Goal: Task Accomplishment & Management: Complete application form

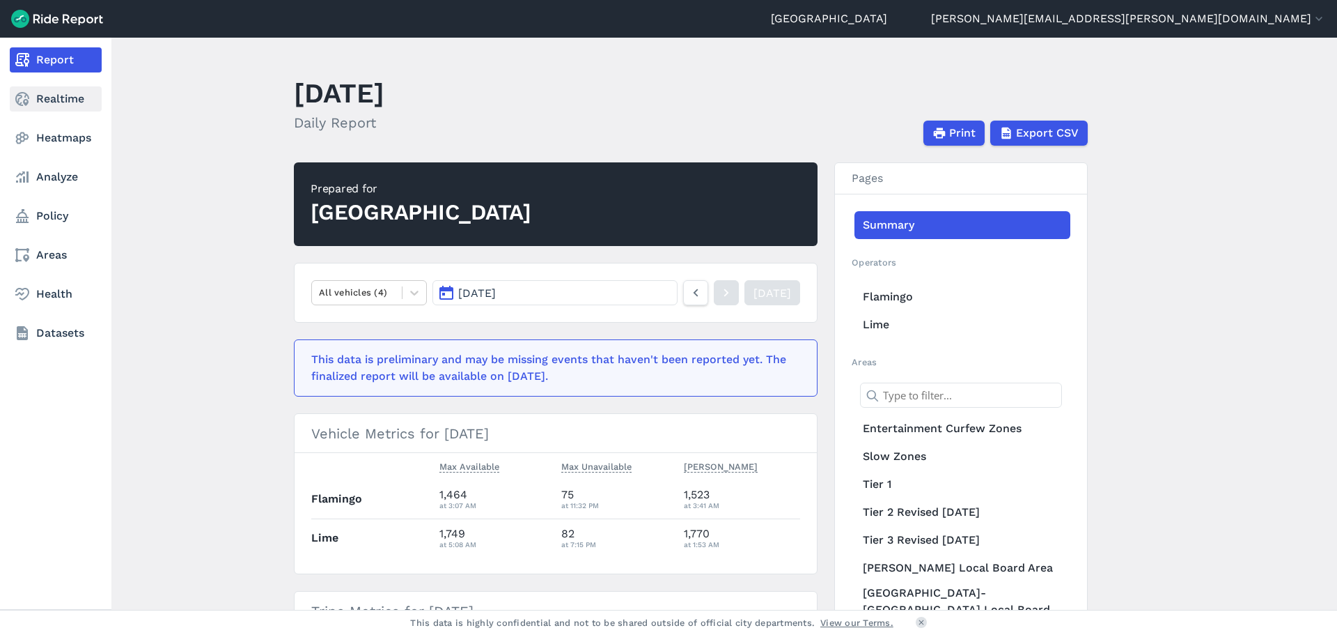
drag, startPoint x: 58, startPoint y: 103, endPoint x: 68, endPoint y: 105, distance: 10.7
click at [58, 103] on link "Realtime" at bounding box center [56, 98] width 92 height 25
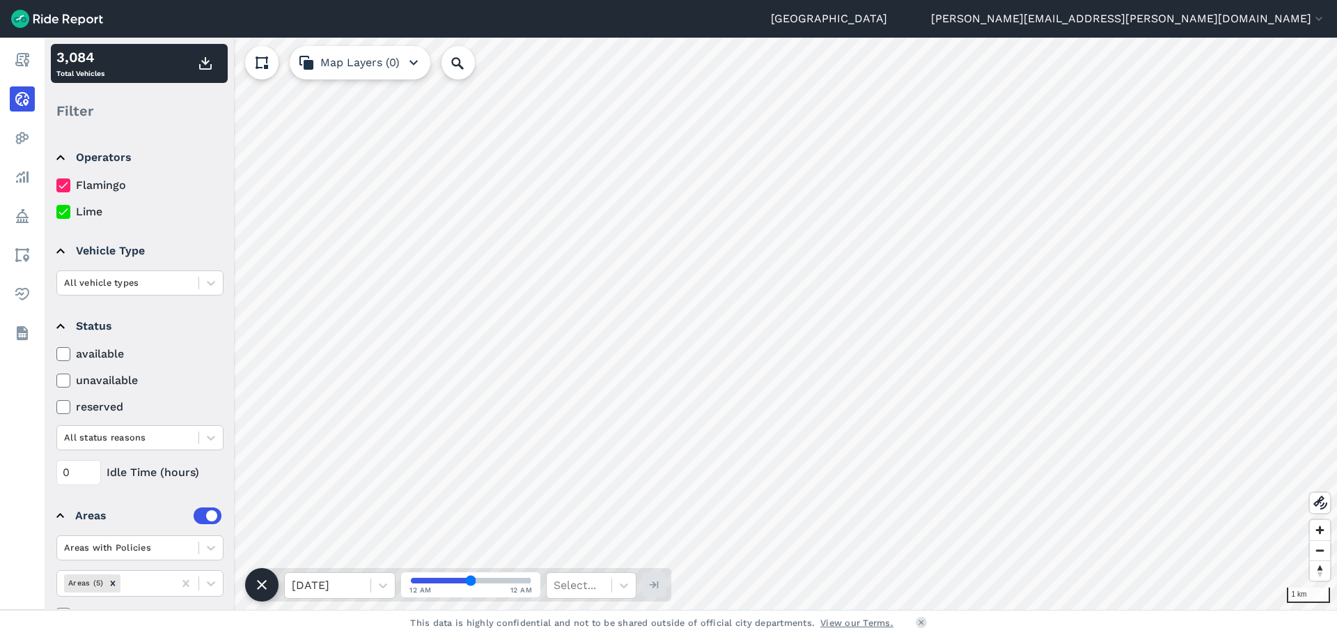
click at [22, 20] on img at bounding box center [57, 19] width 92 height 18
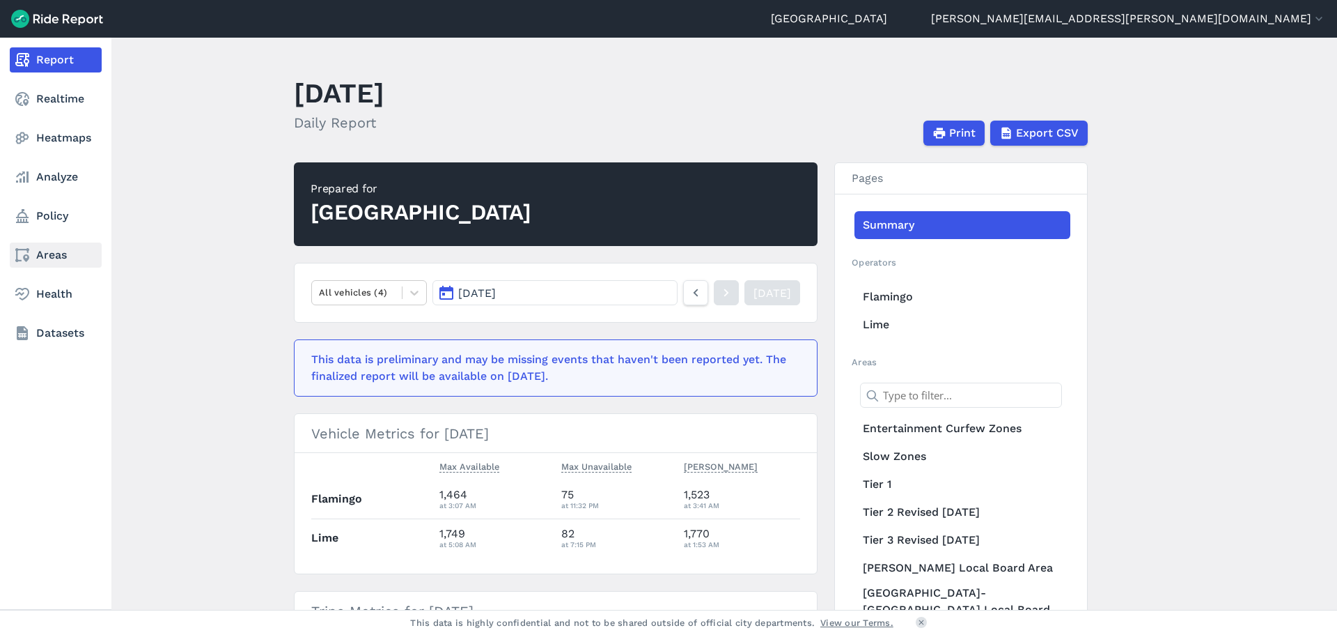
click at [64, 259] on link "Areas" at bounding box center [56, 254] width 92 height 25
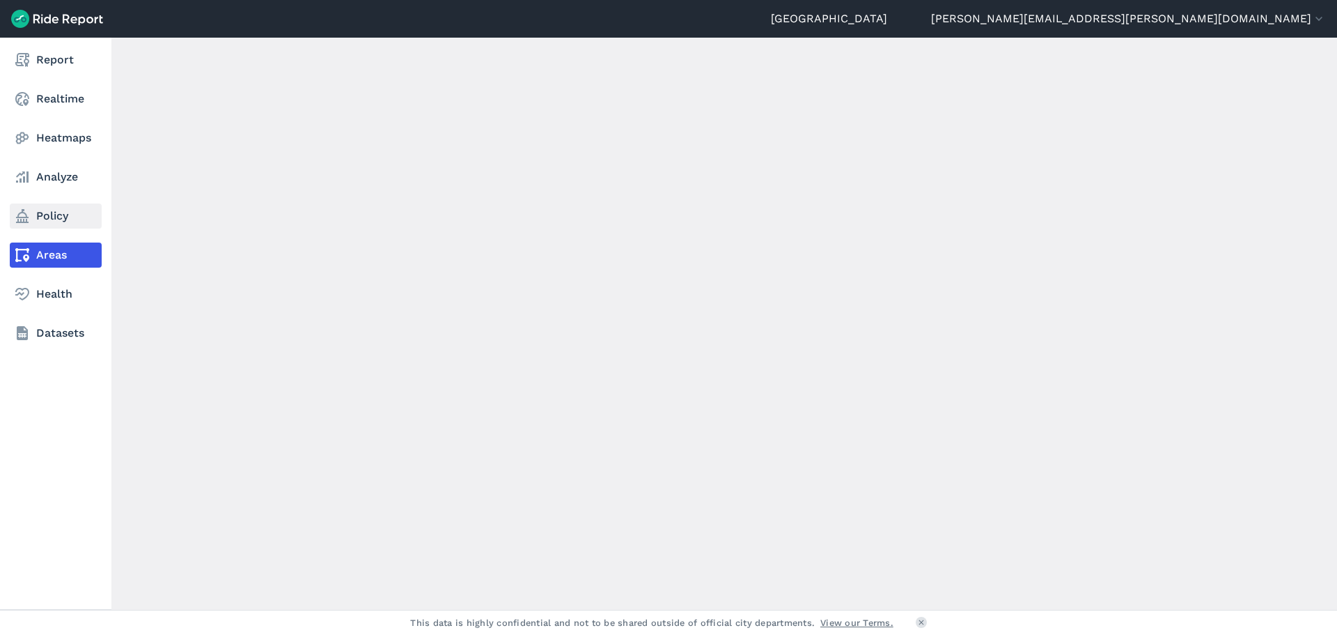
click at [51, 222] on link "Policy" at bounding box center [56, 215] width 92 height 25
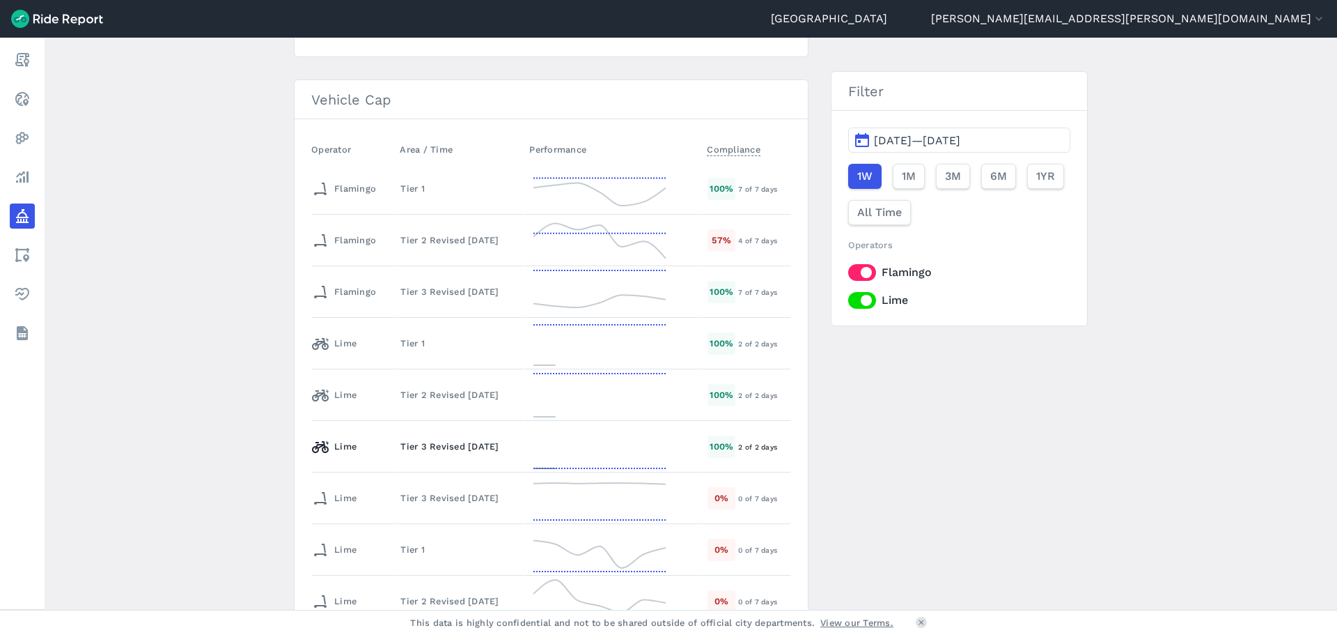
scroll to position [415, 0]
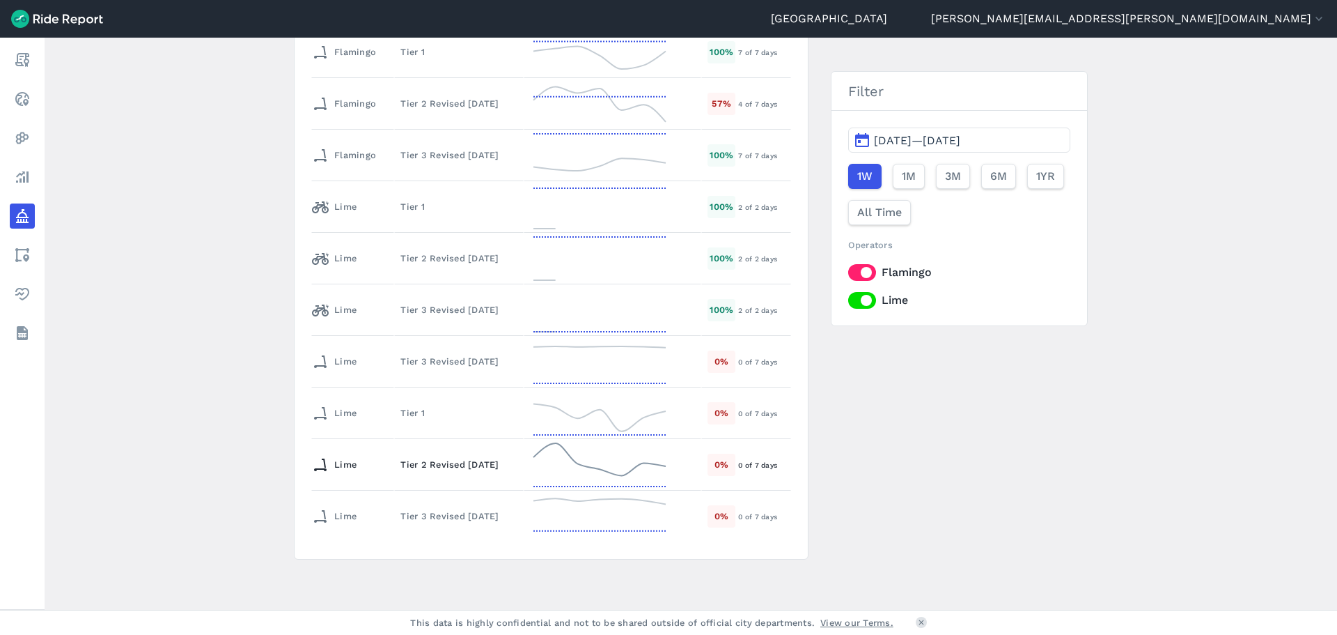
click at [449, 473] on td "Tier 2 Revised [DATE]" at bounding box center [459, 465] width 130 height 52
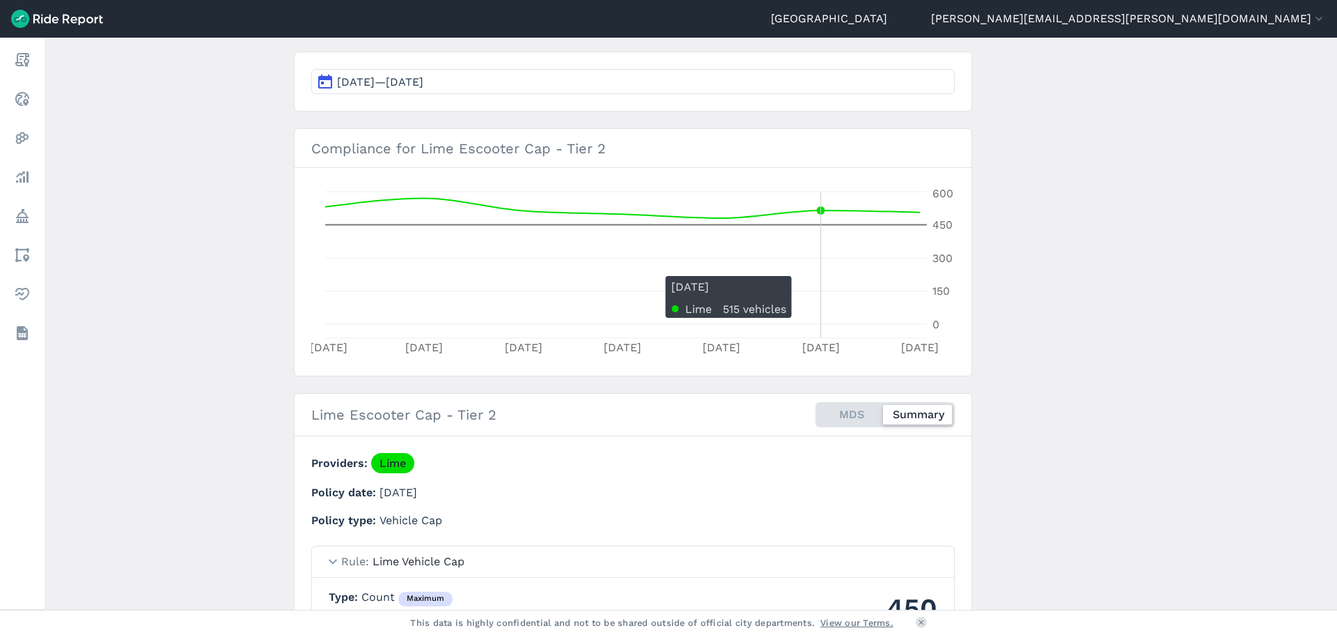
scroll to position [139, 0]
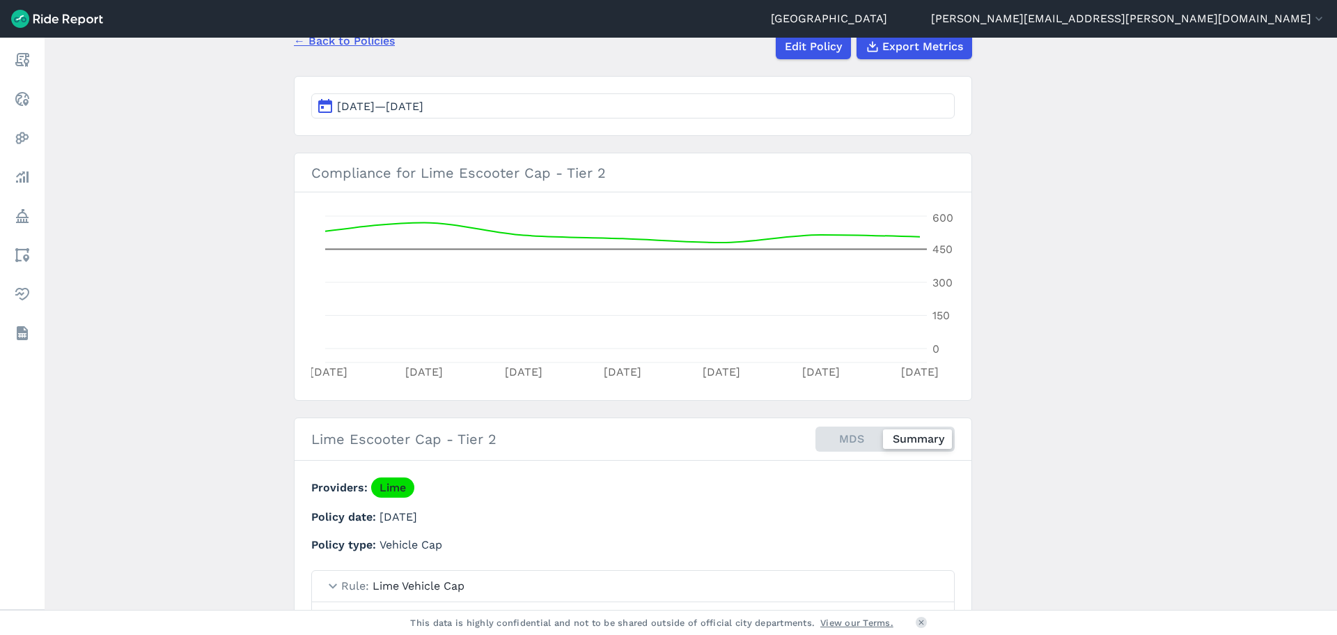
click at [489, 106] on button "[DATE]—[DATE]" at bounding box center [633, 105] width 644 height 25
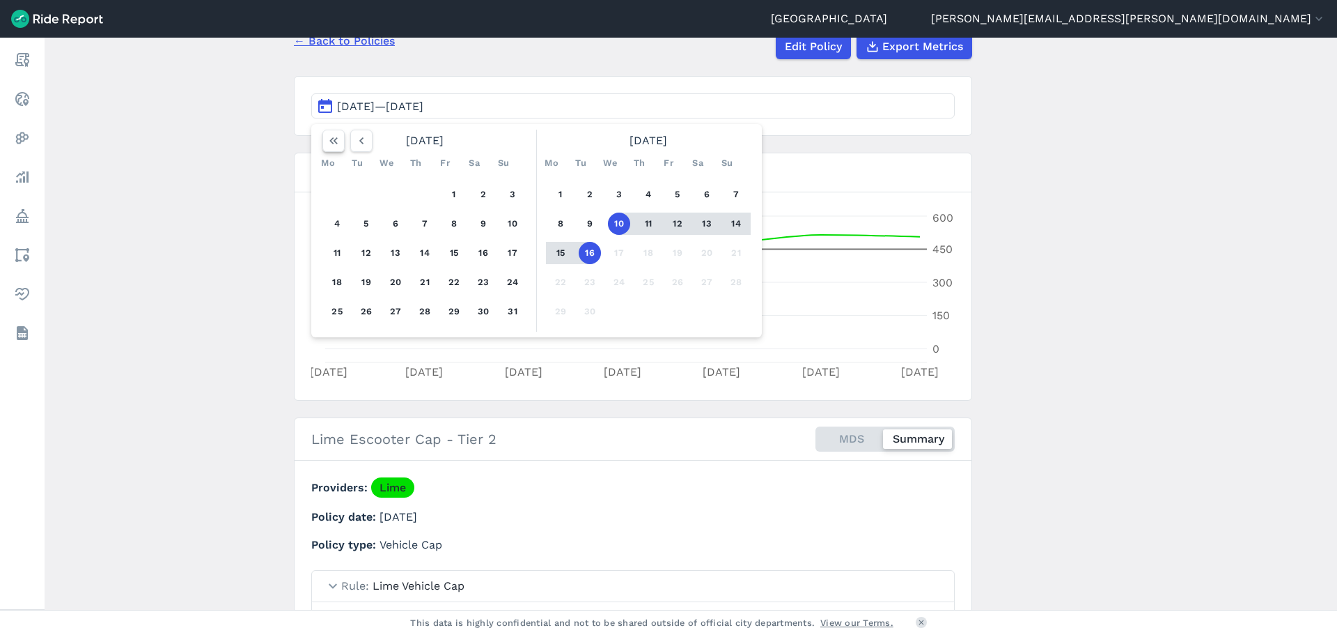
click at [336, 141] on icon "button" at bounding box center [334, 141] width 14 height 14
click at [734, 141] on icon "button" at bounding box center [740, 141] width 14 height 14
click at [359, 143] on icon "button" at bounding box center [362, 141] width 14 height 14
click at [359, 143] on use "button" at bounding box center [361, 140] width 4 height 7
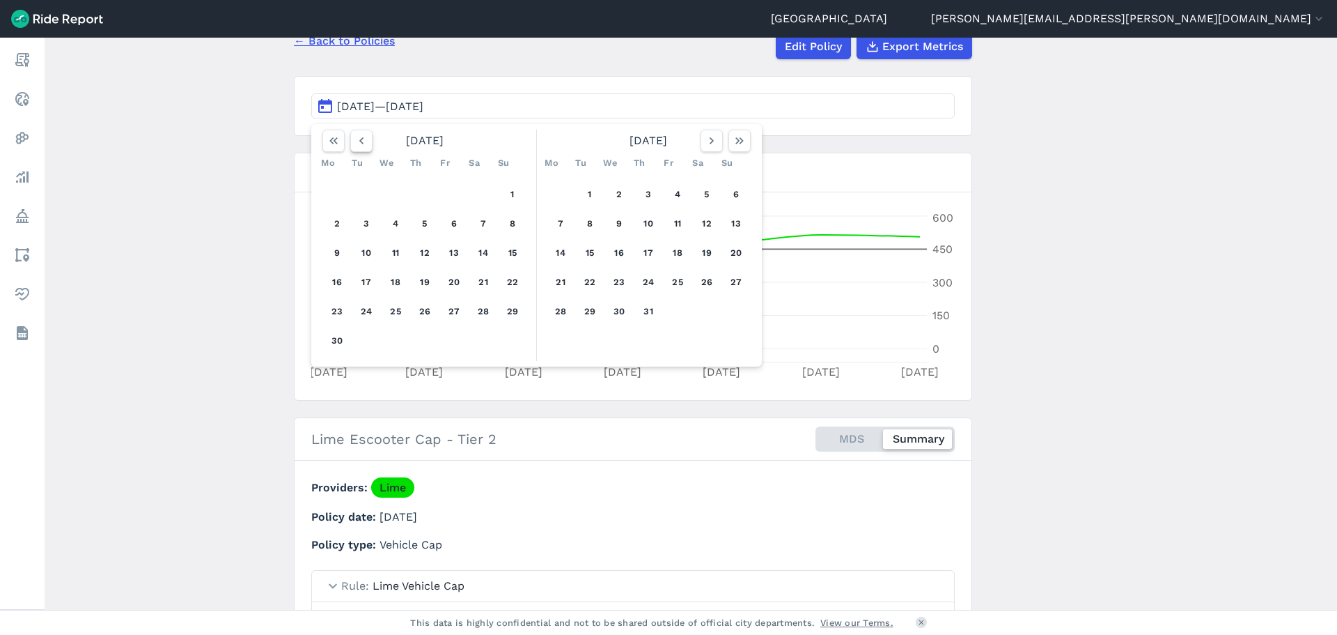
click at [359, 143] on use "button" at bounding box center [361, 140] width 4 height 7
click at [396, 199] on button "1" at bounding box center [395, 194] width 22 height 22
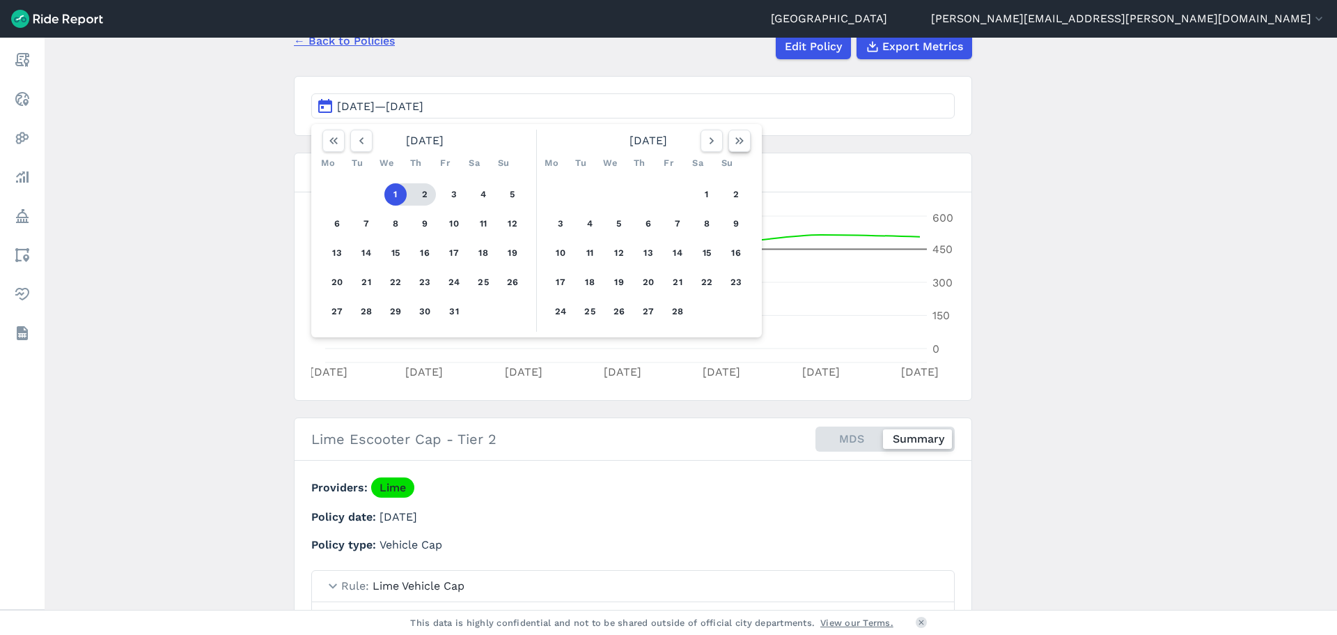
click at [739, 143] on use "button" at bounding box center [740, 140] width 8 height 7
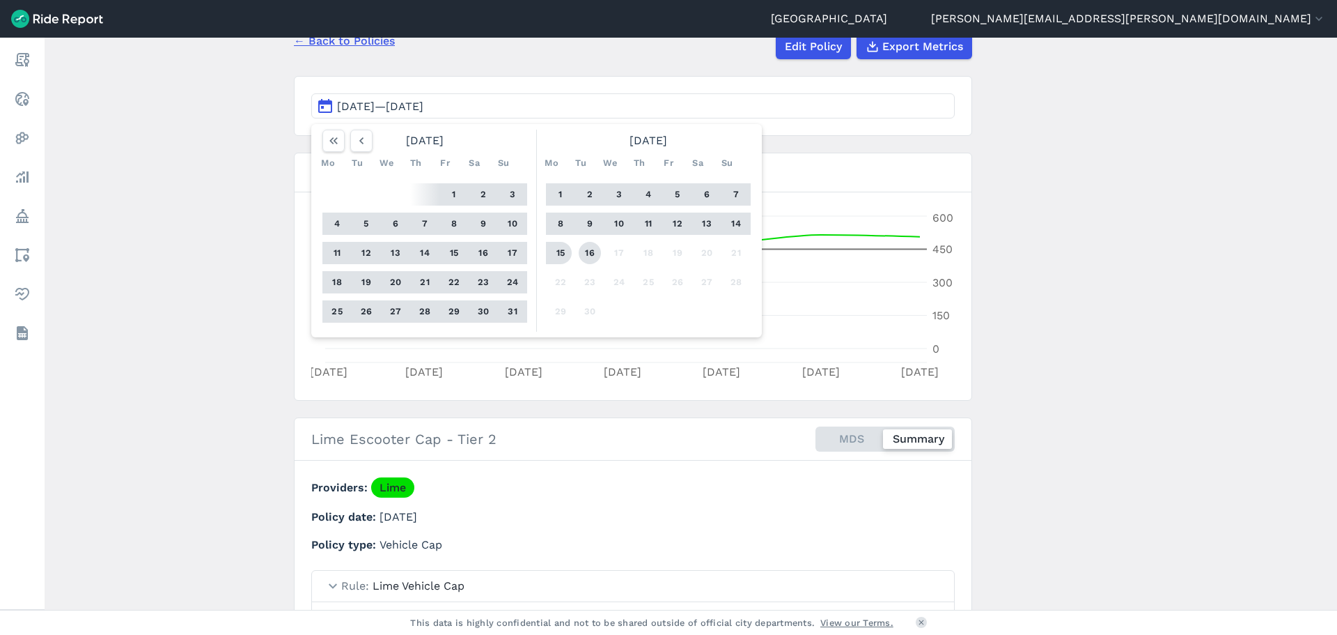
click at [580, 249] on button "16" at bounding box center [590, 253] width 22 height 22
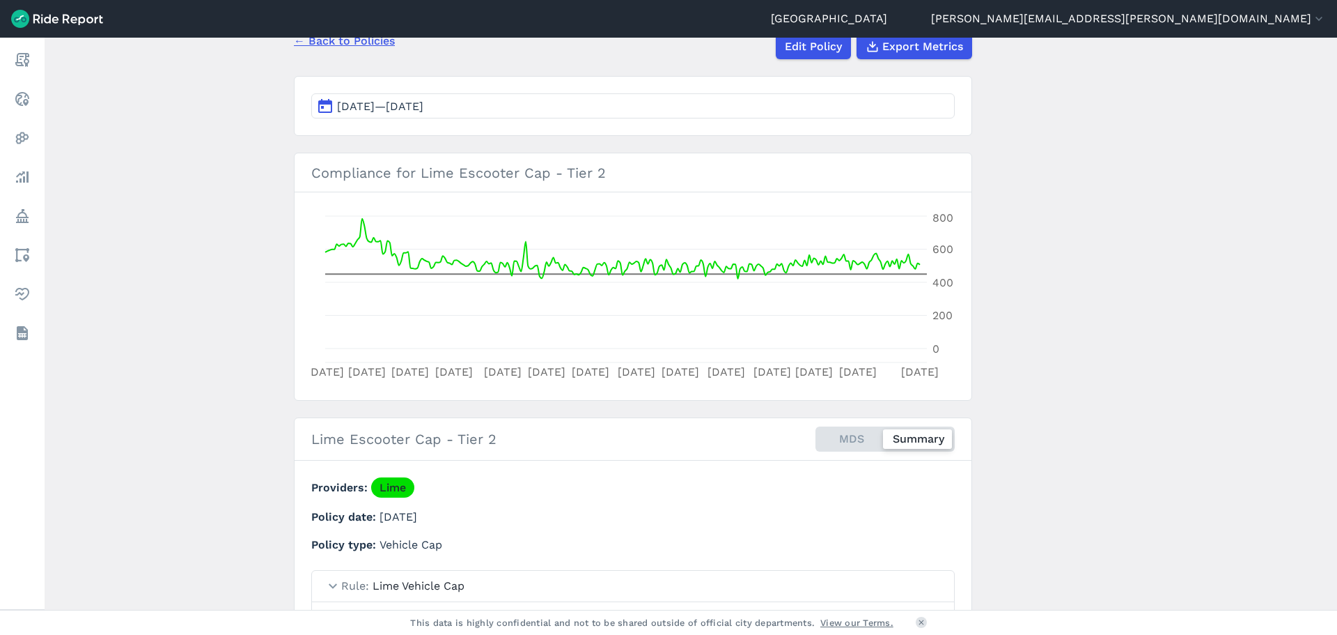
scroll to position [70, 0]
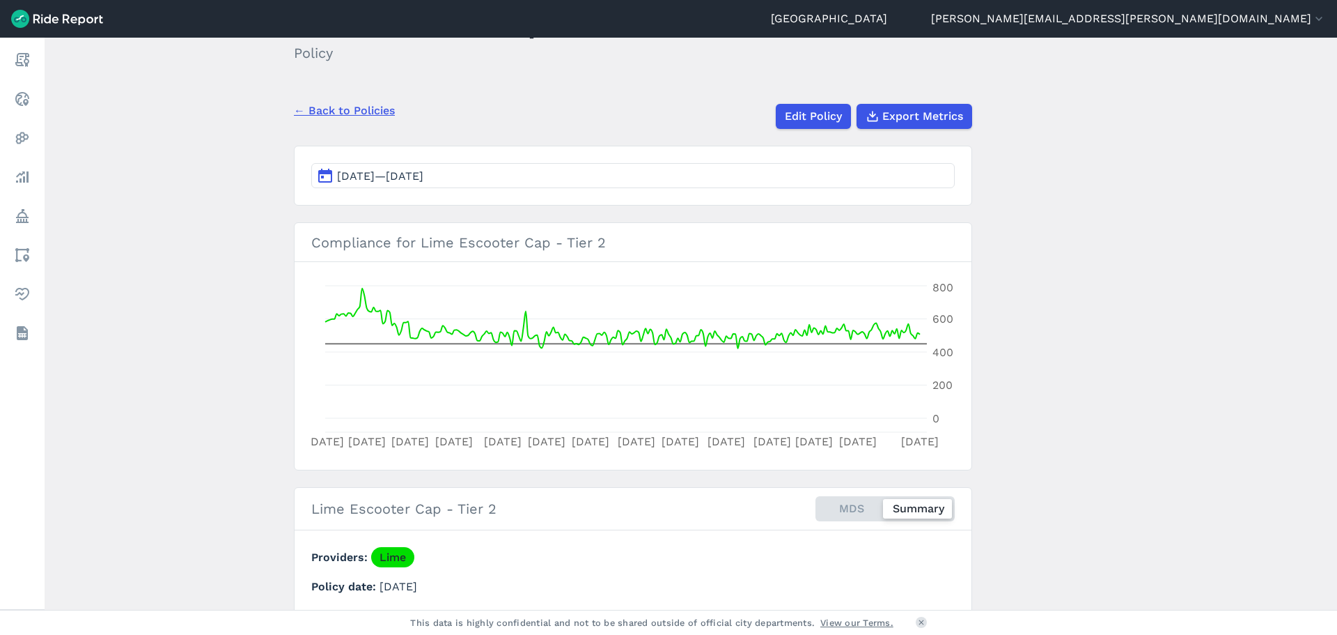
click at [384, 182] on span "[DATE]—[DATE]" at bounding box center [380, 175] width 86 height 13
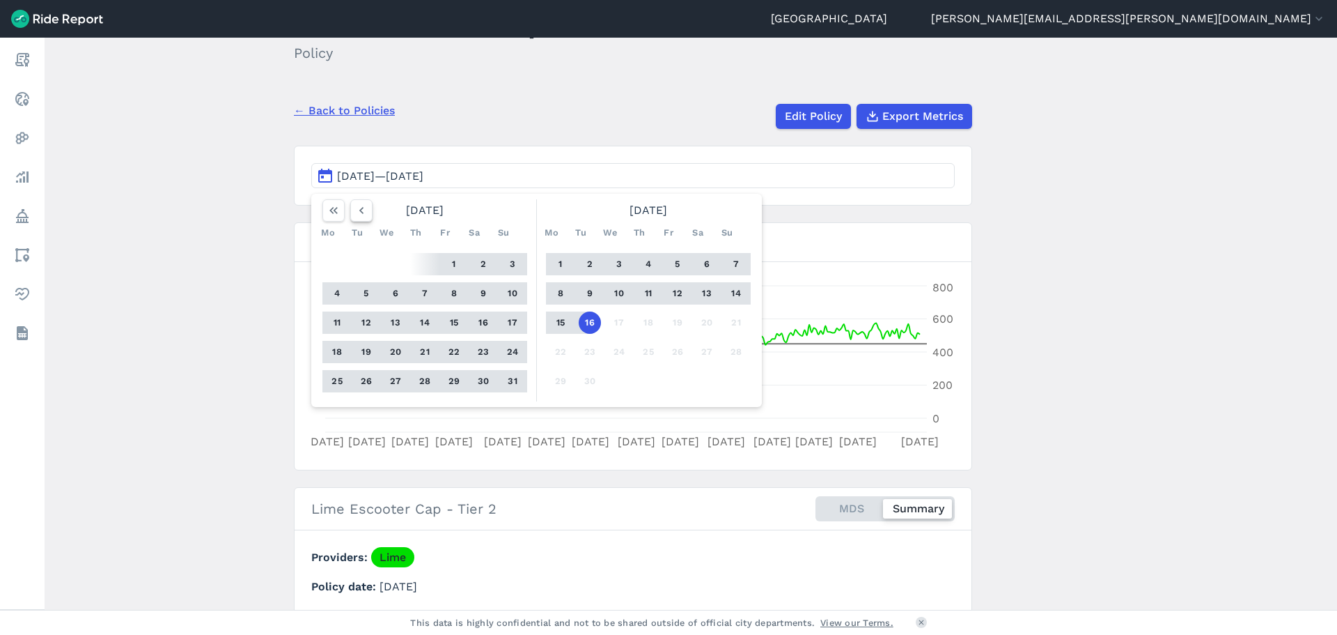
click at [361, 211] on icon "button" at bounding box center [362, 210] width 14 height 14
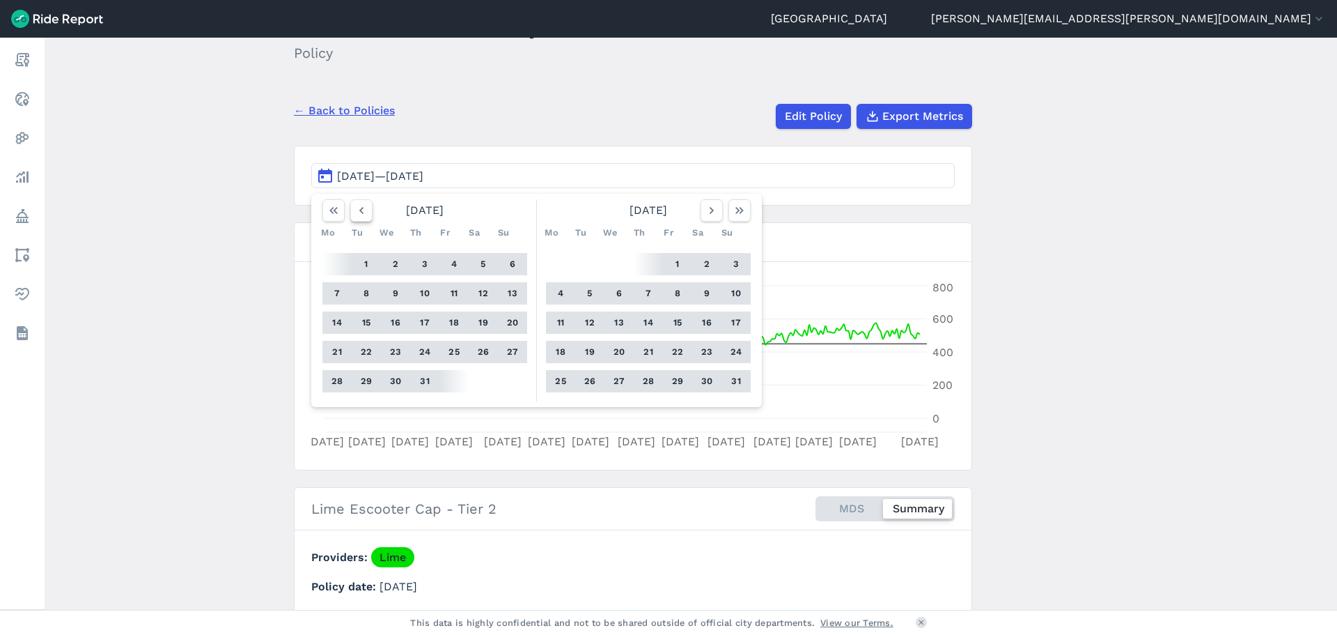
click at [361, 211] on icon "button" at bounding box center [362, 210] width 14 height 14
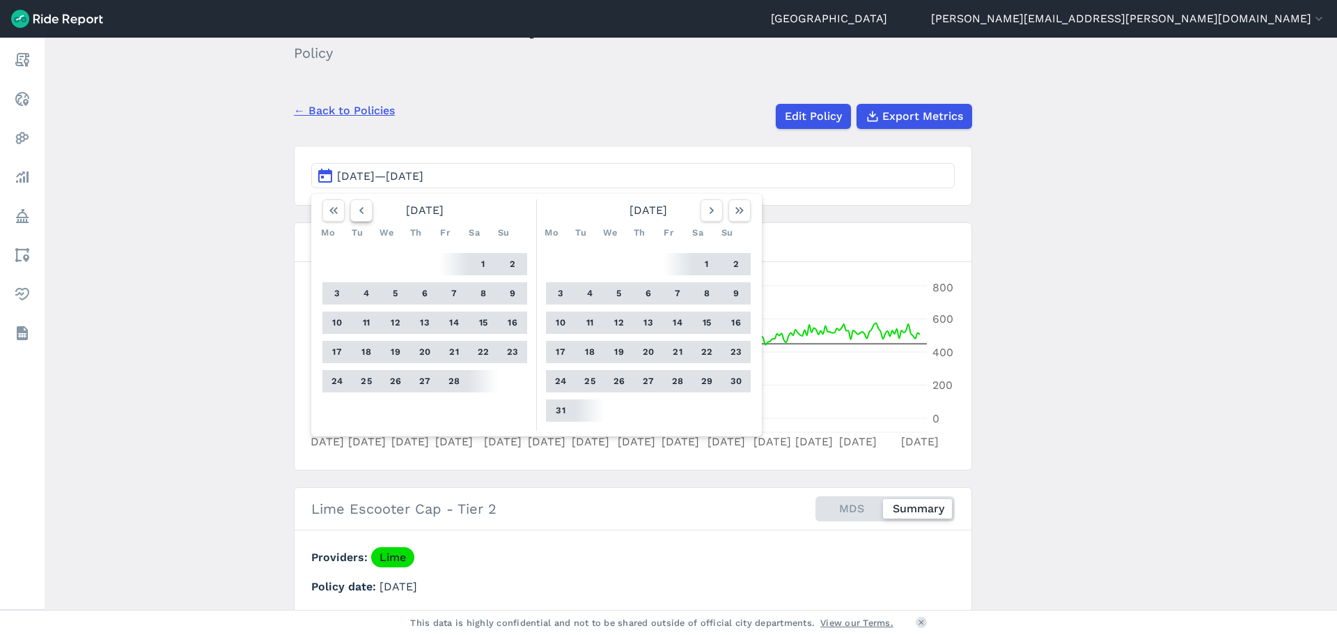
click at [361, 211] on icon "button" at bounding box center [362, 210] width 14 height 14
click at [360, 211] on icon "button" at bounding box center [362, 210] width 14 height 14
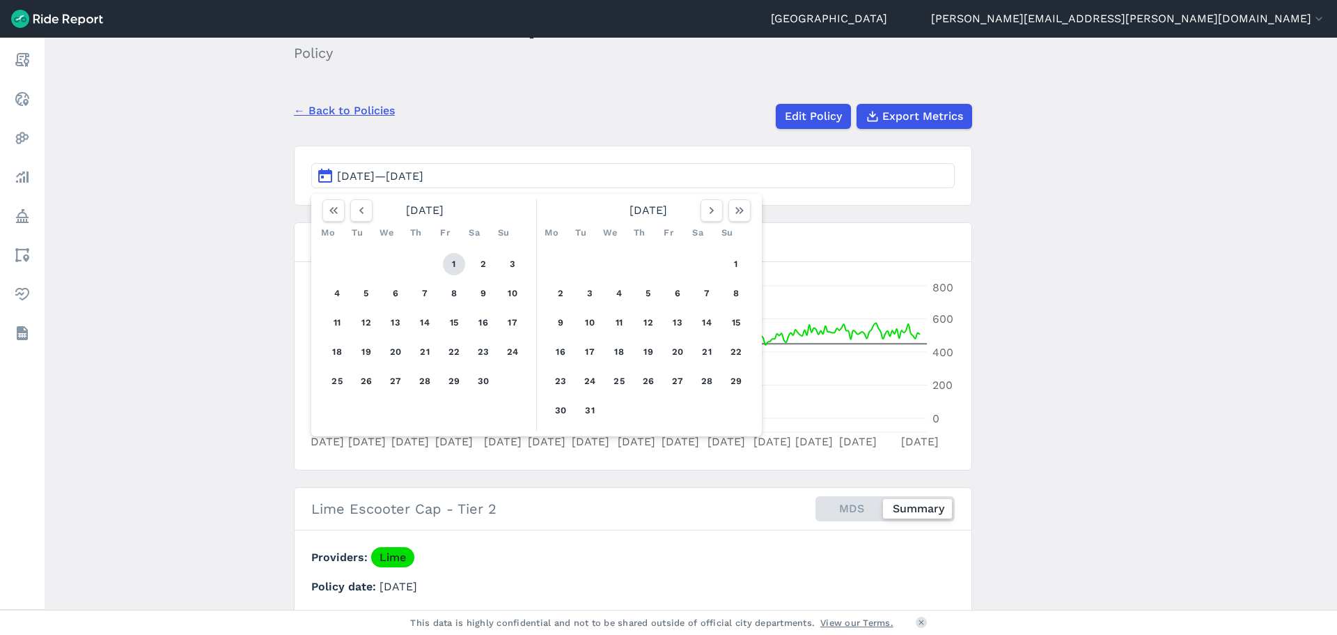
click at [449, 271] on button "1" at bounding box center [454, 264] width 22 height 22
click at [739, 215] on icon "button" at bounding box center [740, 210] width 14 height 14
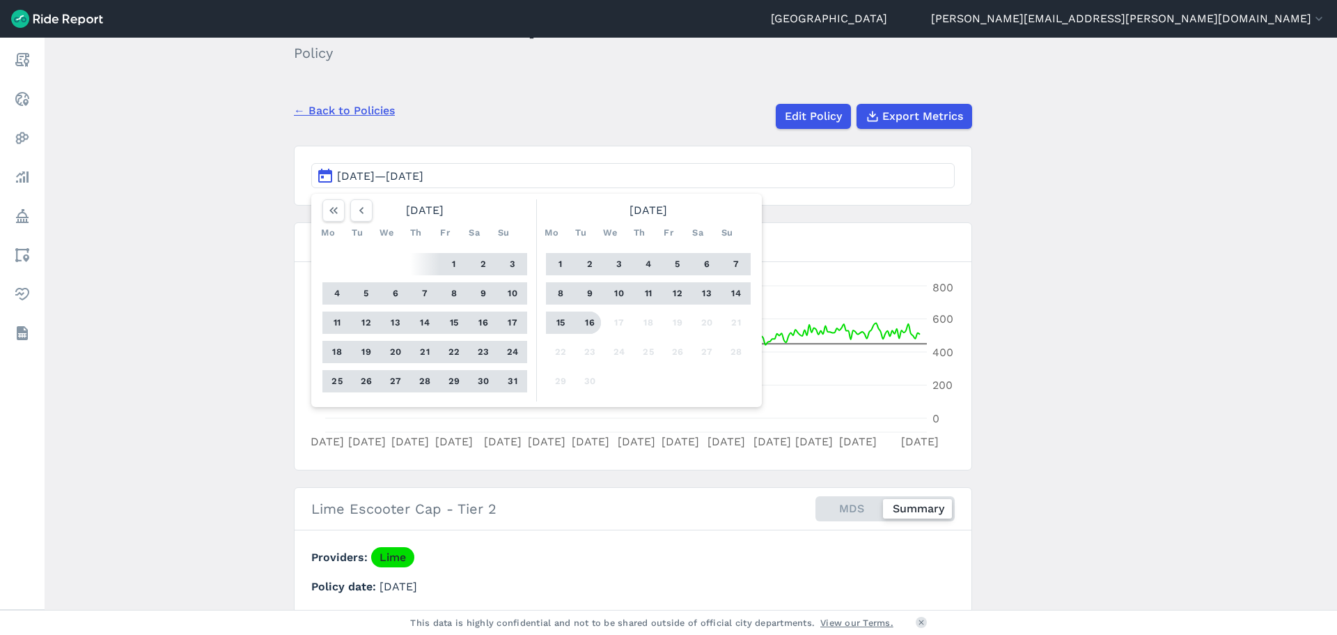
click at [580, 318] on button "16" at bounding box center [590, 322] width 22 height 22
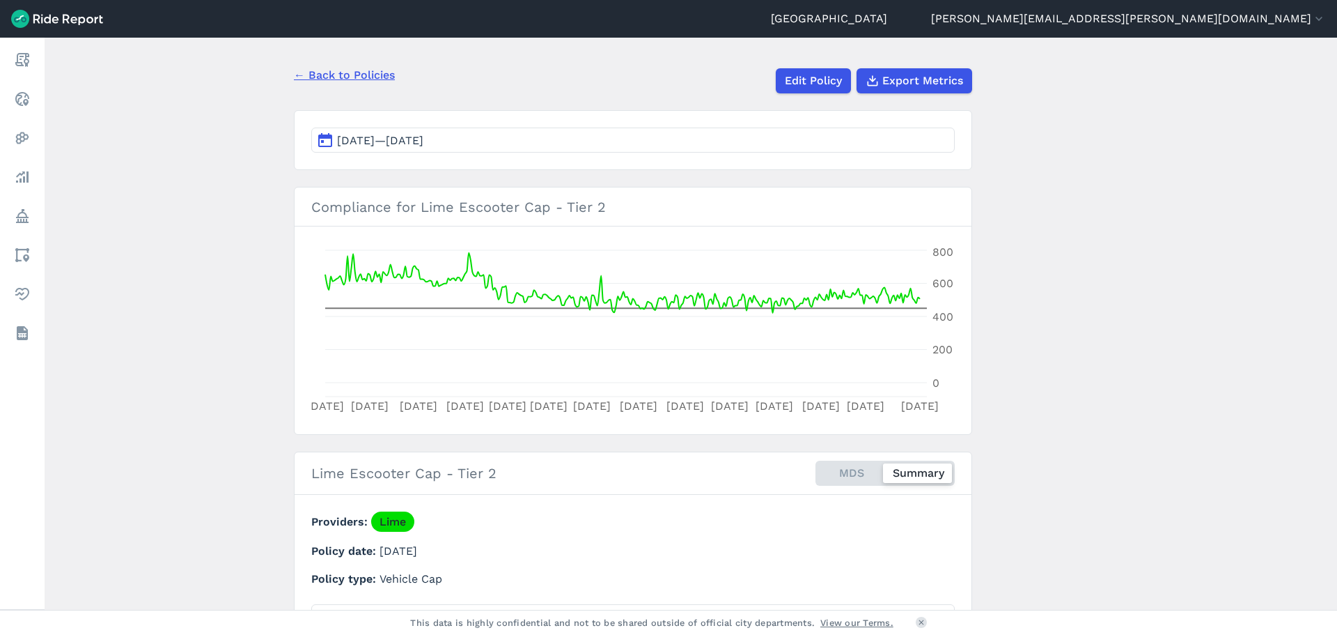
scroll to position [54, 0]
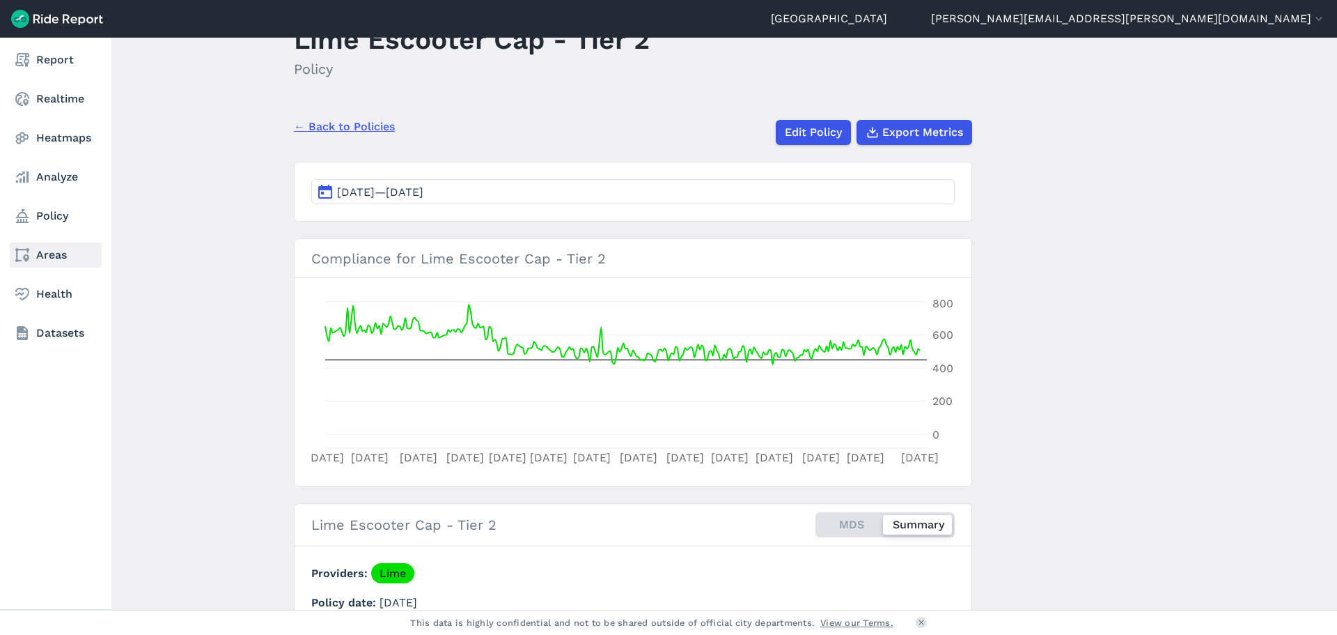
click at [45, 252] on link "Areas" at bounding box center [56, 254] width 92 height 25
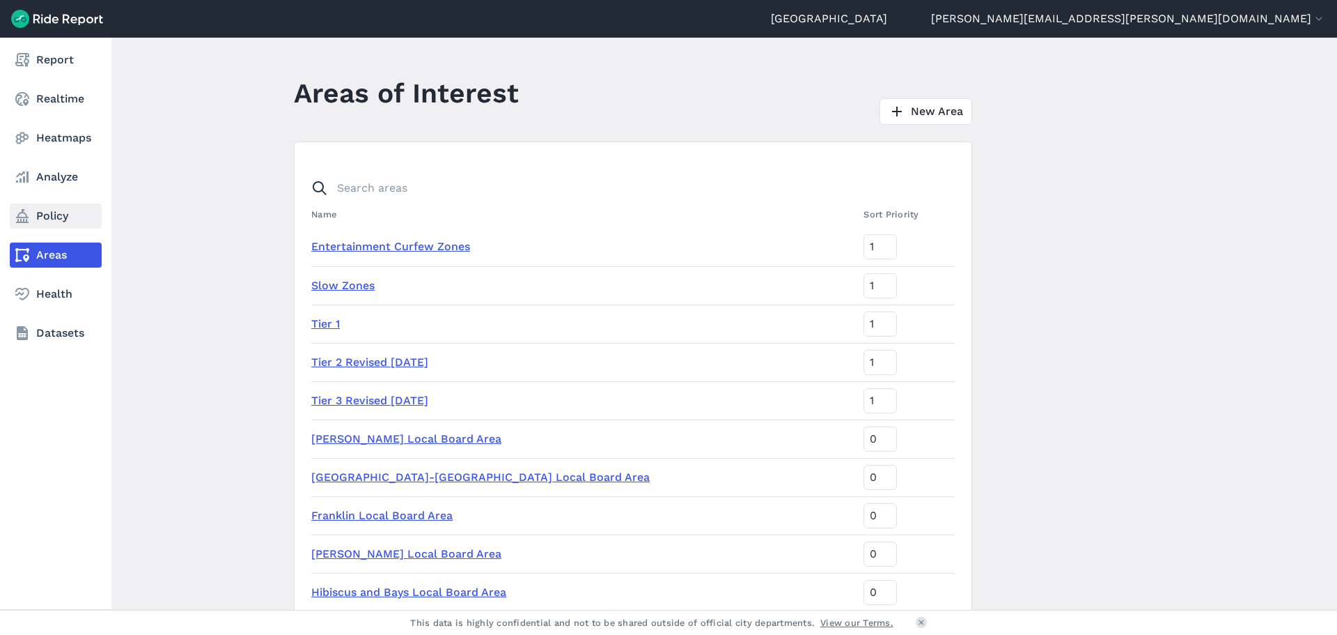
click at [20, 217] on use at bounding box center [22, 216] width 13 height 14
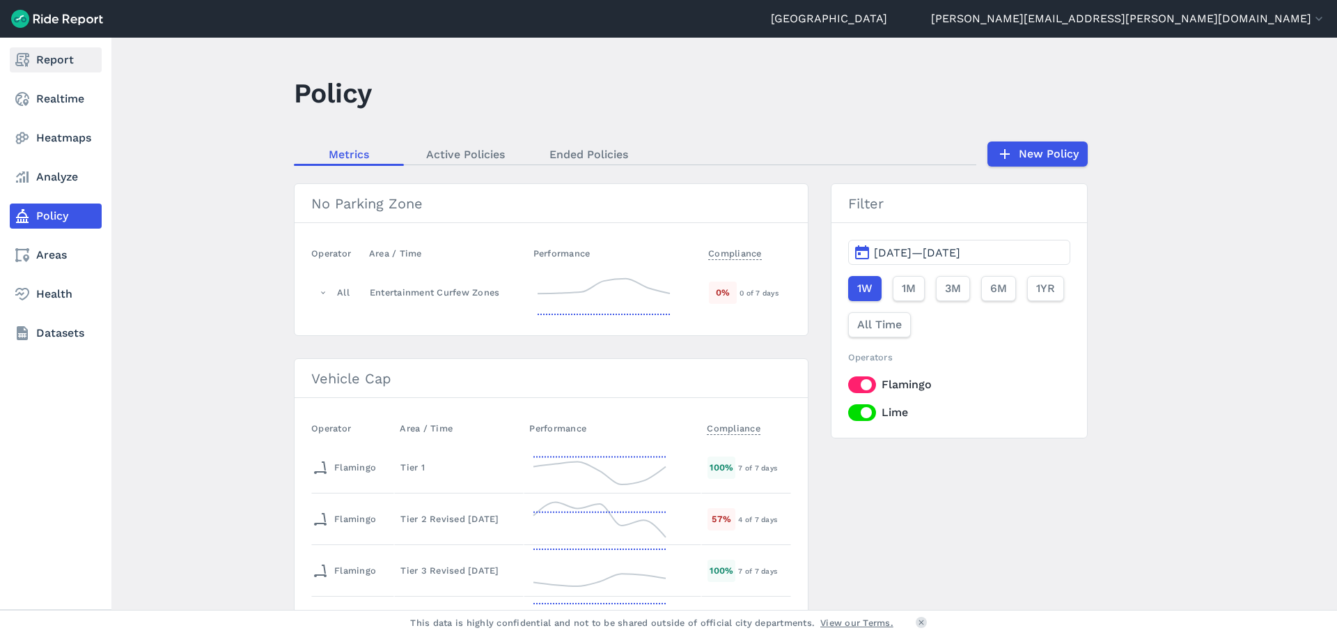
click at [36, 61] on link "Report" at bounding box center [56, 59] width 92 height 25
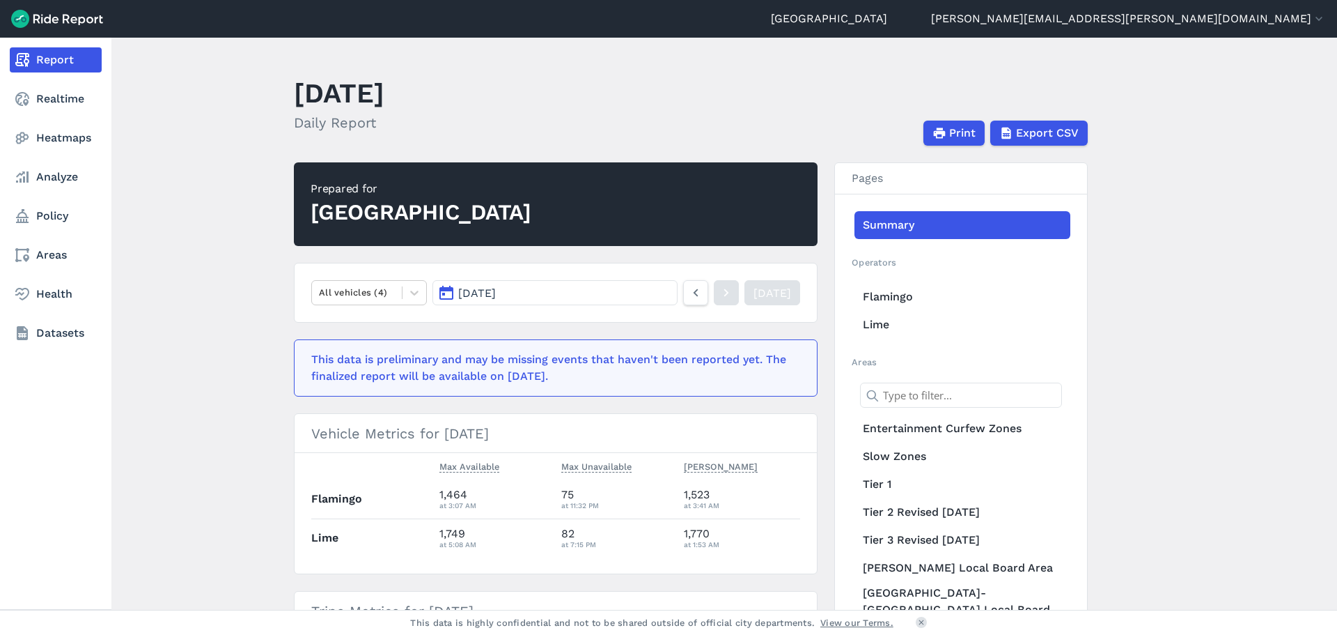
click at [8, 103] on nav "Report Realtime Heatmaps Analyze Policy Areas Health Datasets" at bounding box center [55, 197] width 111 height 318
click at [38, 103] on link "Realtime" at bounding box center [56, 98] width 92 height 25
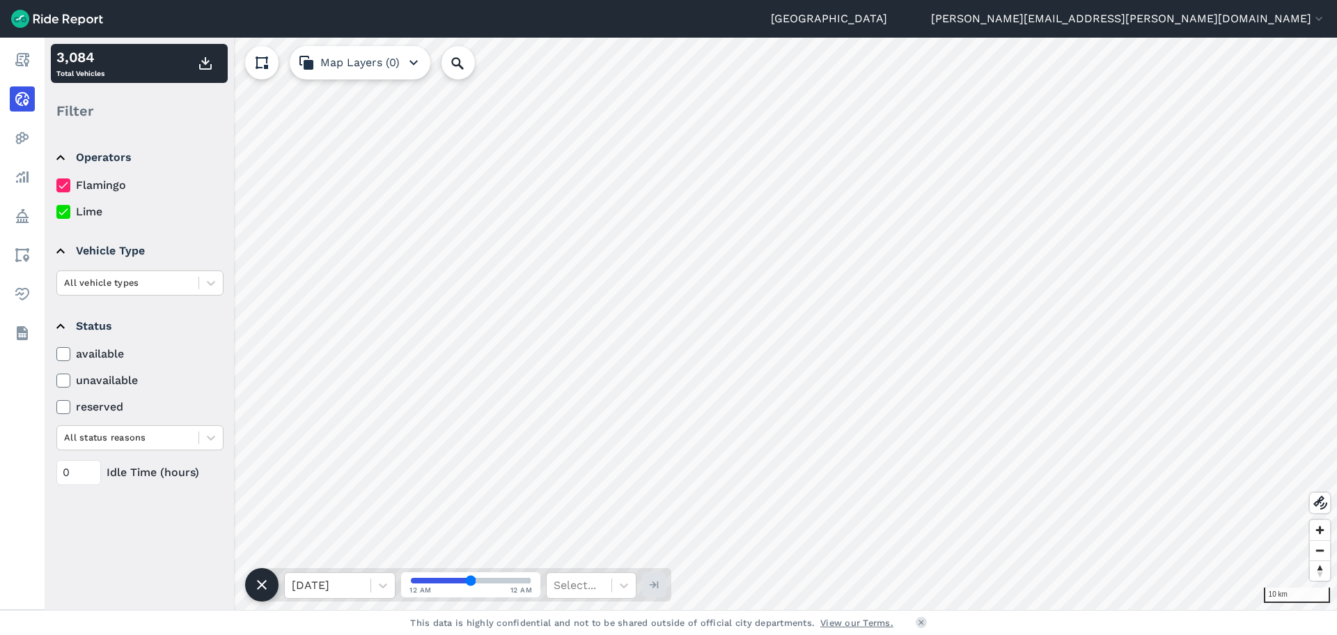
click at [260, 75] on button at bounding box center [261, 62] width 33 height 33
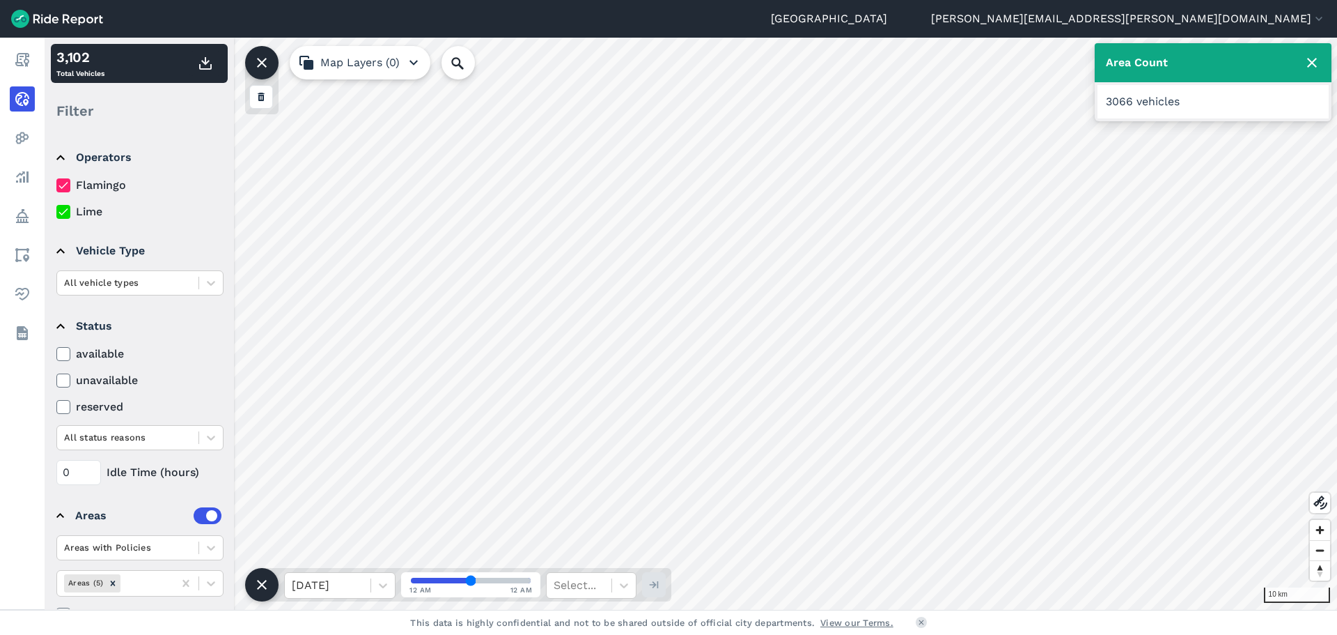
click at [1312, 64] on icon at bounding box center [1312, 62] width 17 height 17
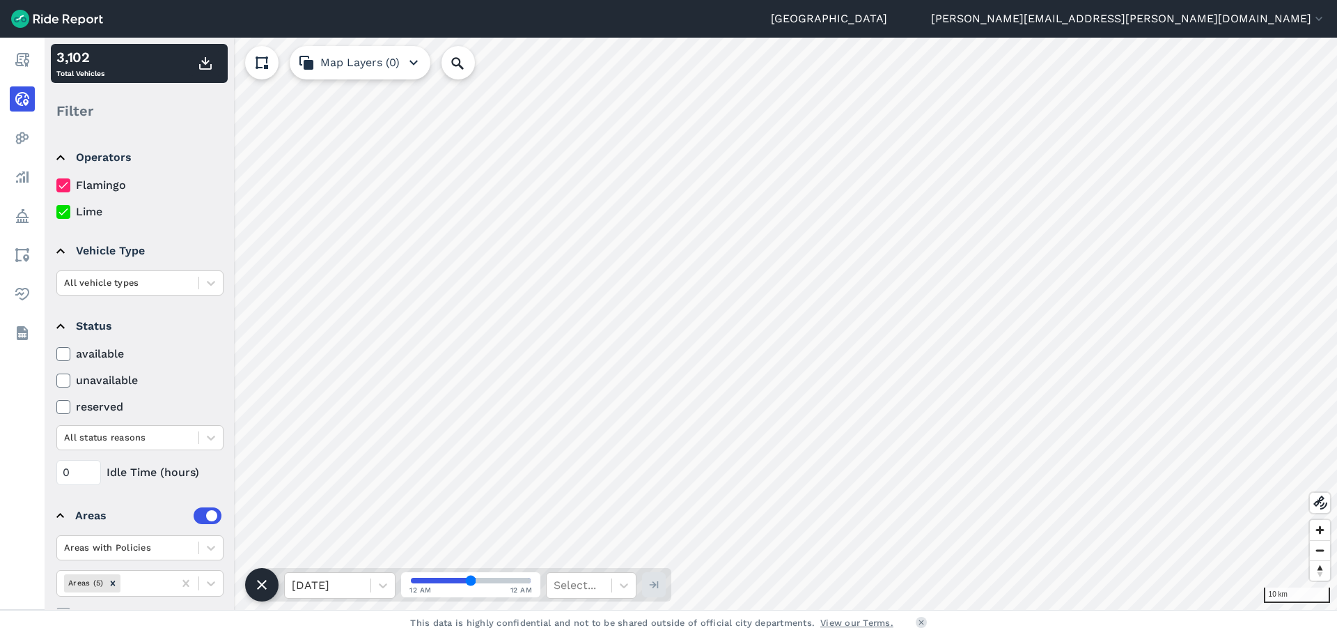
click at [397, 73] on button "Map Layers (0)" at bounding box center [360, 62] width 141 height 33
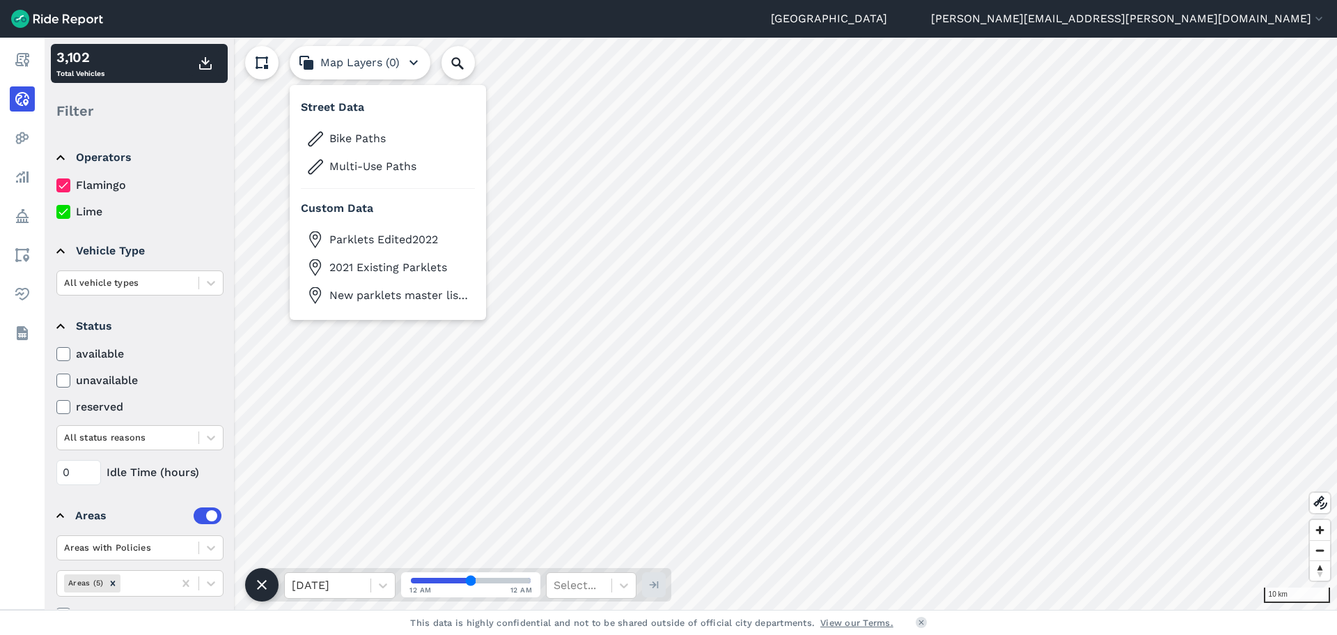
click at [253, 57] on button at bounding box center [261, 62] width 33 height 33
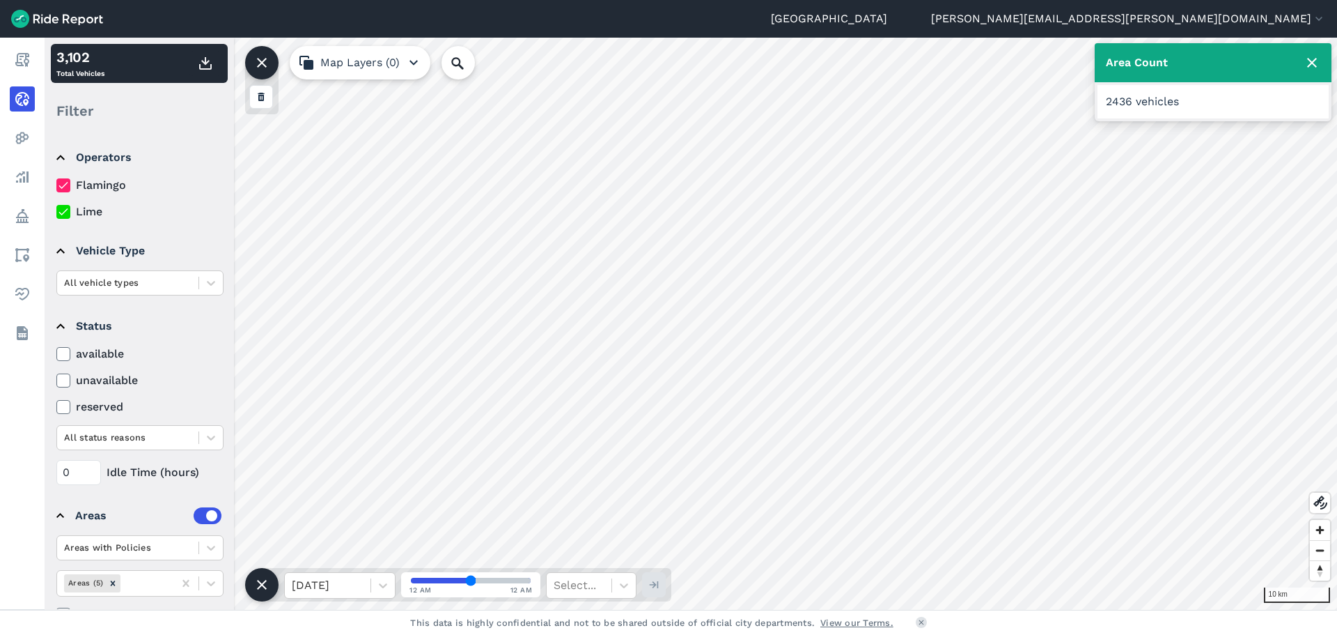
click at [1307, 64] on icon at bounding box center [1312, 62] width 17 height 17
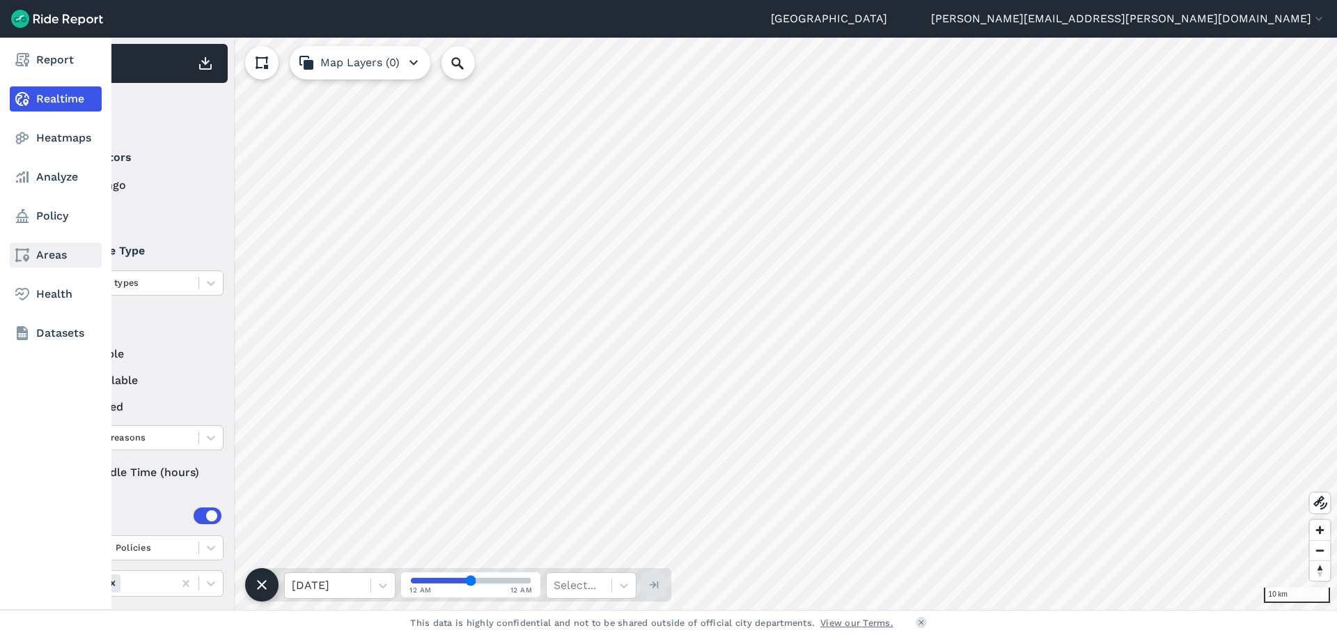
click at [42, 258] on link "Areas" at bounding box center [56, 254] width 92 height 25
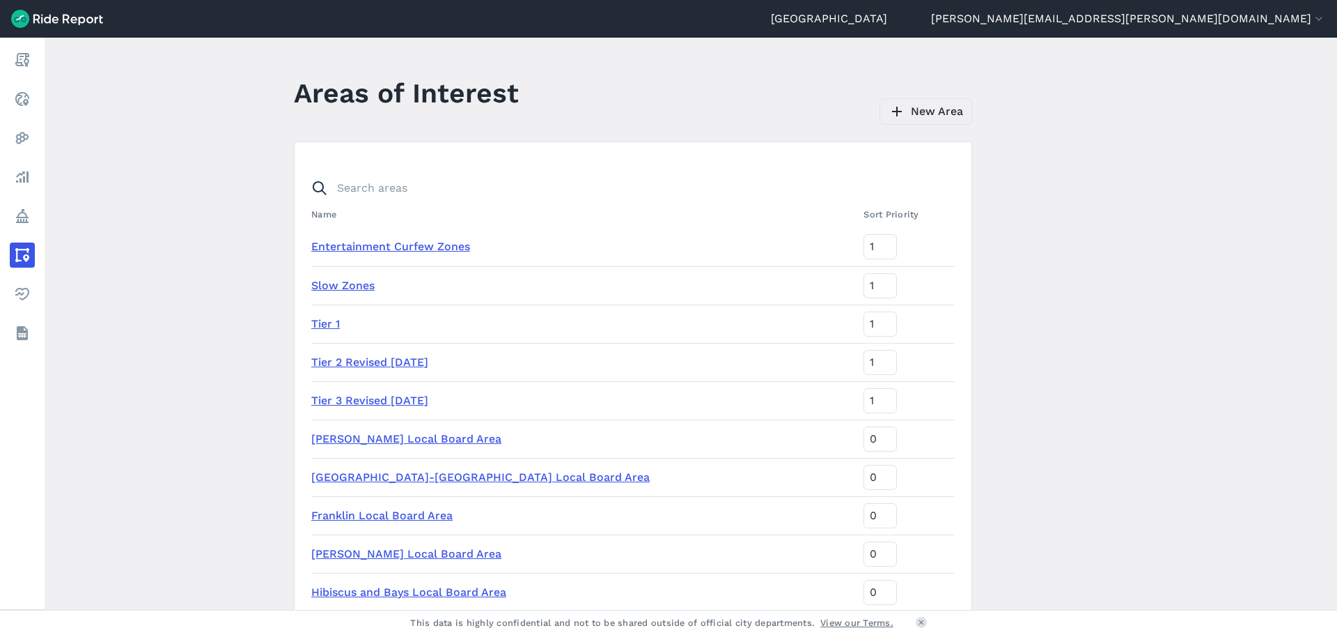
click at [917, 110] on link "New Area" at bounding box center [926, 111] width 93 height 26
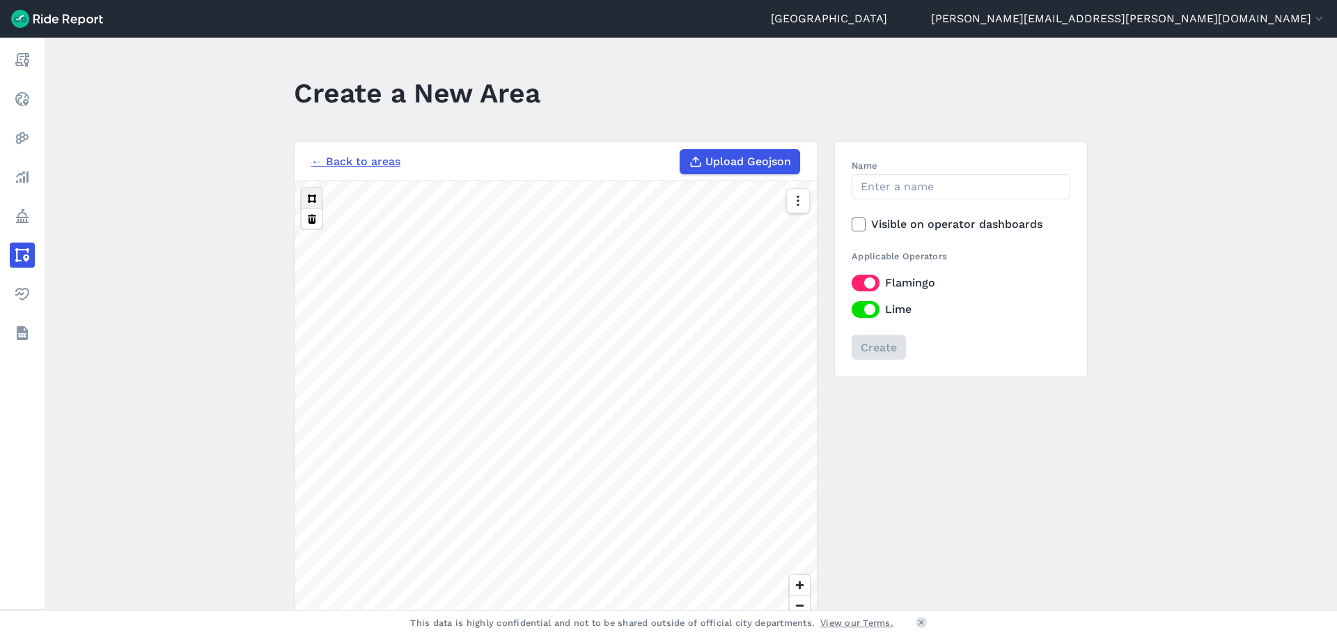
click at [312, 193] on button at bounding box center [312, 198] width 20 height 20
click at [305, 227] on button at bounding box center [312, 218] width 20 height 20
click at [309, 227] on button at bounding box center [312, 218] width 20 height 20
click at [336, 161] on link "← Back to areas" at bounding box center [355, 161] width 89 height 17
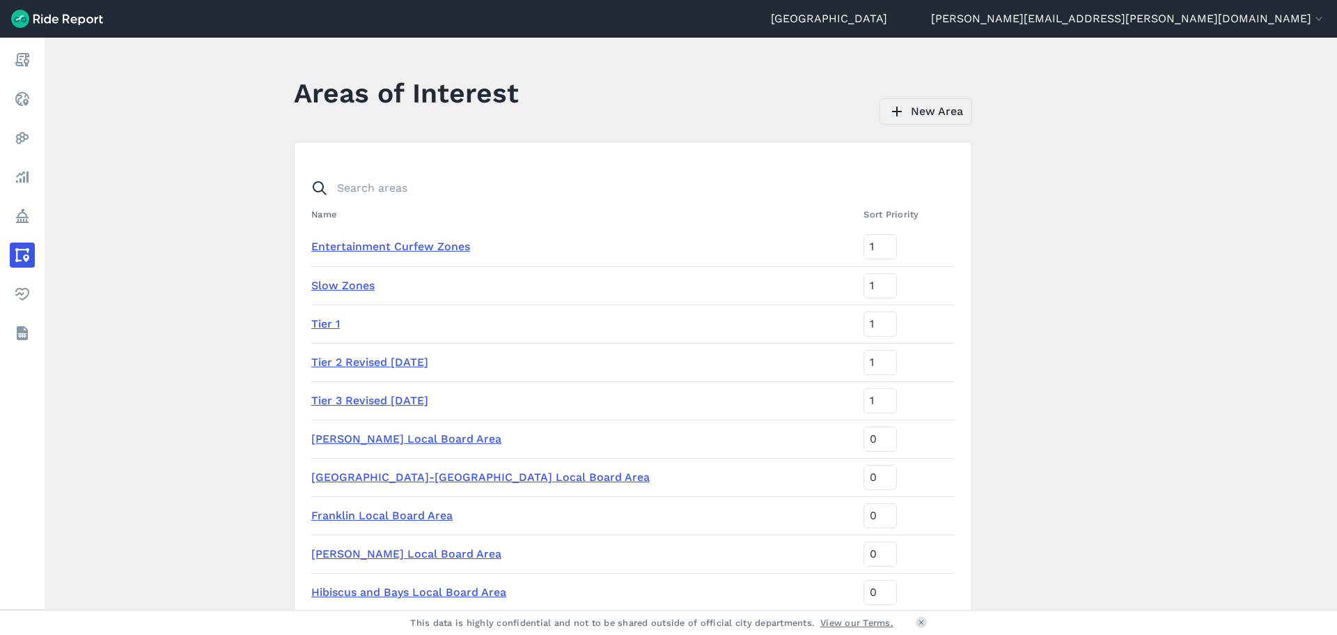
click at [950, 113] on link "New Area" at bounding box center [926, 111] width 93 height 26
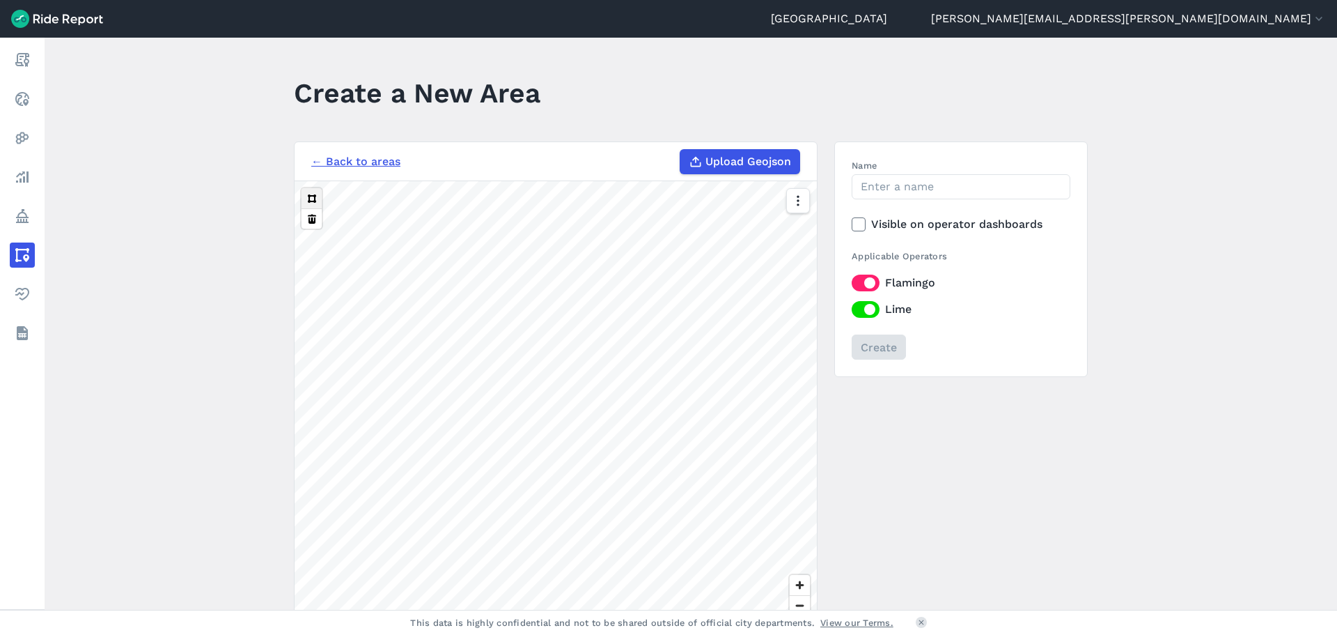
click at [310, 203] on button at bounding box center [312, 198] width 20 height 20
click at [788, 355] on div at bounding box center [798, 422] width 24 height 469
click at [757, 348] on div "2 km" at bounding box center [556, 422] width 522 height 483
click at [894, 188] on input "Name" at bounding box center [961, 186] width 219 height 25
type input "Tier 2 fringe"
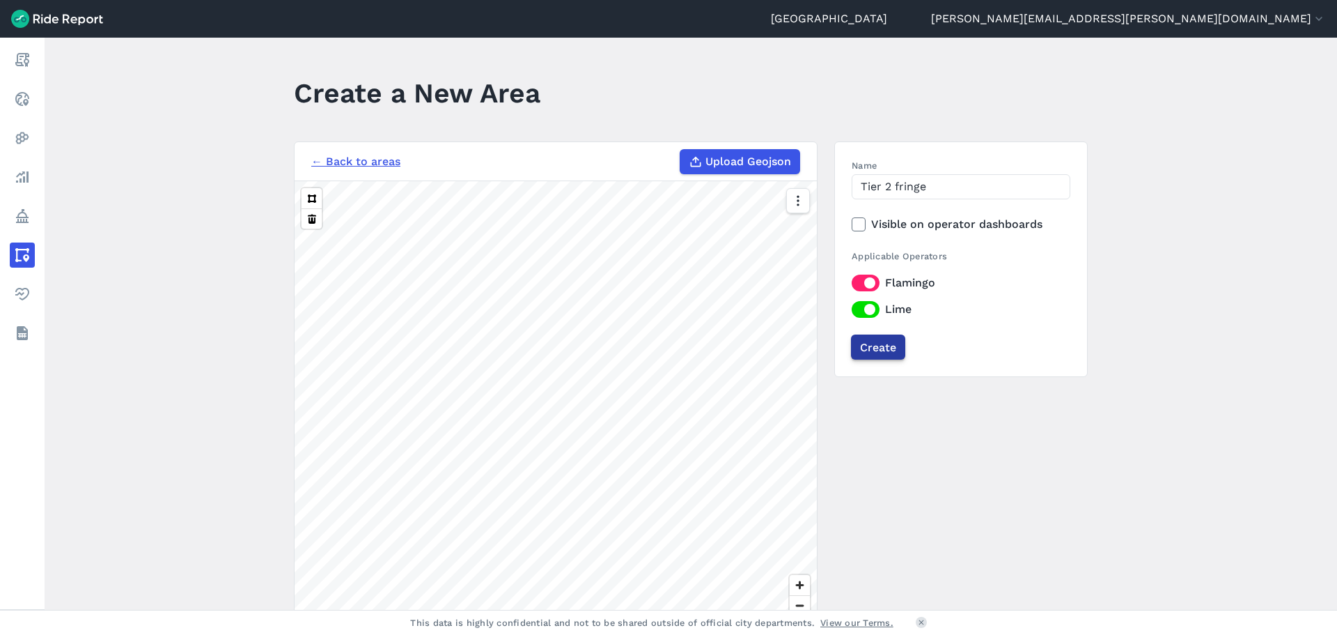
click at [882, 348] on input "Create" at bounding box center [878, 346] width 54 height 25
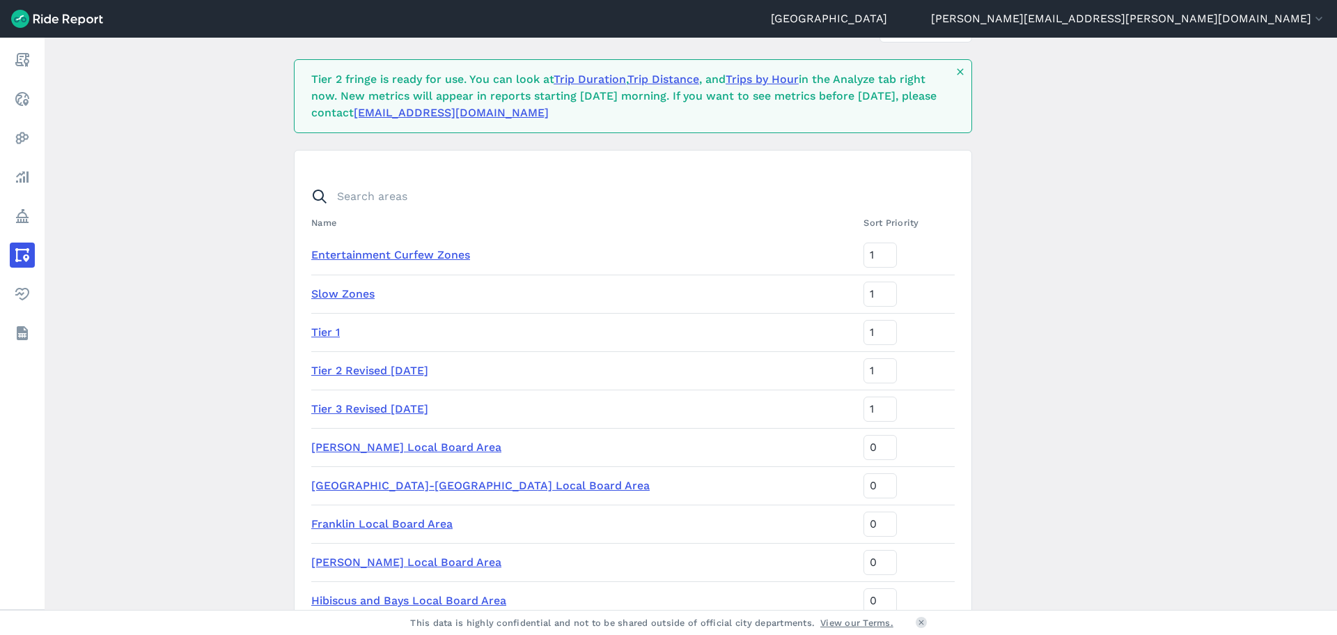
scroll to position [70, 0]
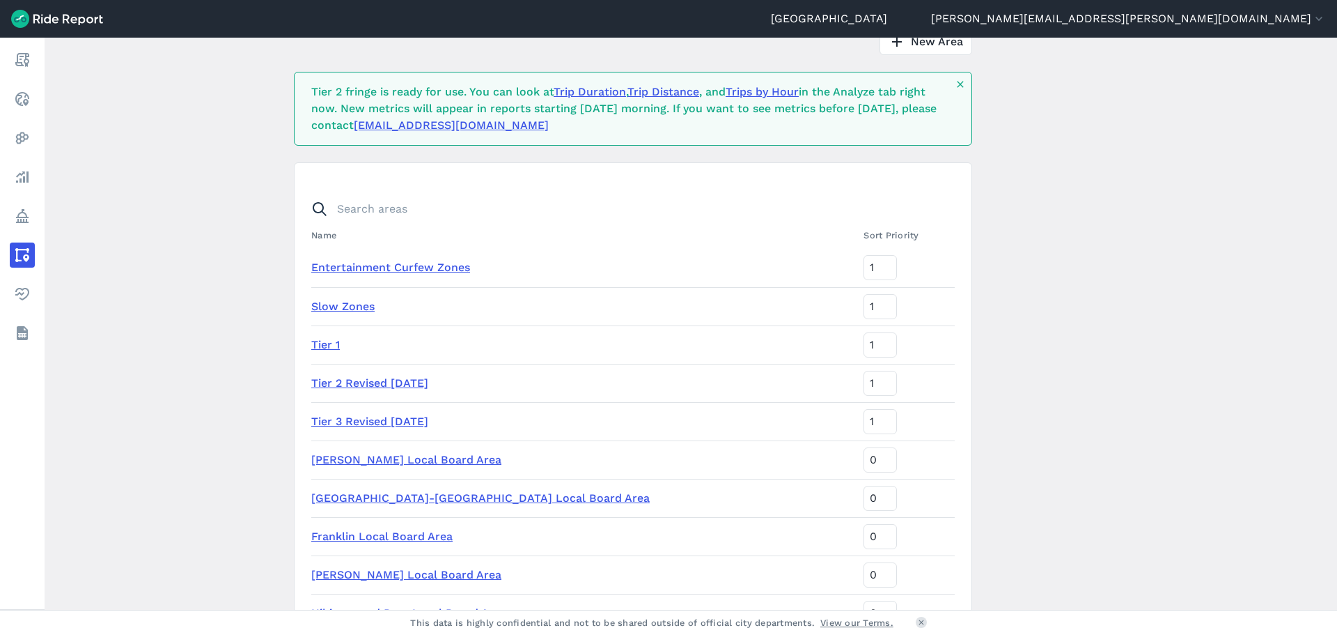
click at [770, 91] on link "Trips by Hour" at bounding box center [762, 91] width 73 height 13
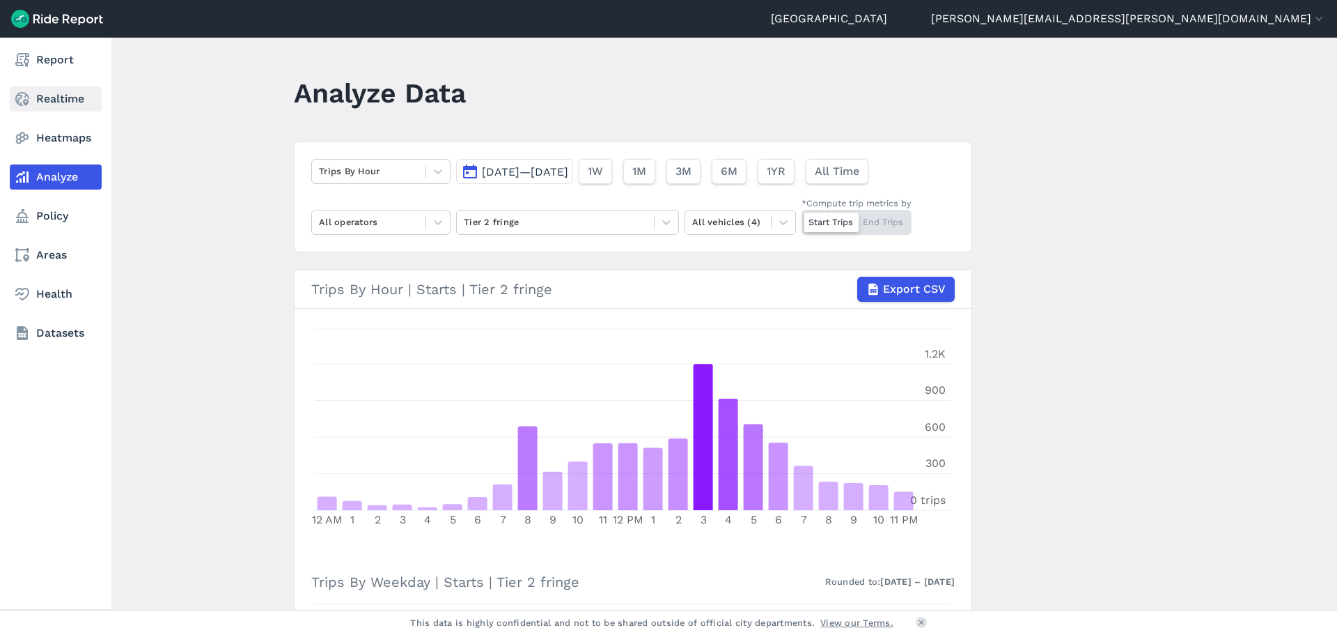
click at [61, 104] on link "Realtime" at bounding box center [56, 98] width 92 height 25
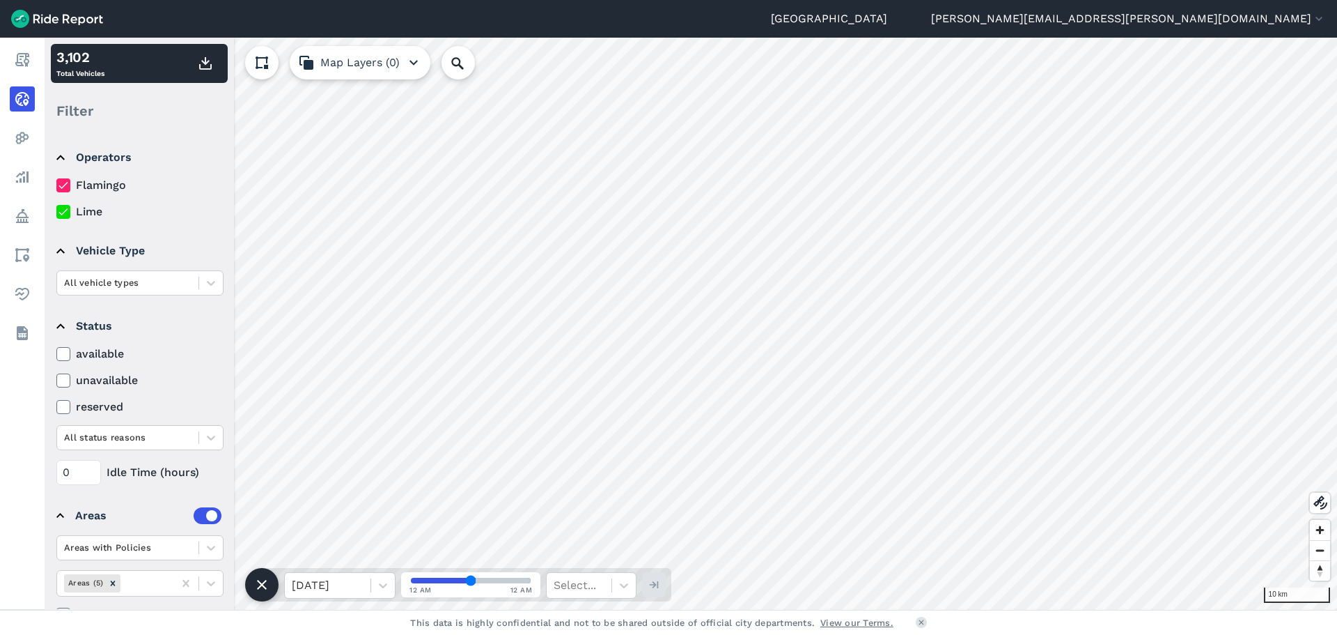
click at [359, 67] on button "Map Layers (0)" at bounding box center [360, 62] width 141 height 33
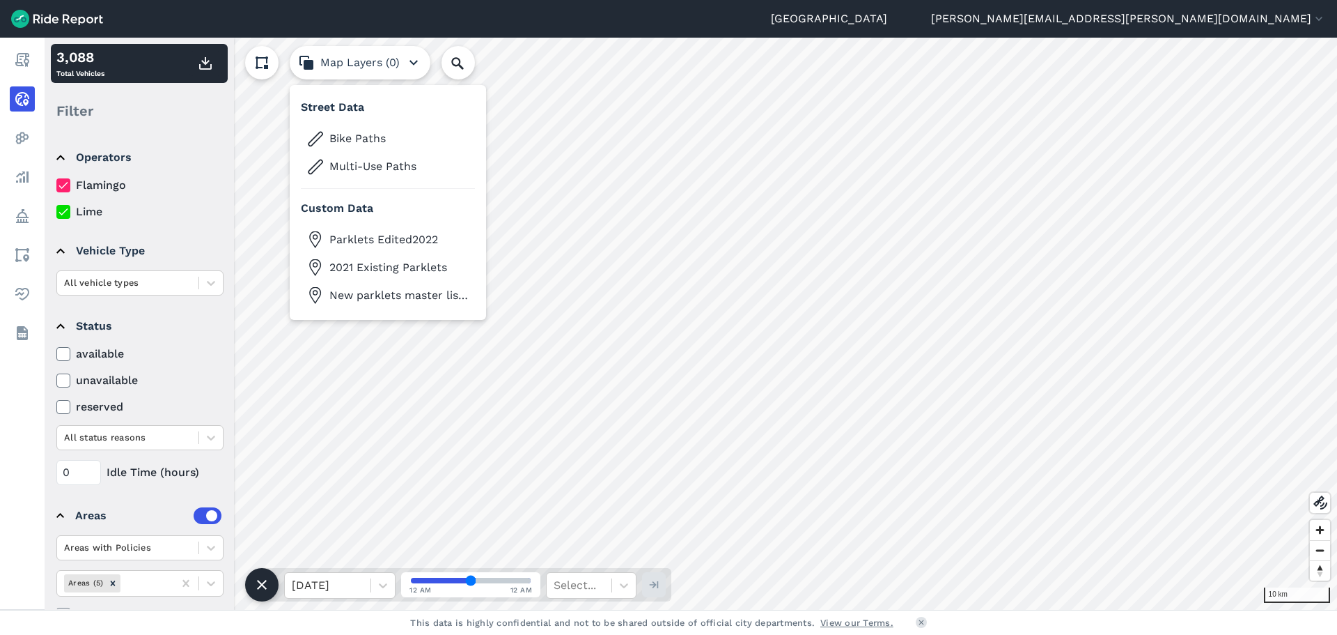
click at [359, 67] on button "Map Layers (0)" at bounding box center [360, 62] width 141 height 33
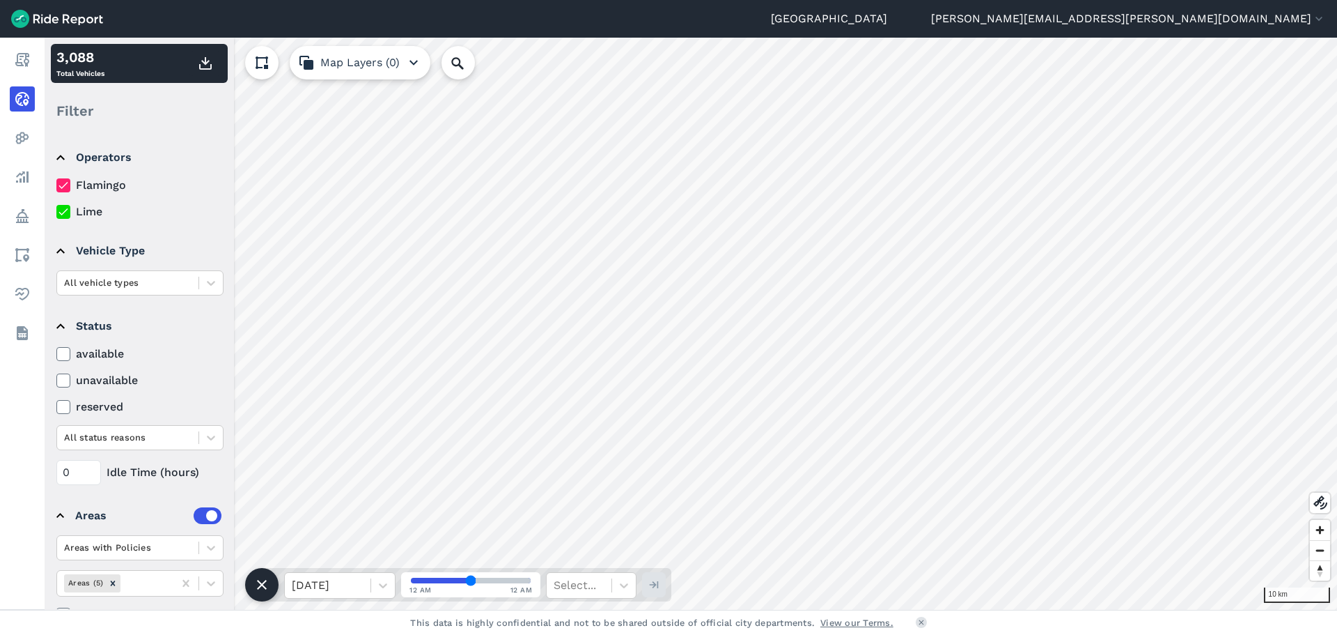
scroll to position [36, 0]
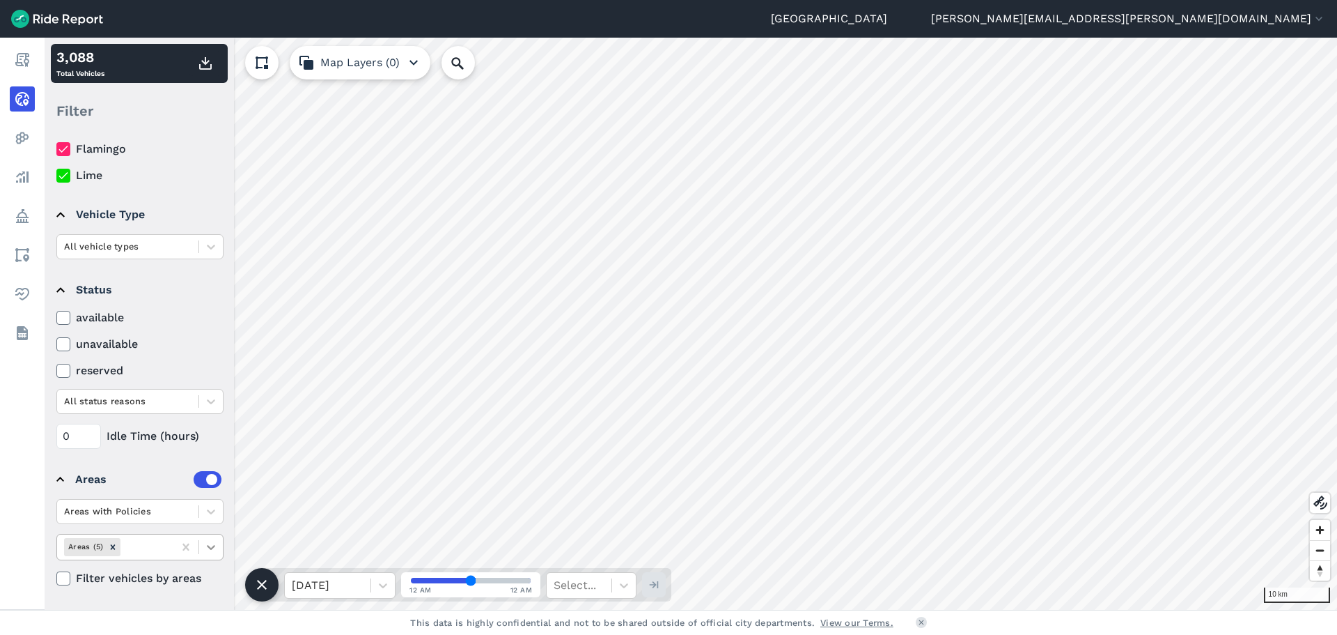
click at [210, 545] on icon at bounding box center [211, 547] width 14 height 14
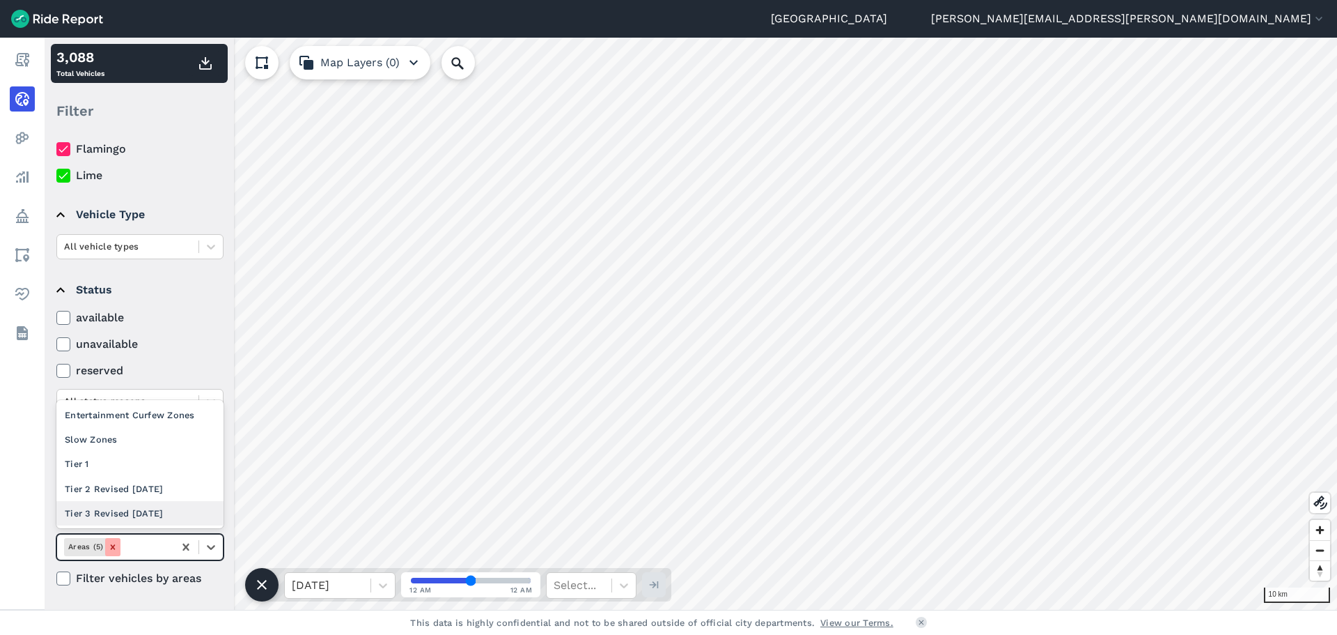
click at [109, 547] on icon "Remove Areas (5)" at bounding box center [113, 547] width 10 height 10
click at [112, 543] on icon "Remove Areas (5)" at bounding box center [113, 547] width 10 height 10
click at [189, 546] on icon at bounding box center [186, 547] width 14 height 14
click at [187, 548] on icon at bounding box center [185, 546] width 6 height 7
drag, startPoint x: 187, startPoint y: 548, endPoint x: 111, endPoint y: 455, distance: 120.3
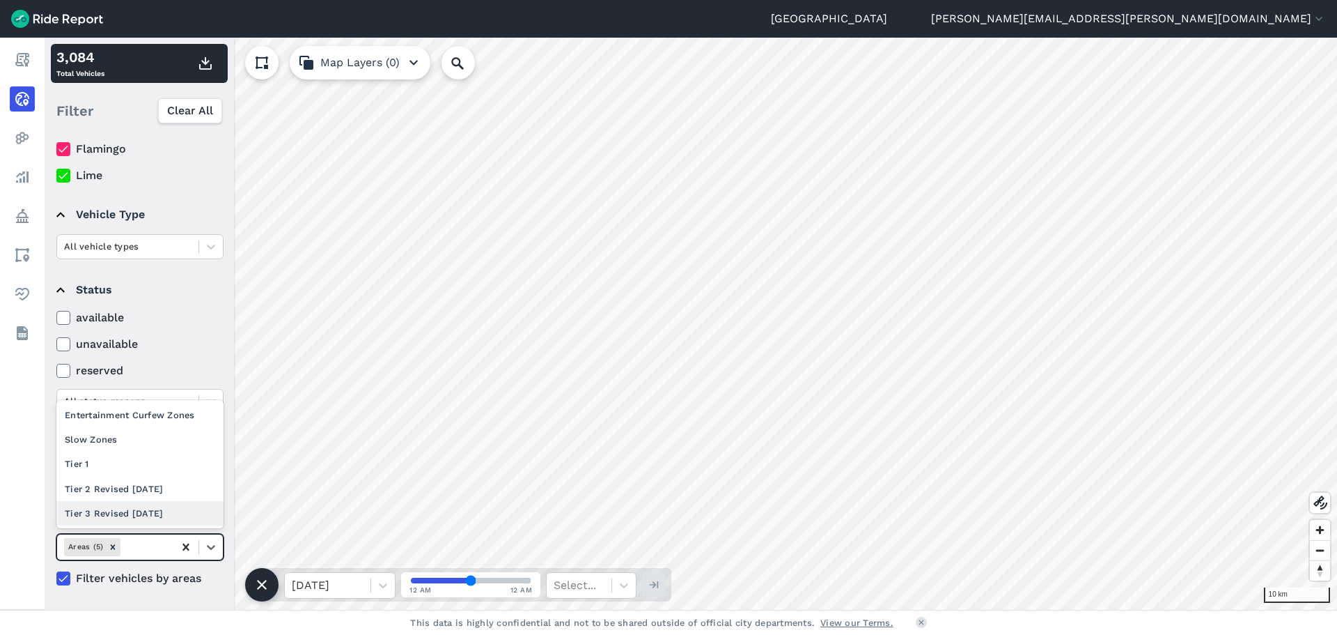
click at [187, 548] on icon at bounding box center [185, 546] width 6 height 7
click at [185, 545] on icon at bounding box center [185, 546] width 6 height 7
click at [212, 550] on icon at bounding box center [211, 547] width 14 height 14
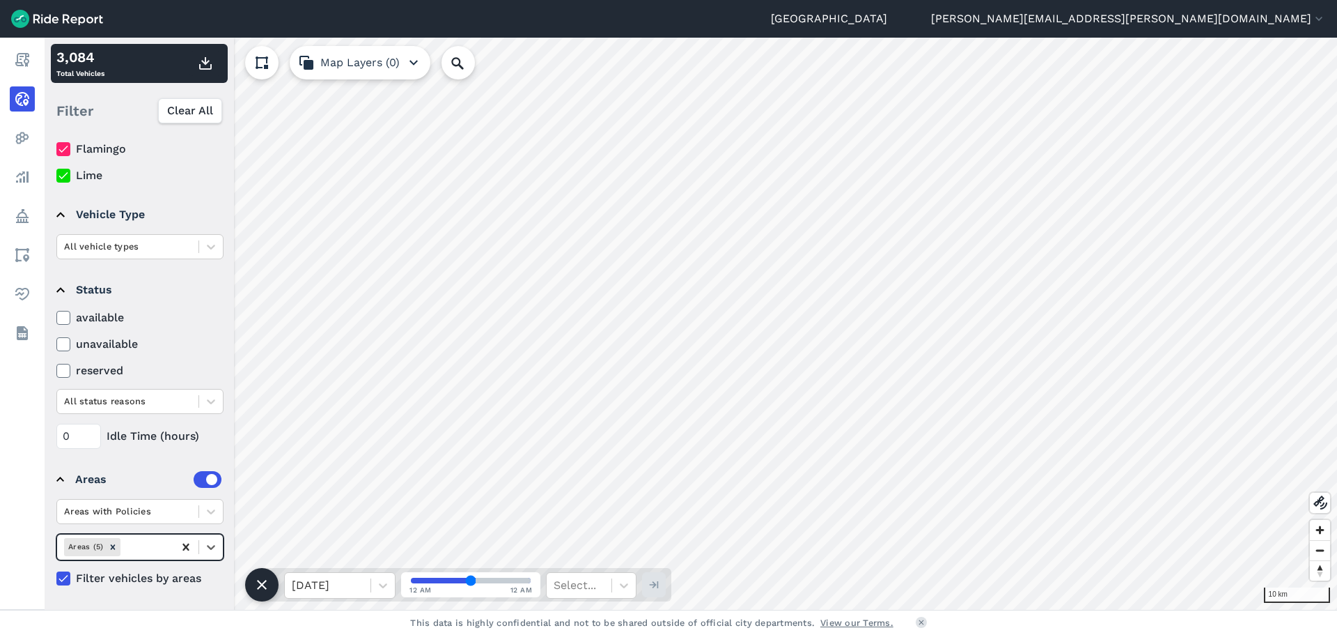
click at [187, 546] on icon at bounding box center [185, 546] width 6 height 7
click at [366, 67] on button "Map Layers (0)" at bounding box center [360, 62] width 141 height 33
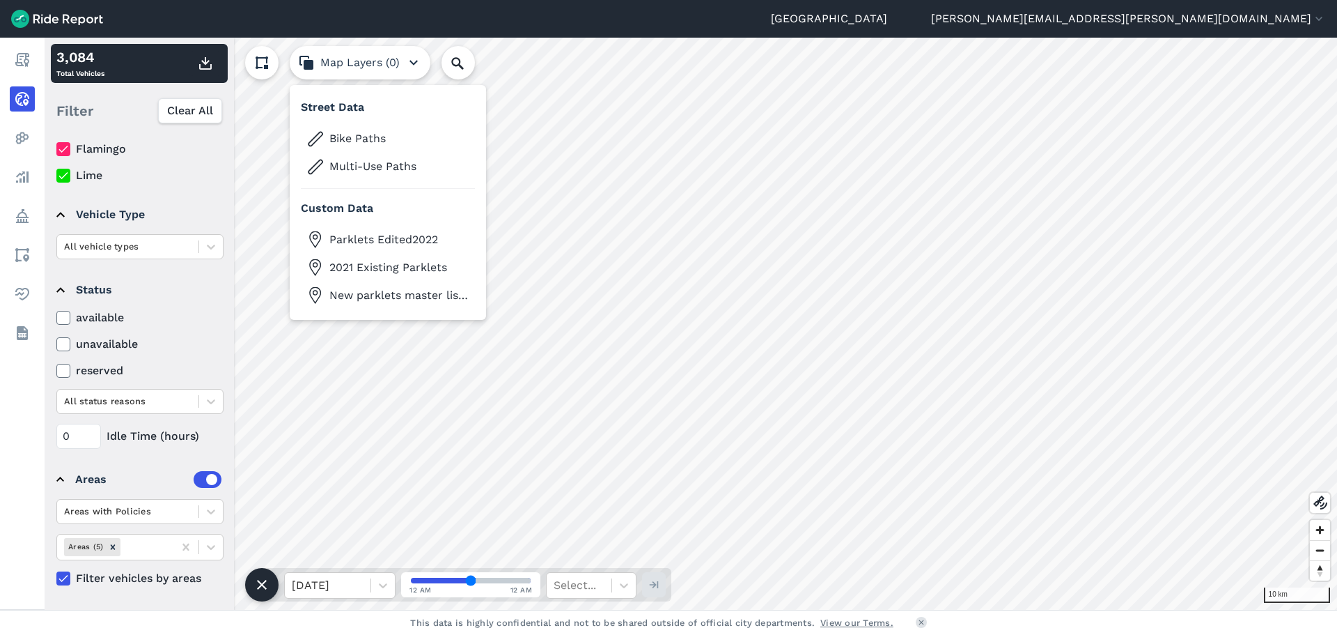
click at [366, 67] on button "Map Layers (0)" at bounding box center [360, 62] width 141 height 33
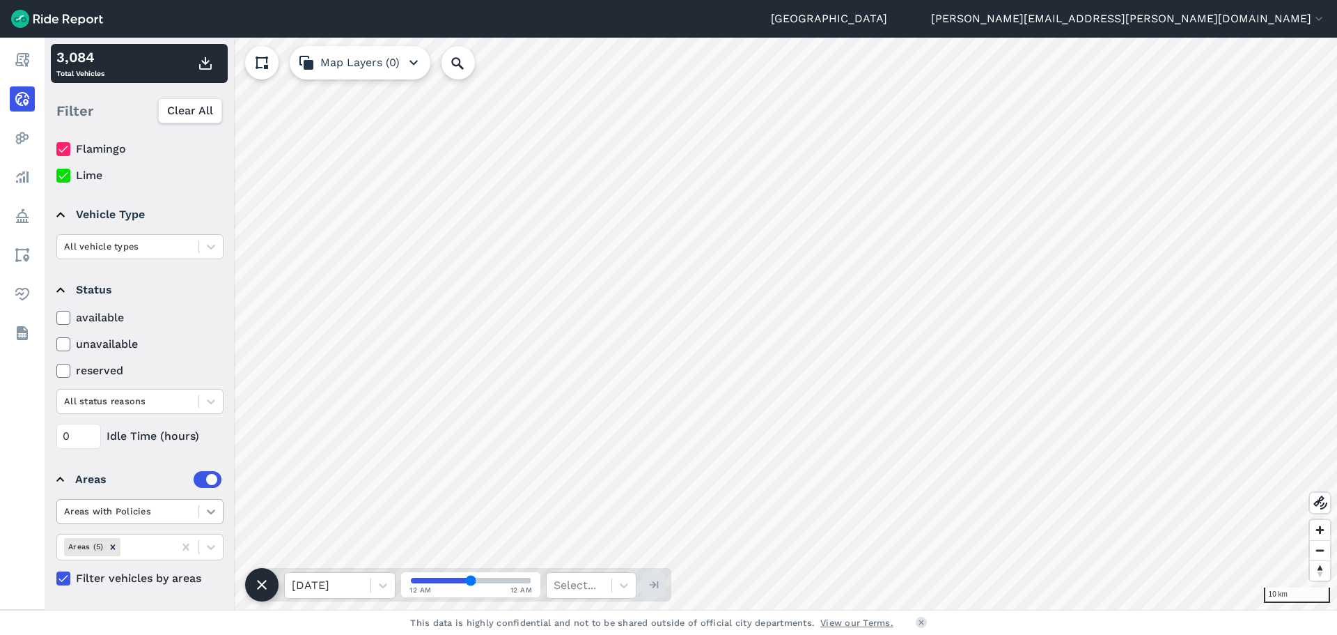
click at [206, 517] on icon at bounding box center [211, 511] width 14 height 14
click at [155, 571] on div "Areas without Policies" at bounding box center [139, 569] width 167 height 24
click at [198, 540] on div at bounding box center [185, 546] width 25 height 25
click at [187, 545] on icon at bounding box center [185, 546] width 6 height 7
click at [187, 549] on icon at bounding box center [186, 547] width 14 height 14
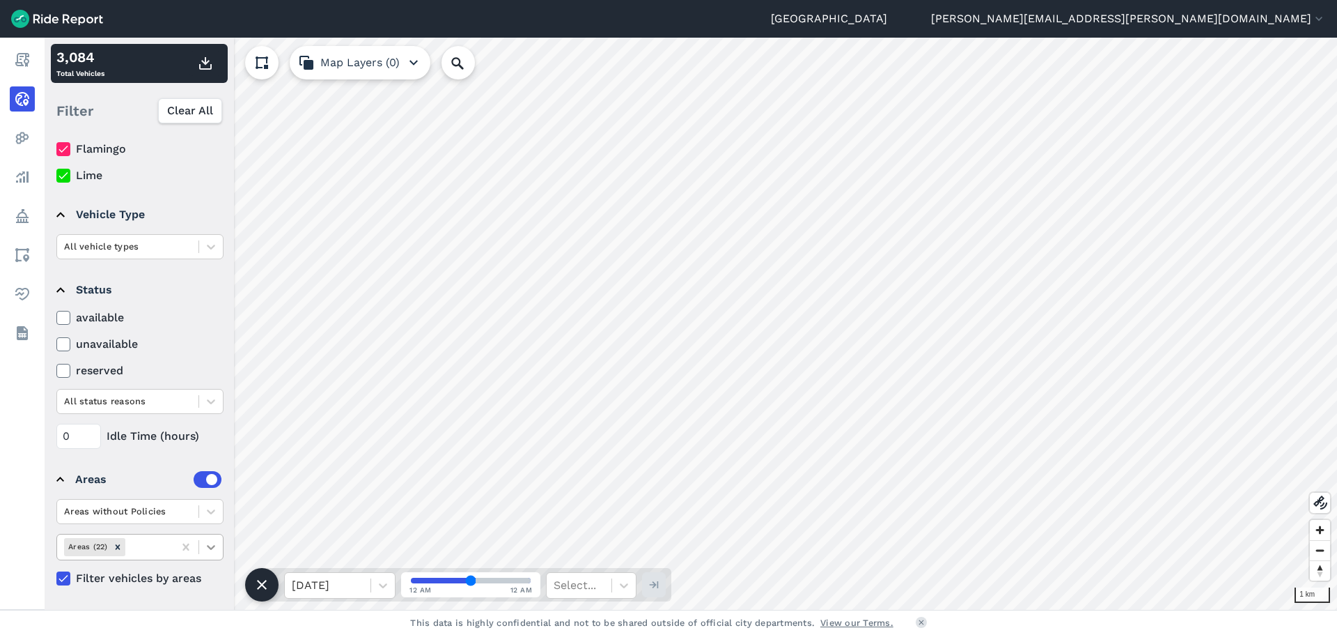
click at [210, 550] on icon at bounding box center [211, 547] width 14 height 14
click at [116, 545] on icon "Remove Areas (22)" at bounding box center [117, 546] width 5 height 5
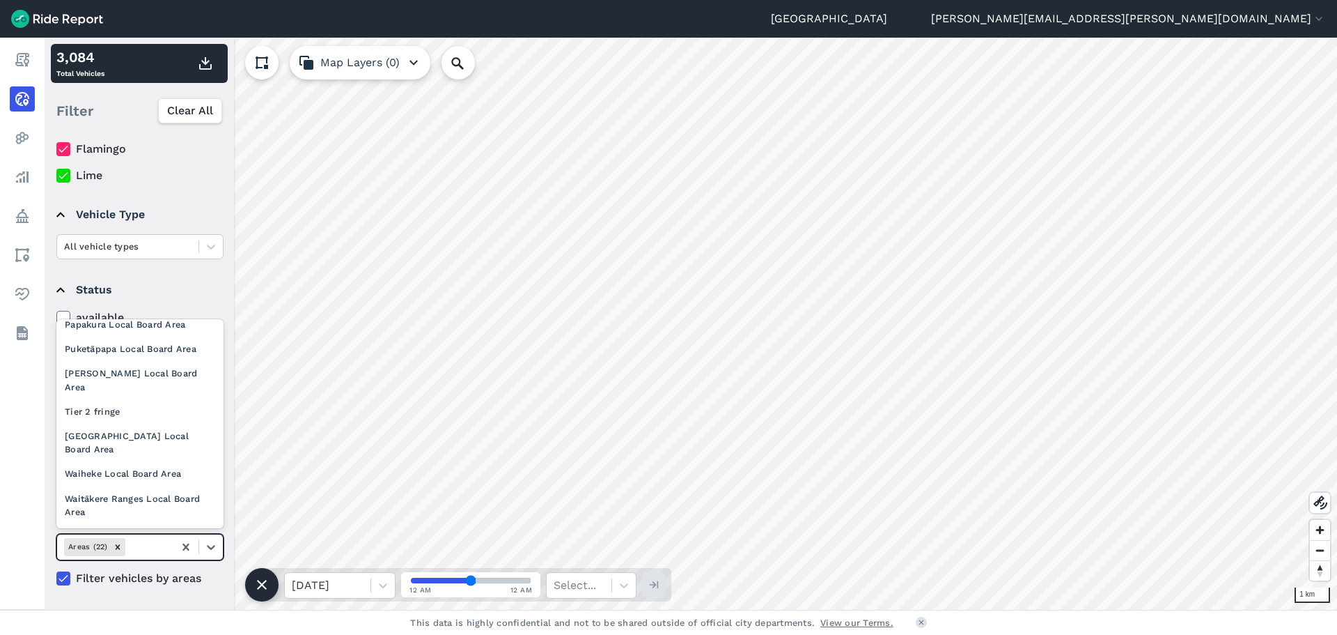
scroll to position [413, 0]
click at [103, 397] on div "Tier 2 fringe" at bounding box center [139, 409] width 167 height 24
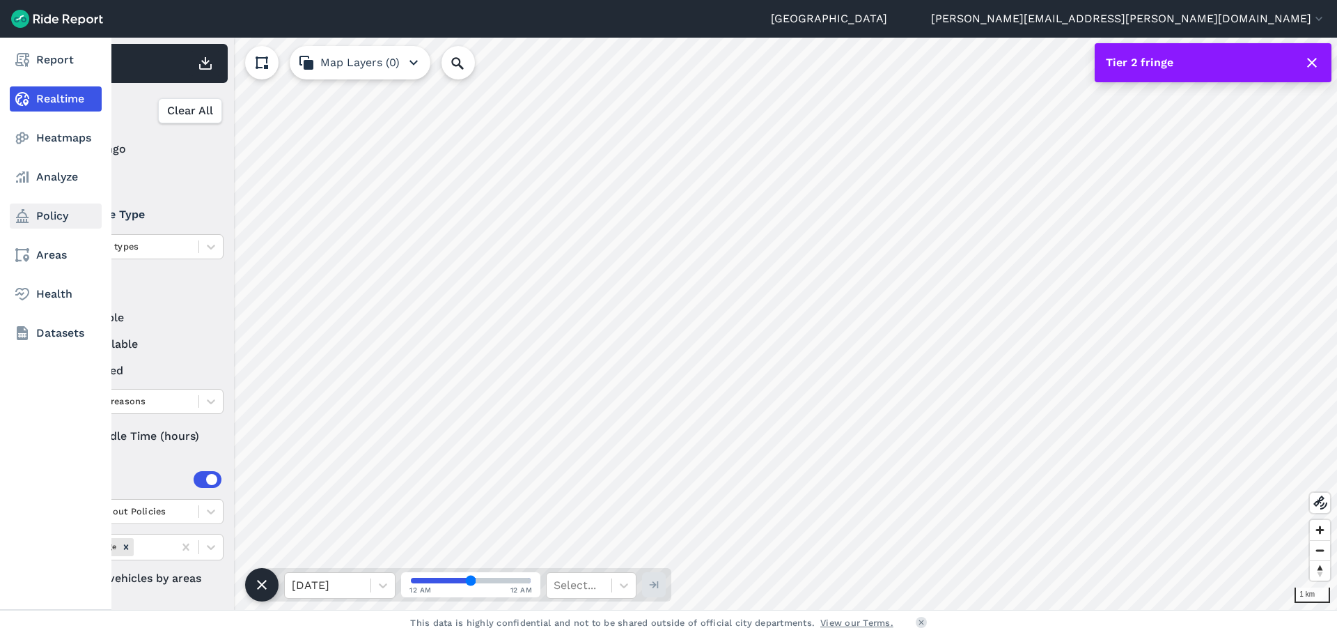
click at [39, 211] on link "Policy" at bounding box center [56, 215] width 92 height 25
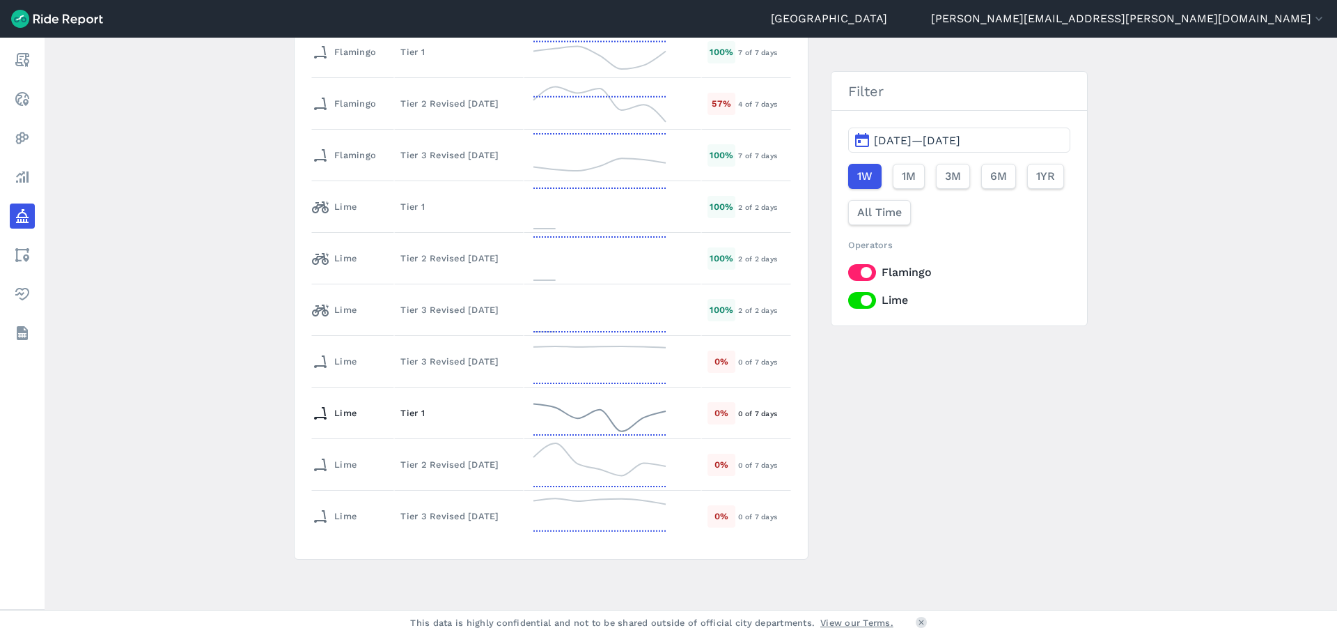
scroll to position [276, 0]
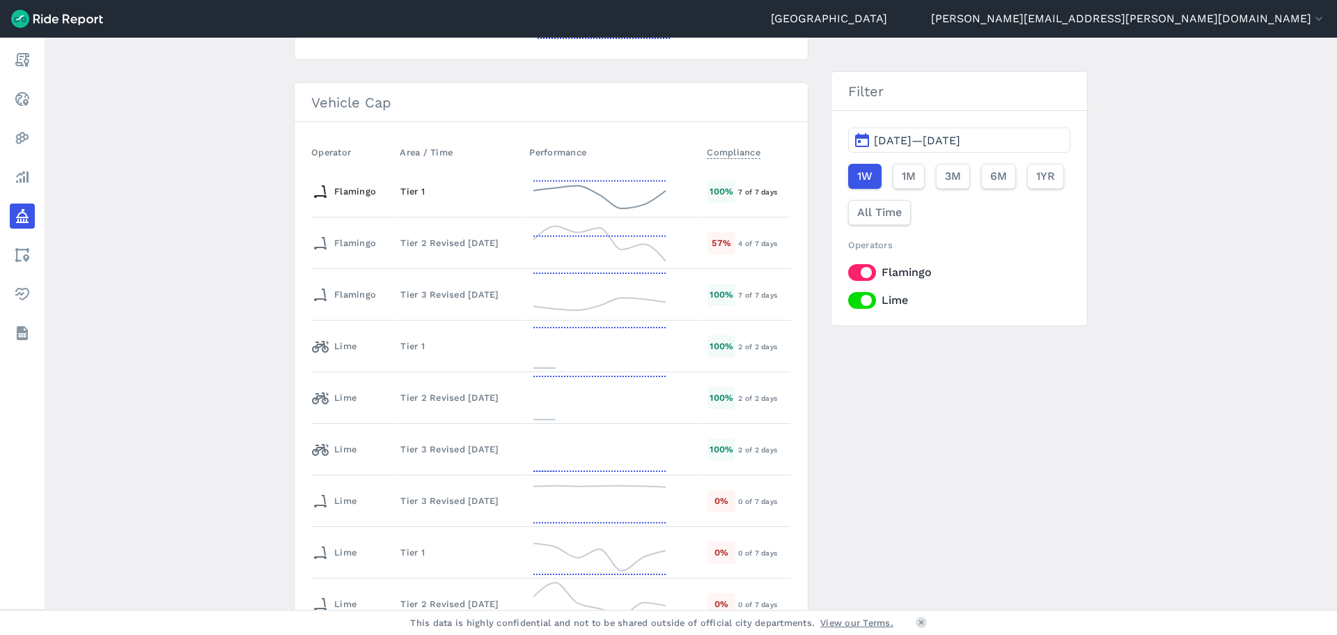
click at [485, 203] on td "Tier 1" at bounding box center [459, 192] width 130 height 52
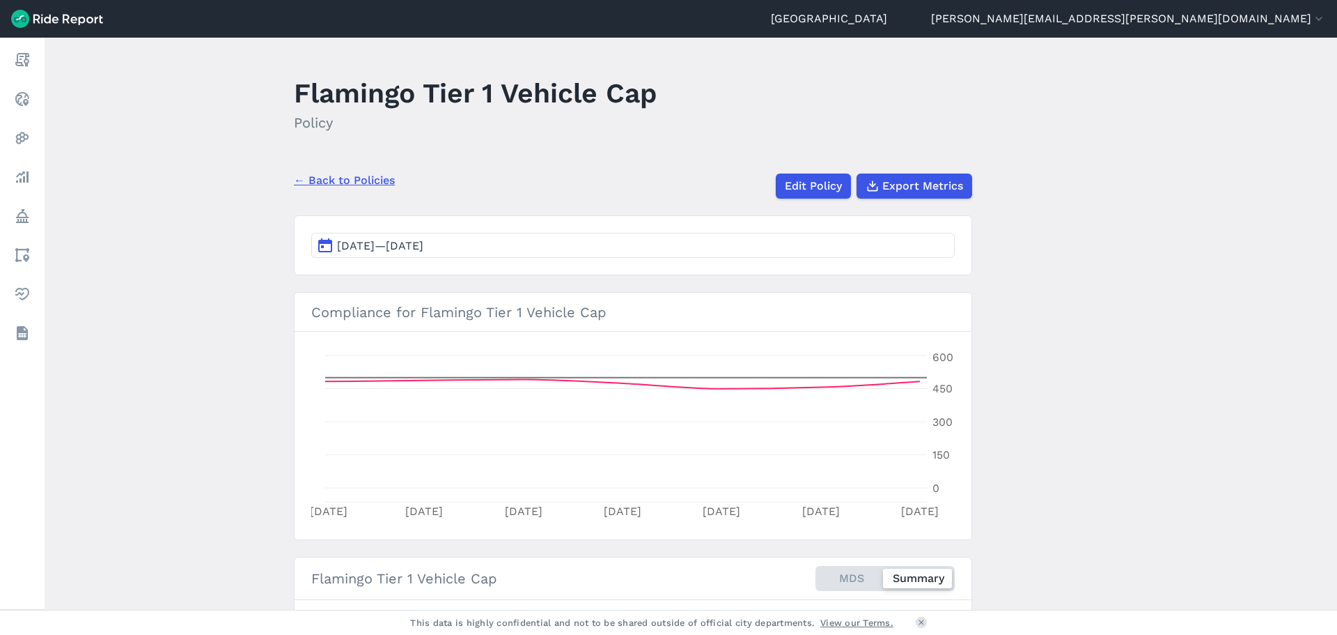
click at [571, 248] on button "[DATE]—[DATE]" at bounding box center [633, 245] width 644 height 25
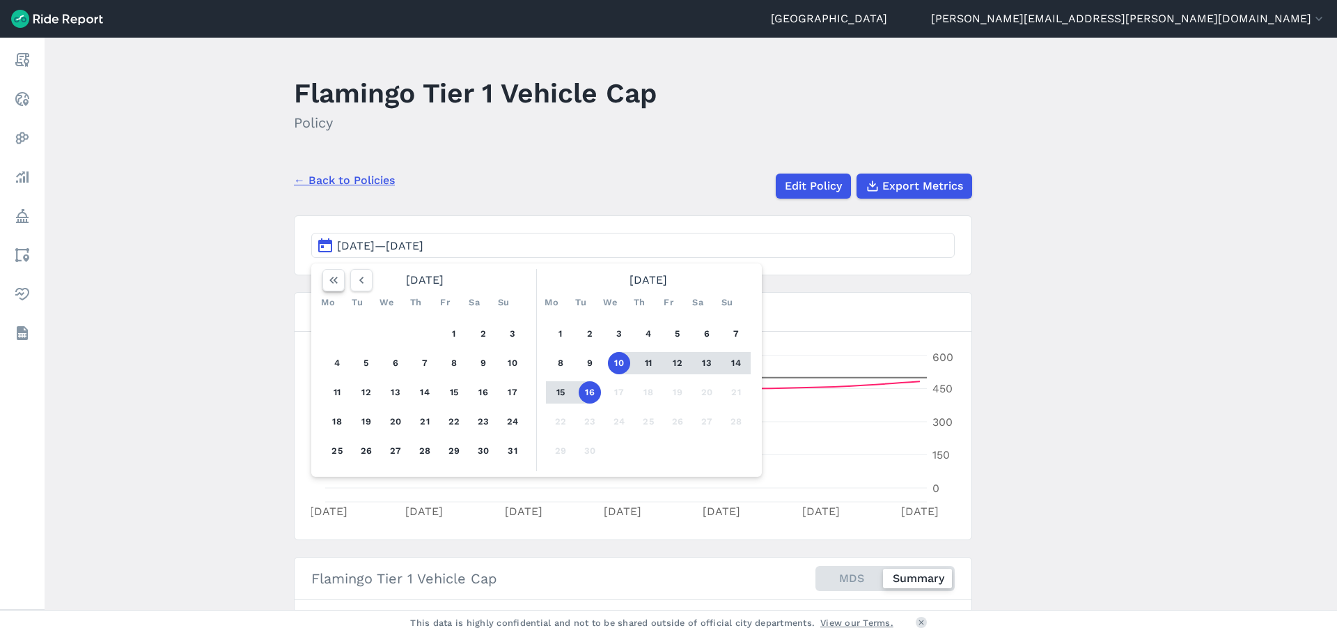
click at [329, 283] on icon "button" at bounding box center [334, 280] width 14 height 14
click at [210, 299] on main "Flamingo Tier 1 Vehicle Cap Policy ← Back to Policies Edit Policy Export Metric…" at bounding box center [691, 324] width 1293 height 572
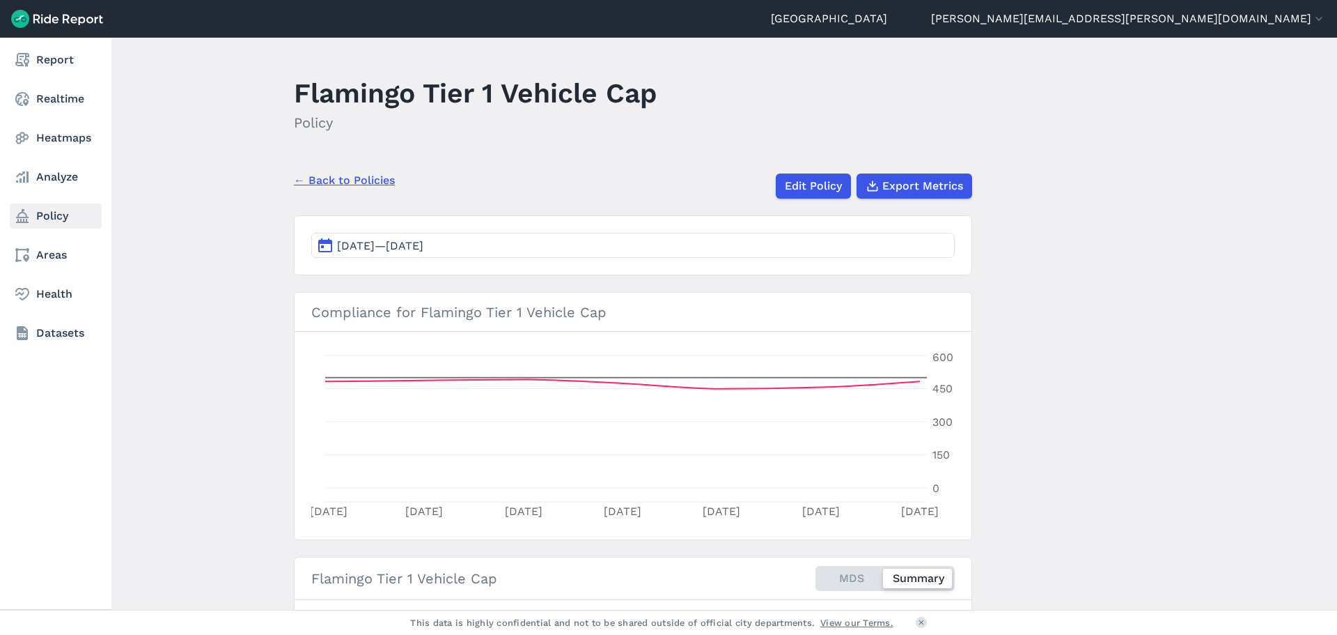
click at [48, 214] on link "Policy" at bounding box center [56, 215] width 92 height 25
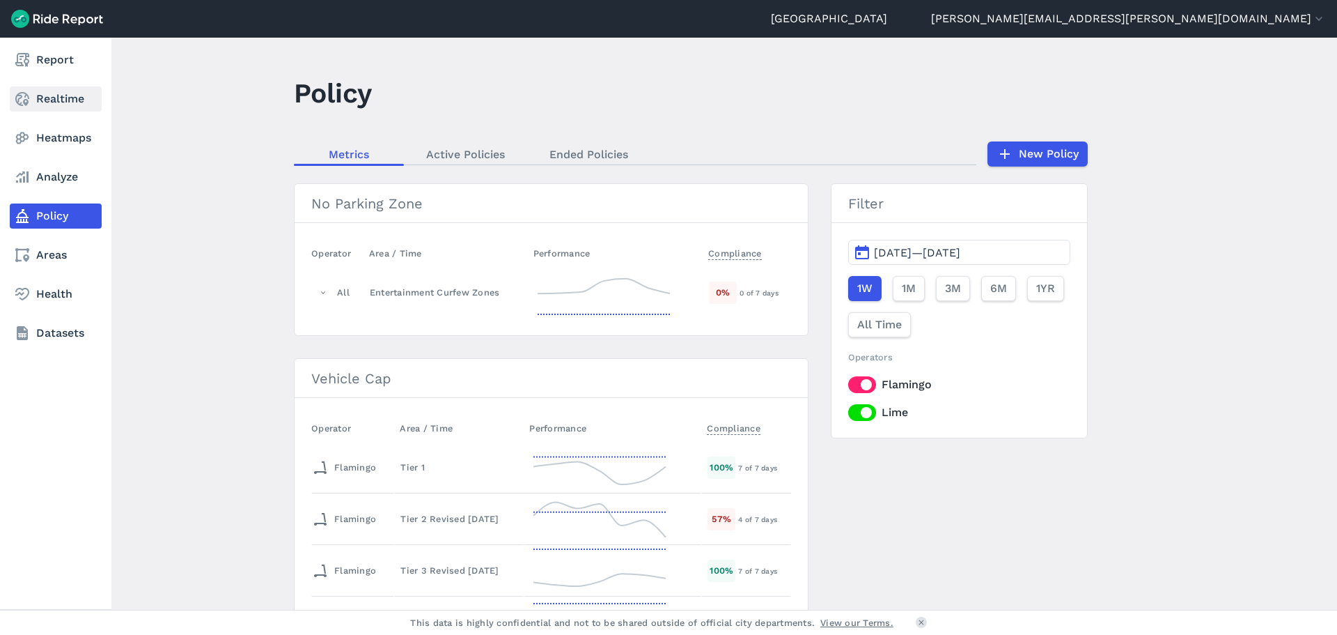
click at [39, 102] on link "Realtime" at bounding box center [56, 98] width 92 height 25
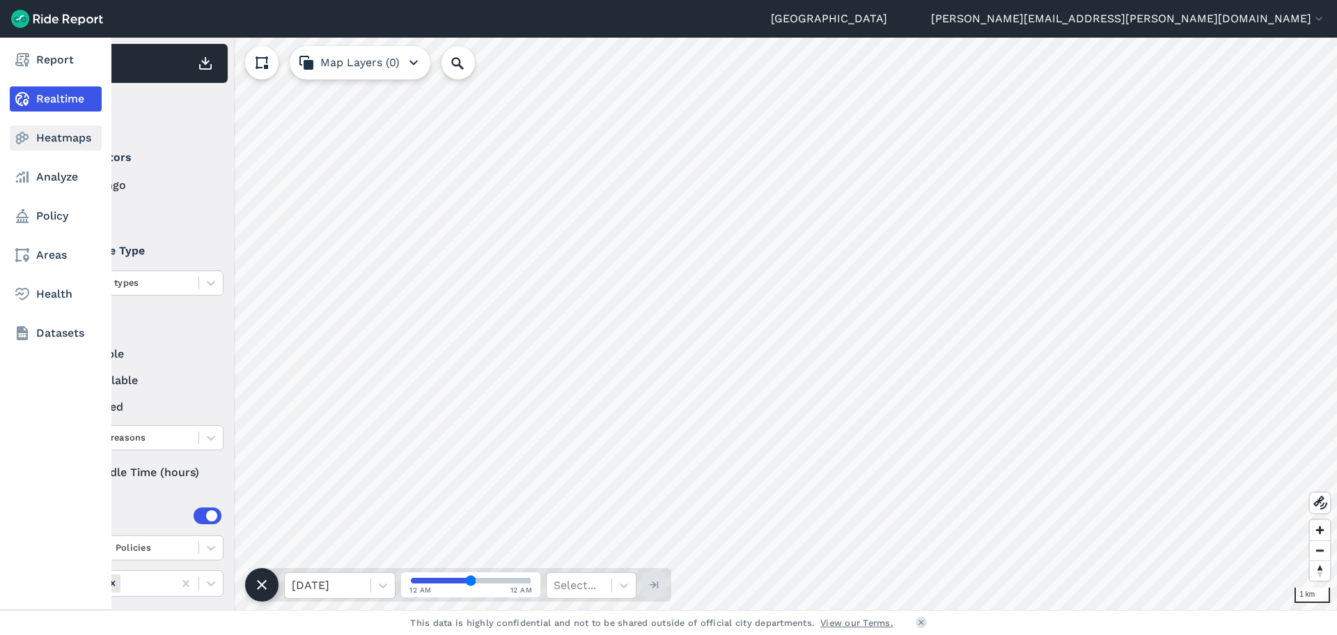
click at [24, 141] on use at bounding box center [22, 138] width 13 height 12
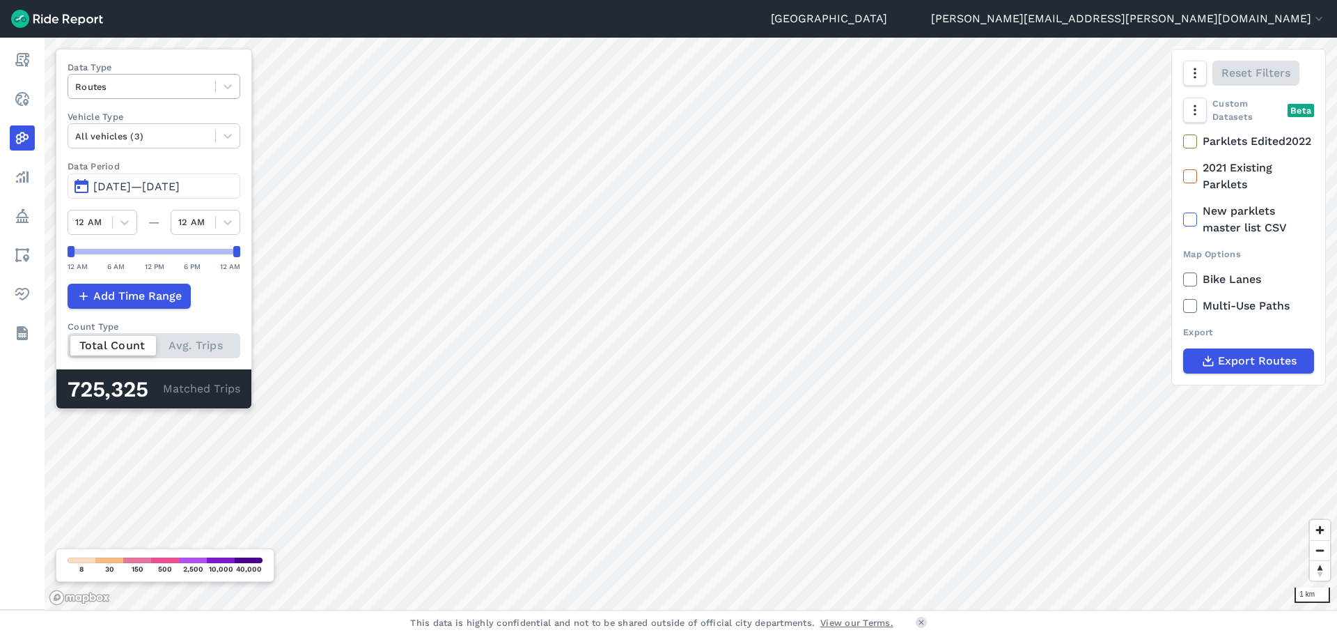
click at [114, 88] on div at bounding box center [141, 87] width 133 height 16
click at [130, 135] on div "Trip Ends" at bounding box center [154, 144] width 173 height 24
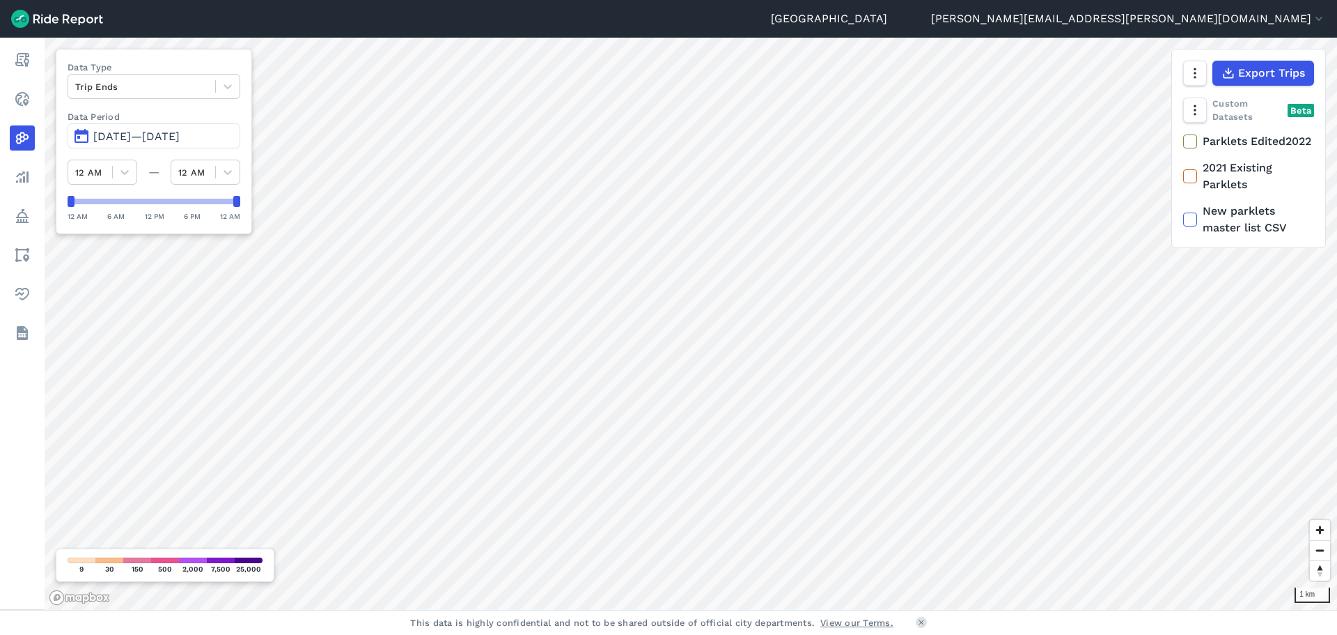
click at [180, 137] on span "[DATE]—[DATE]" at bounding box center [136, 136] width 86 height 13
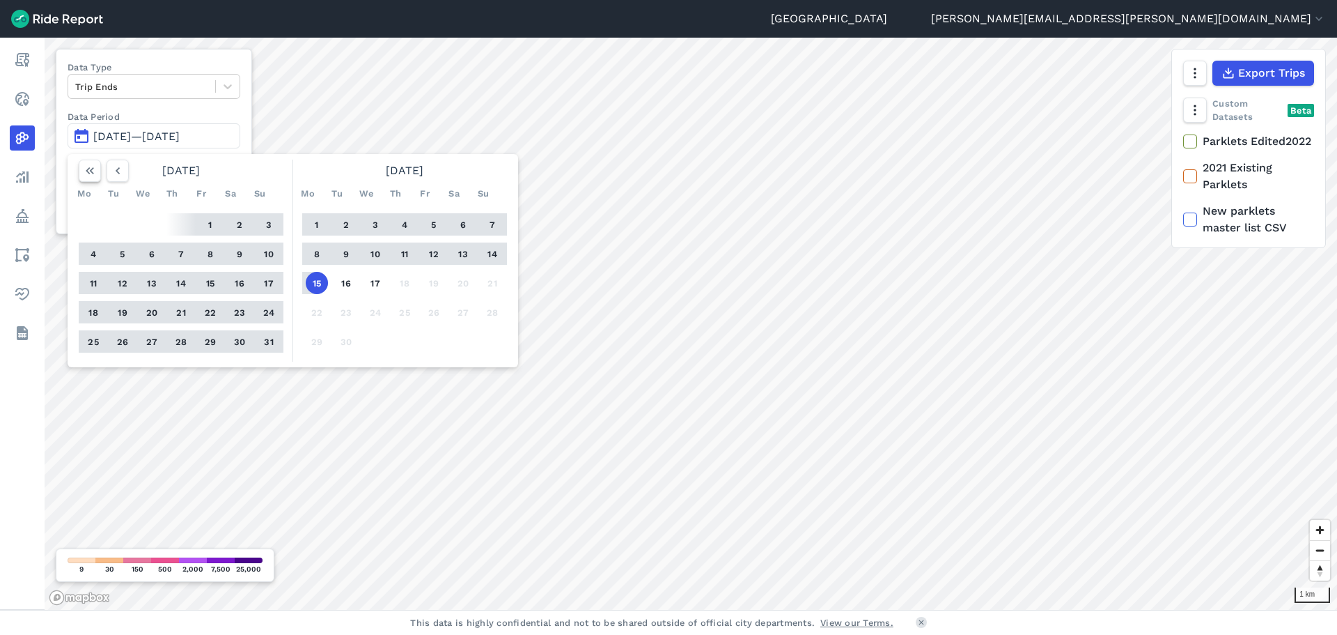
click at [89, 172] on icon "button" at bounding box center [90, 171] width 14 height 14
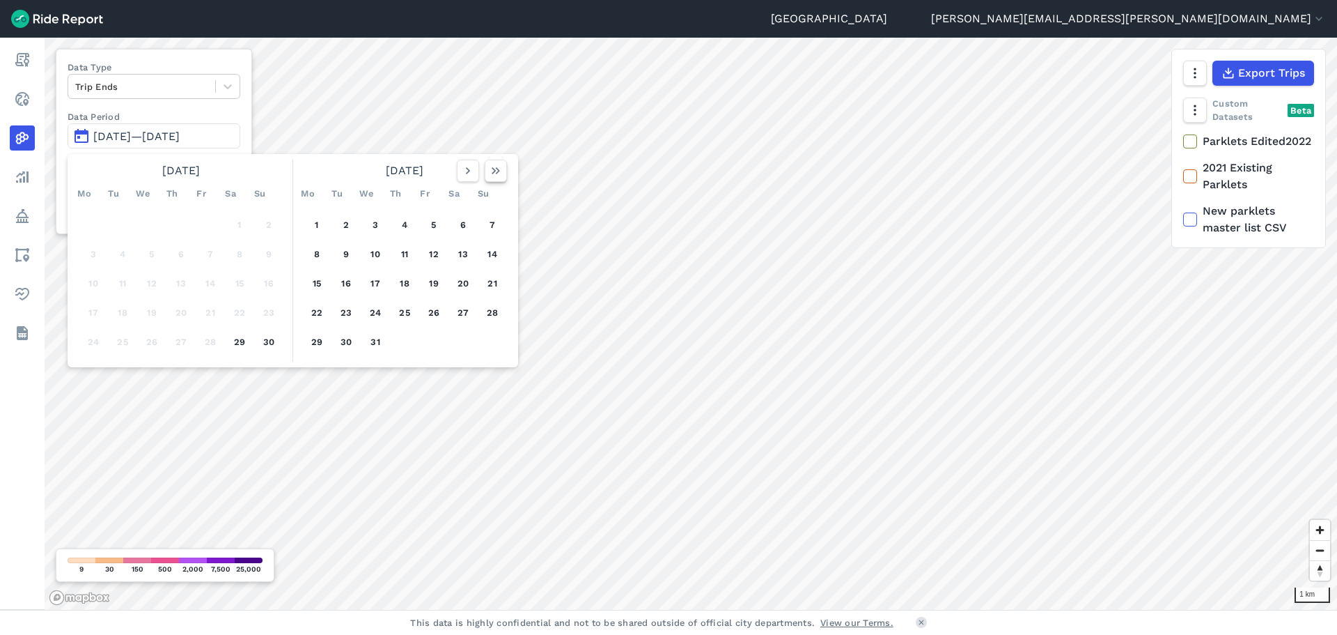
click at [490, 176] on icon "button" at bounding box center [496, 171] width 14 height 14
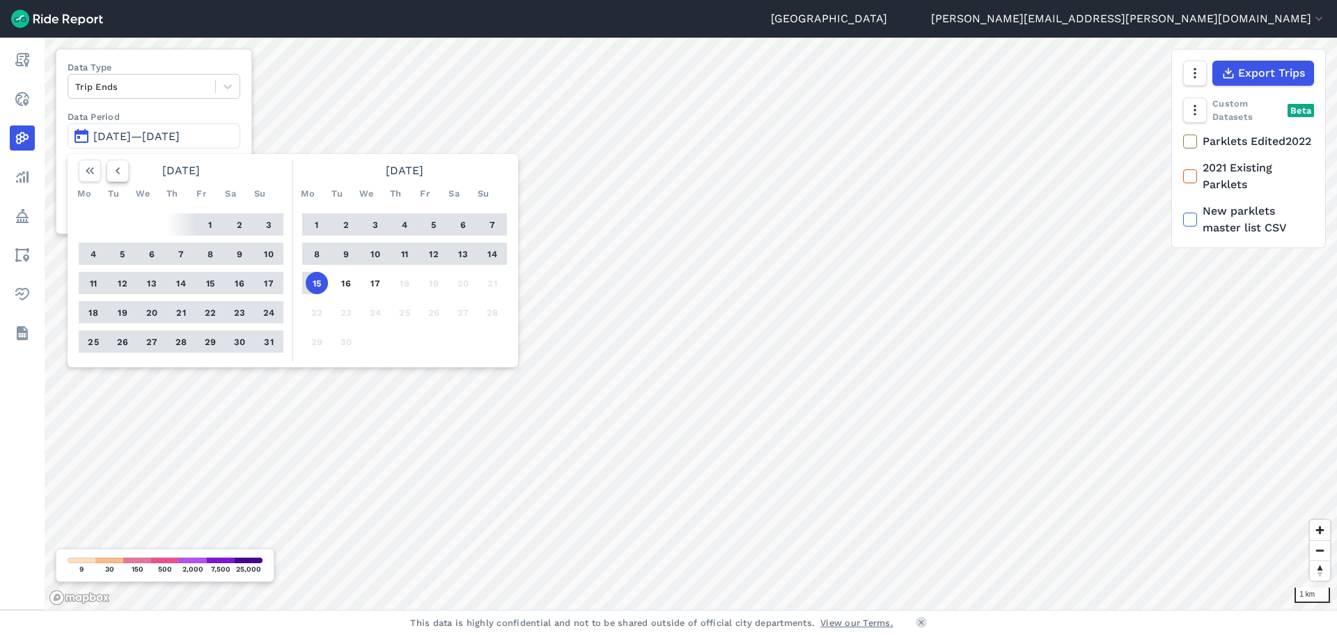
click at [117, 175] on icon "button" at bounding box center [118, 171] width 14 height 14
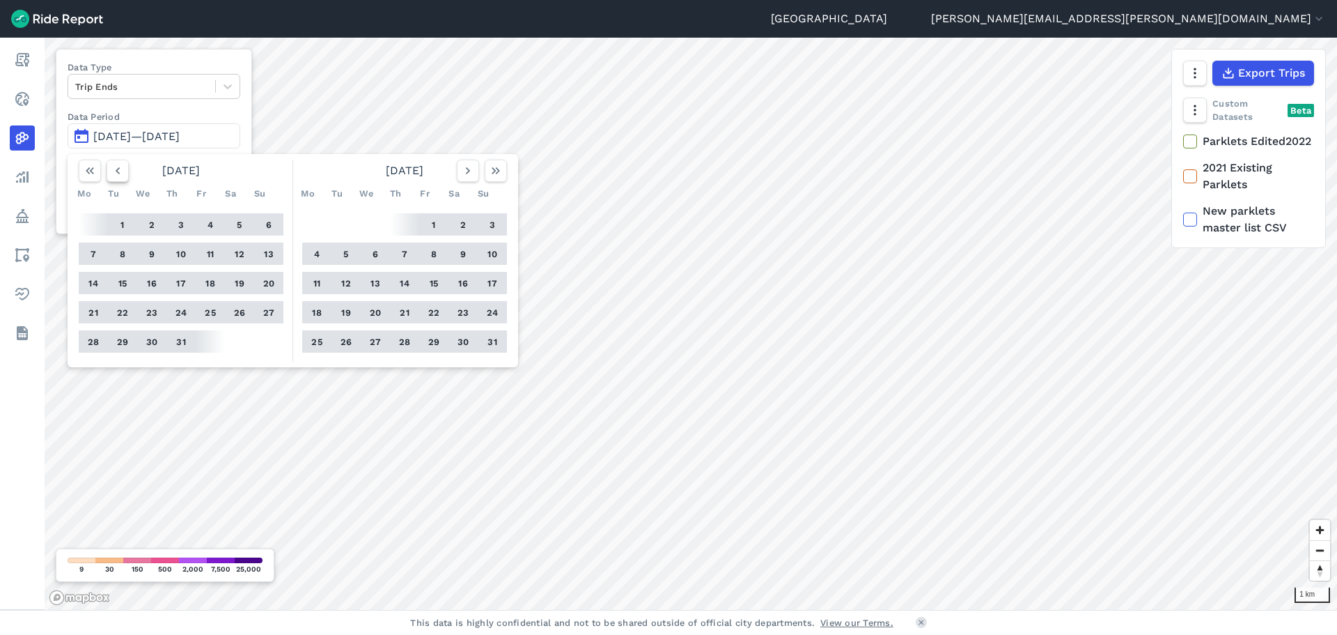
click at [117, 175] on icon "button" at bounding box center [118, 171] width 14 height 14
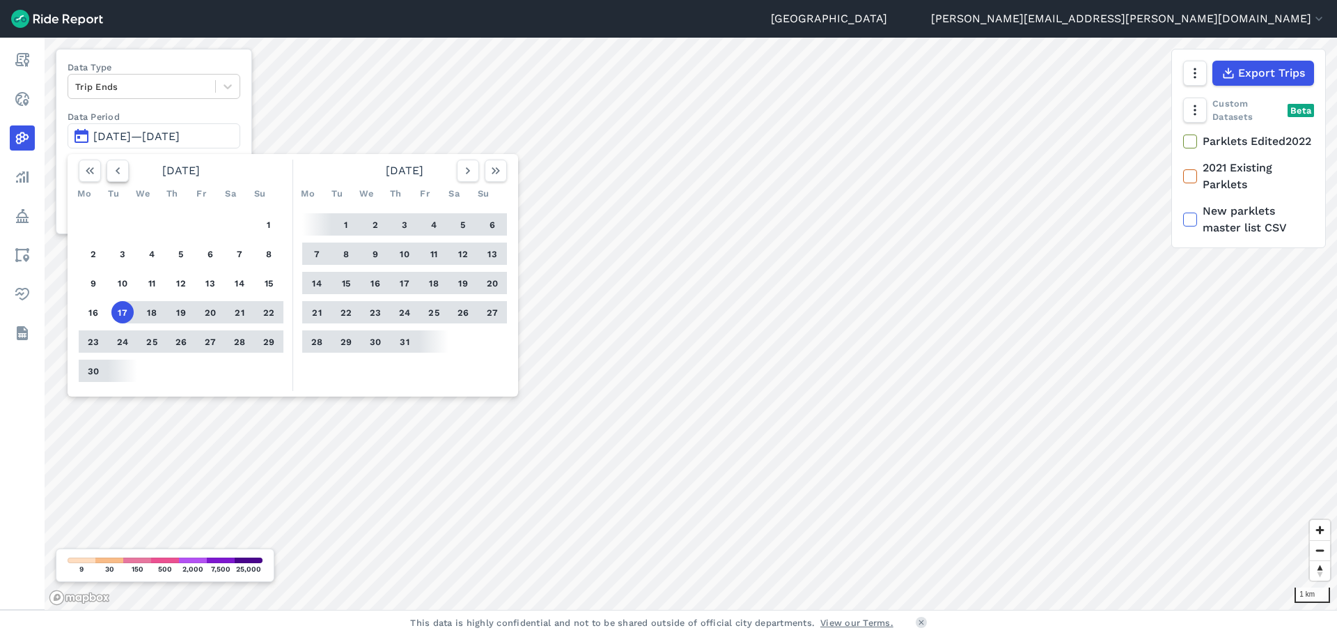
click at [117, 175] on icon "button" at bounding box center [118, 171] width 14 height 14
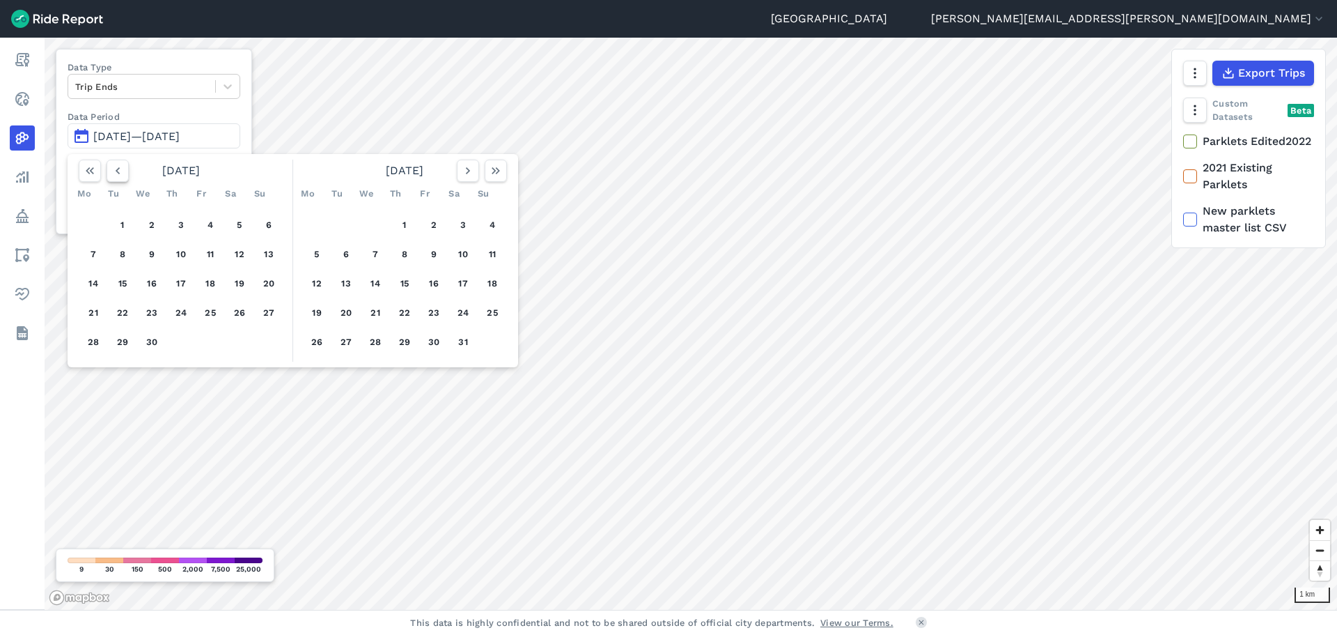
click at [117, 175] on icon "button" at bounding box center [118, 171] width 14 height 14
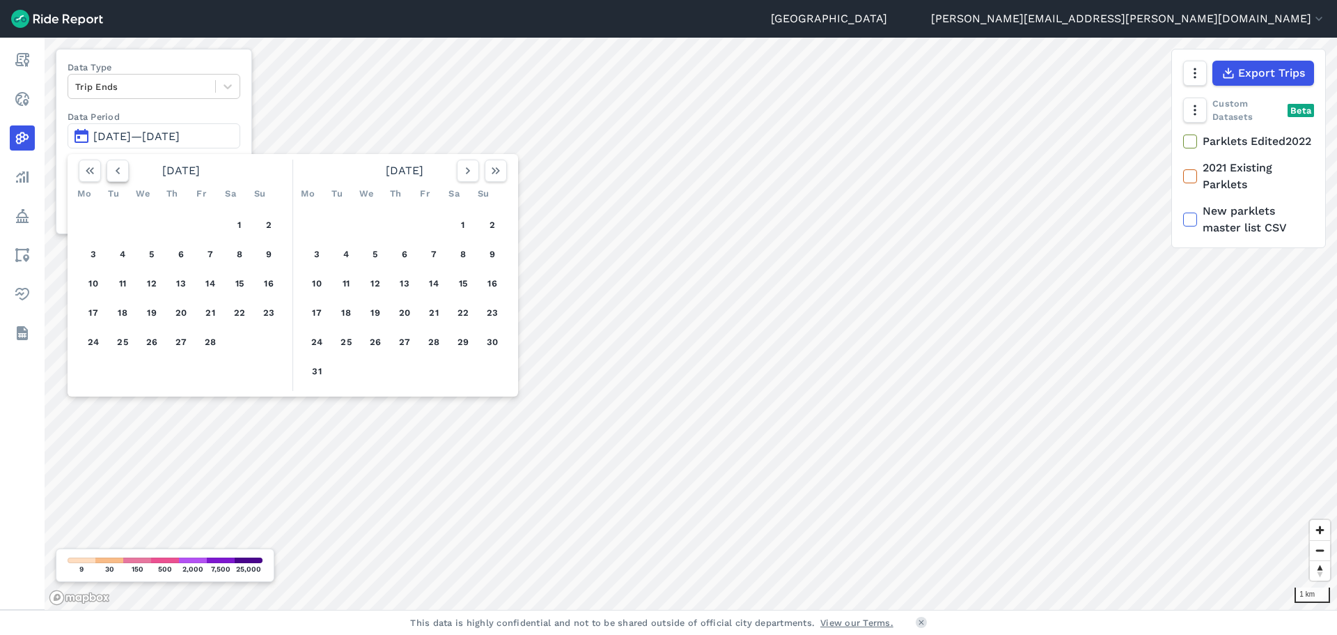
click at [117, 175] on icon "button" at bounding box center [118, 171] width 14 height 14
click at [473, 174] on icon "button" at bounding box center [468, 171] width 14 height 14
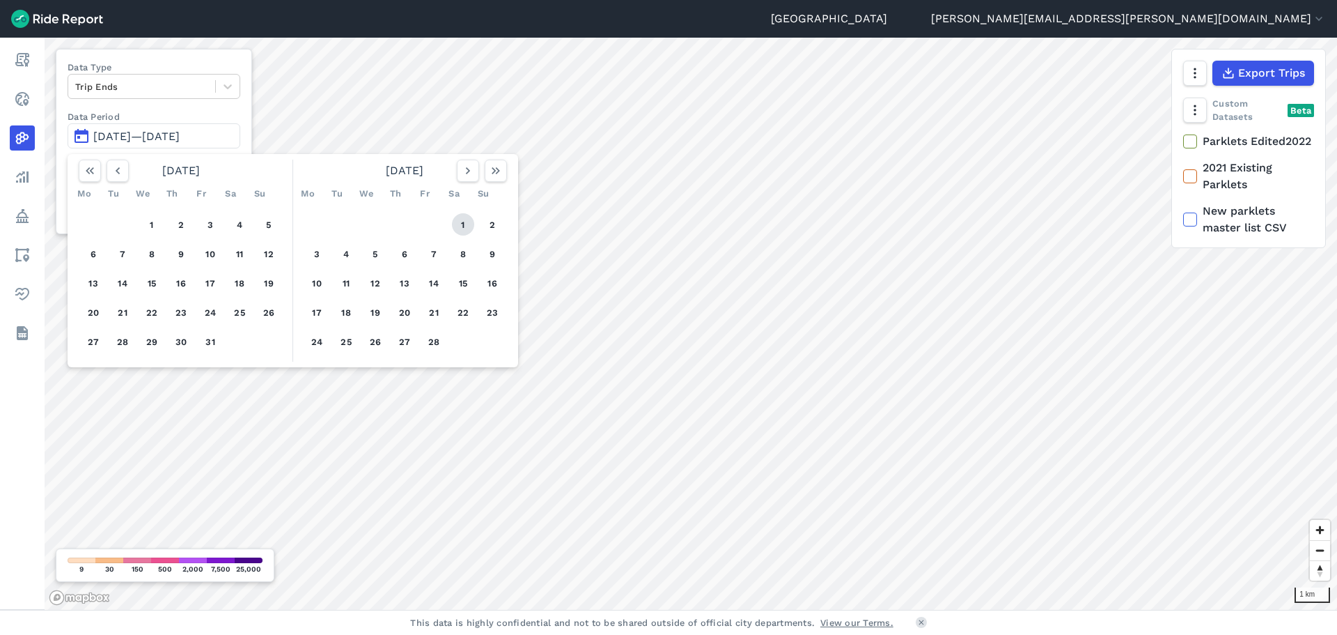
click at [468, 226] on button "1" at bounding box center [463, 224] width 22 height 22
click at [493, 175] on icon "button" at bounding box center [496, 171] width 14 height 14
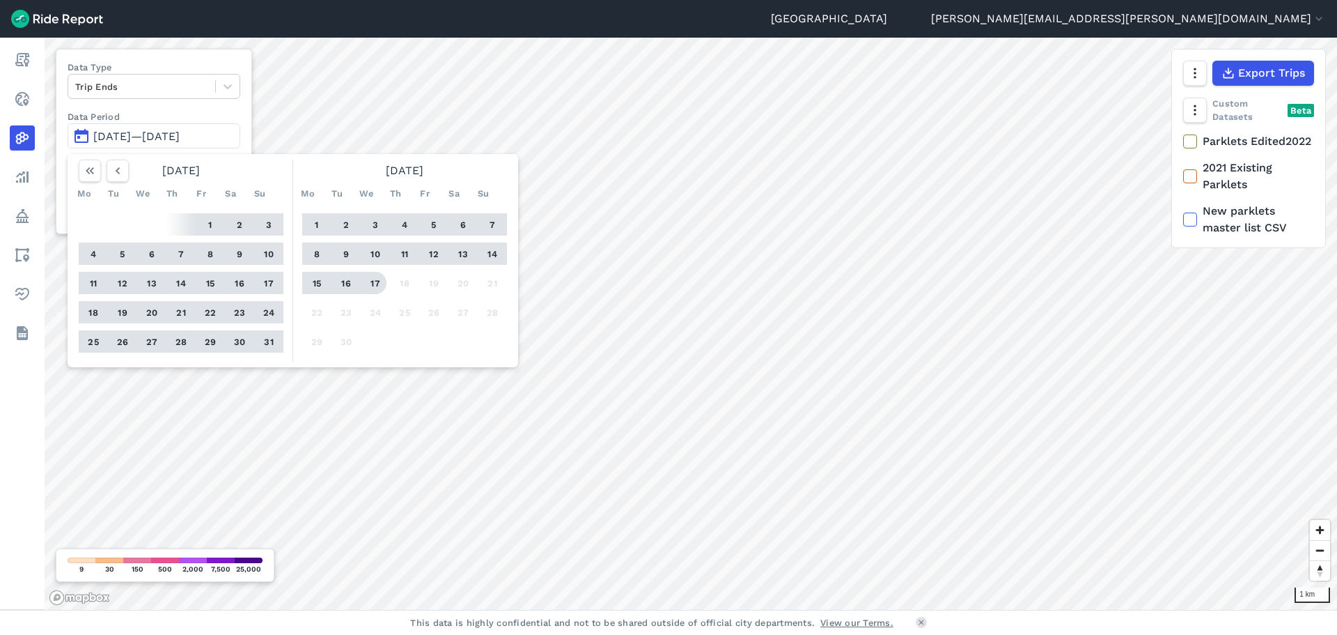
click at [370, 286] on button "17" at bounding box center [375, 283] width 22 height 22
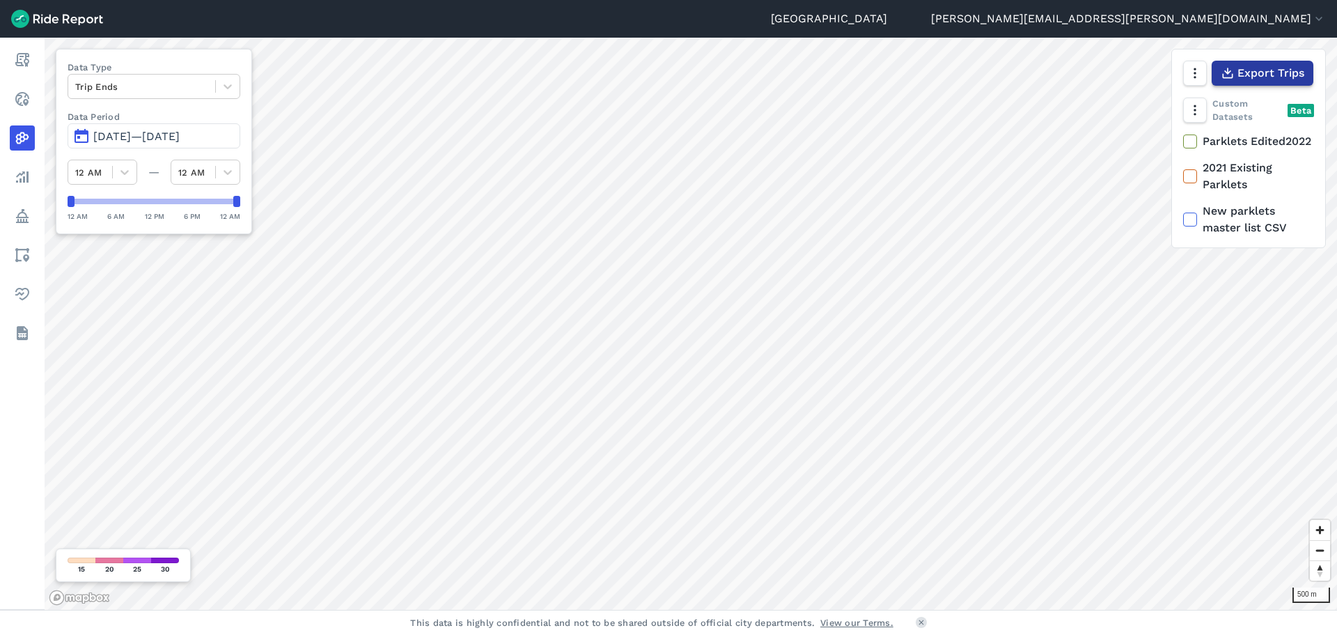
click at [1248, 72] on span "Export Trips" at bounding box center [1271, 73] width 67 height 17
click at [1195, 148] on icon at bounding box center [1190, 141] width 13 height 14
click at [1183, 142] on input "Parklets Edited2022" at bounding box center [1183, 137] width 0 height 9
click at [1192, 145] on use at bounding box center [1189, 141] width 9 height 7
click at [1183, 142] on input "Parklets Edited2022" at bounding box center [1183, 137] width 0 height 9
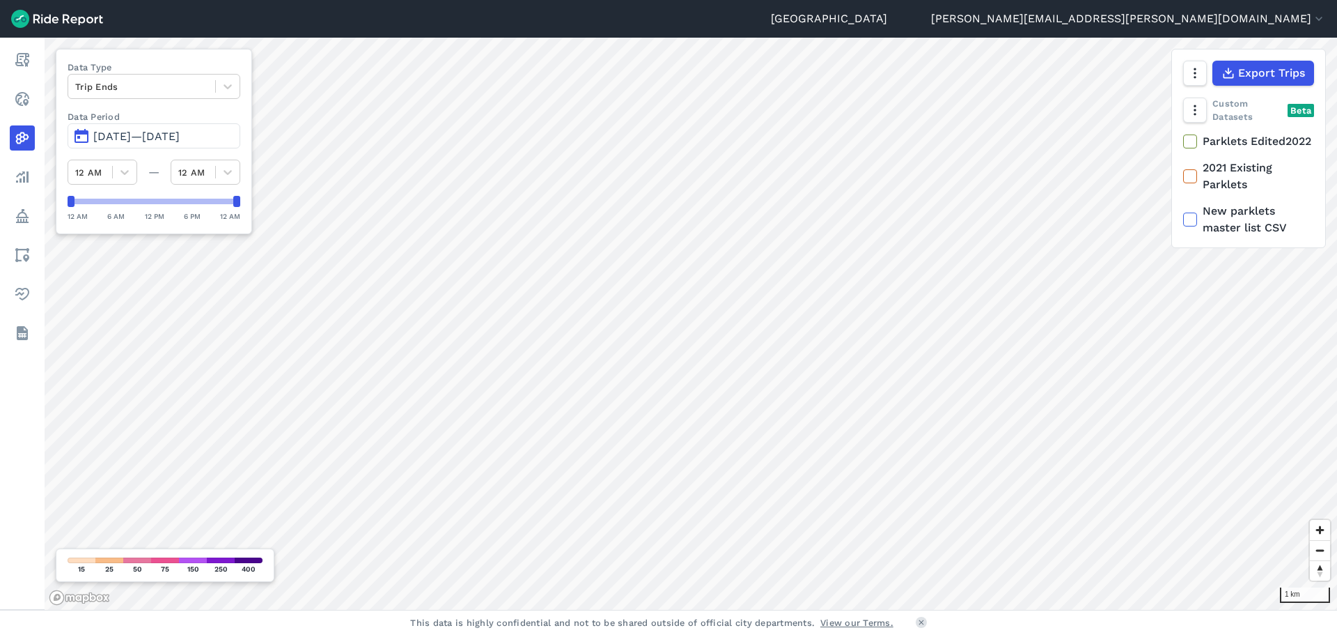
click at [1191, 183] on icon at bounding box center [1190, 176] width 13 height 14
click at [1183, 169] on input "2021 Existing Parklets" at bounding box center [1183, 164] width 0 height 9
click at [1191, 180] on use at bounding box center [1189, 176] width 9 height 7
click at [1183, 169] on input "2021 Existing Parklets" at bounding box center [1183, 164] width 0 height 9
click at [1197, 111] on icon "button" at bounding box center [1195, 110] width 14 height 14
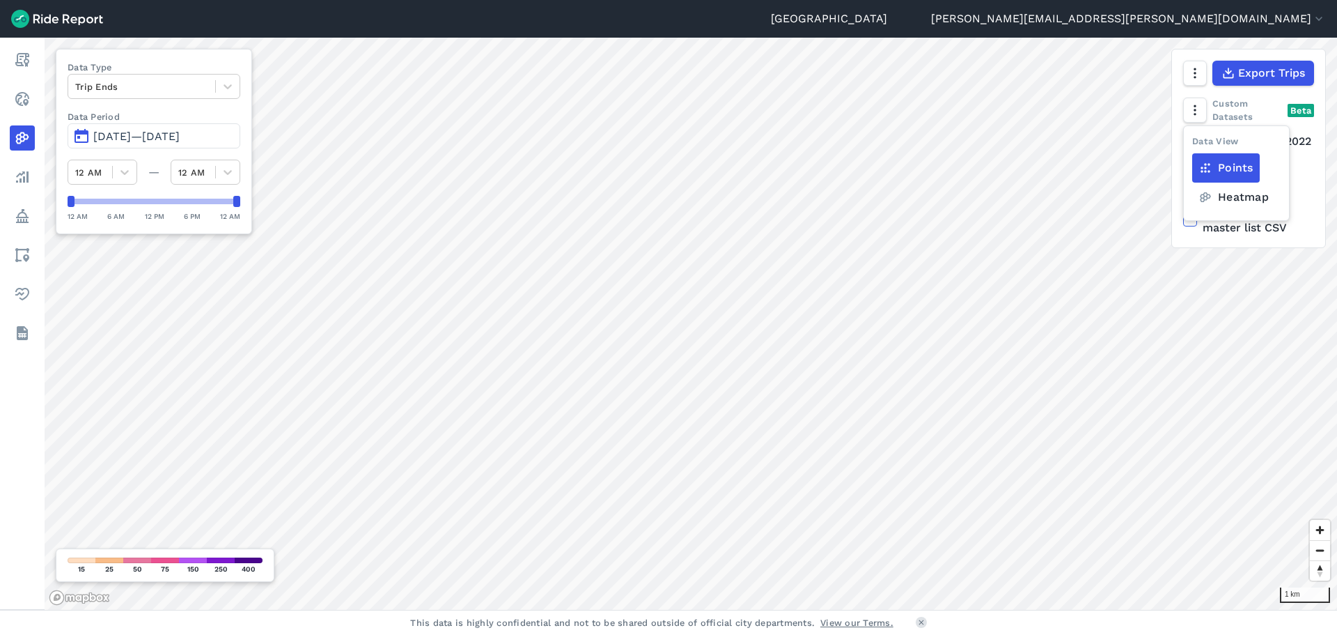
click at [1228, 194] on label "Heatmap" at bounding box center [1233, 196] width 83 height 29
click at [1192, 143] on input "Heatmap" at bounding box center [1192, 138] width 0 height 9
click at [1214, 166] on label "Points" at bounding box center [1226, 167] width 68 height 29
click at [1192, 143] on input "Points" at bounding box center [1192, 138] width 0 height 9
click at [1239, 194] on label "Heatmap" at bounding box center [1233, 196] width 83 height 29
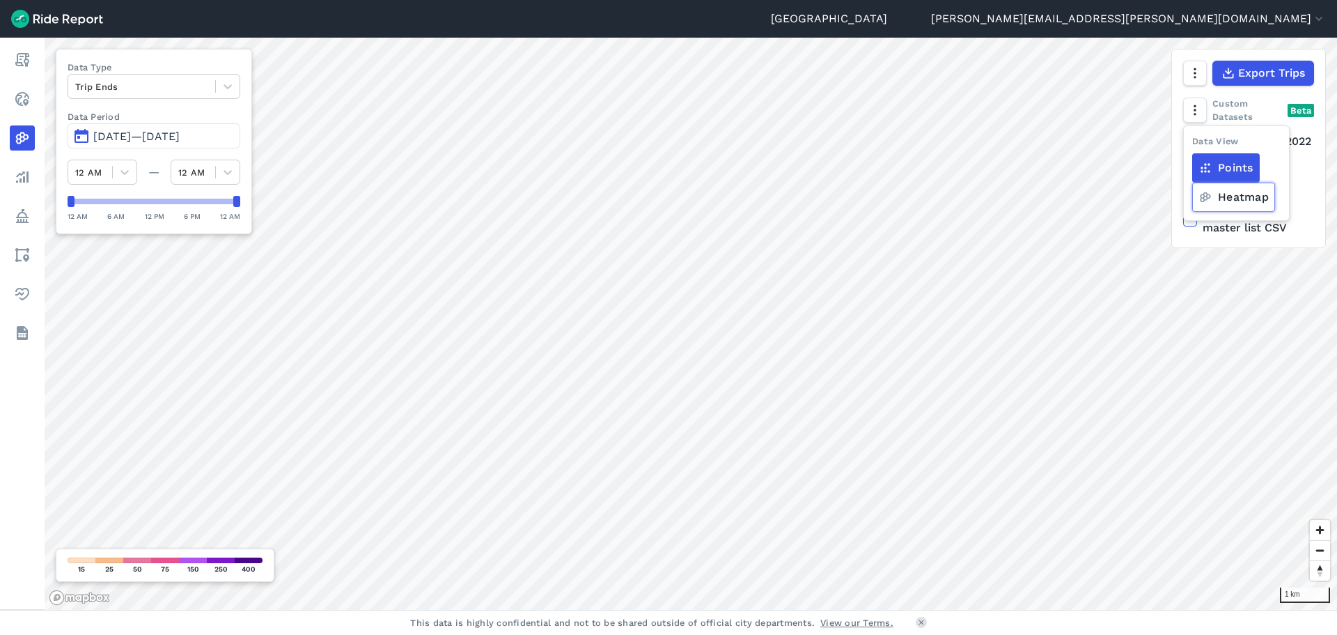
click at [1192, 143] on input "Heatmap" at bounding box center [1192, 138] width 0 height 9
click at [221, 93] on icon at bounding box center [228, 86] width 14 height 14
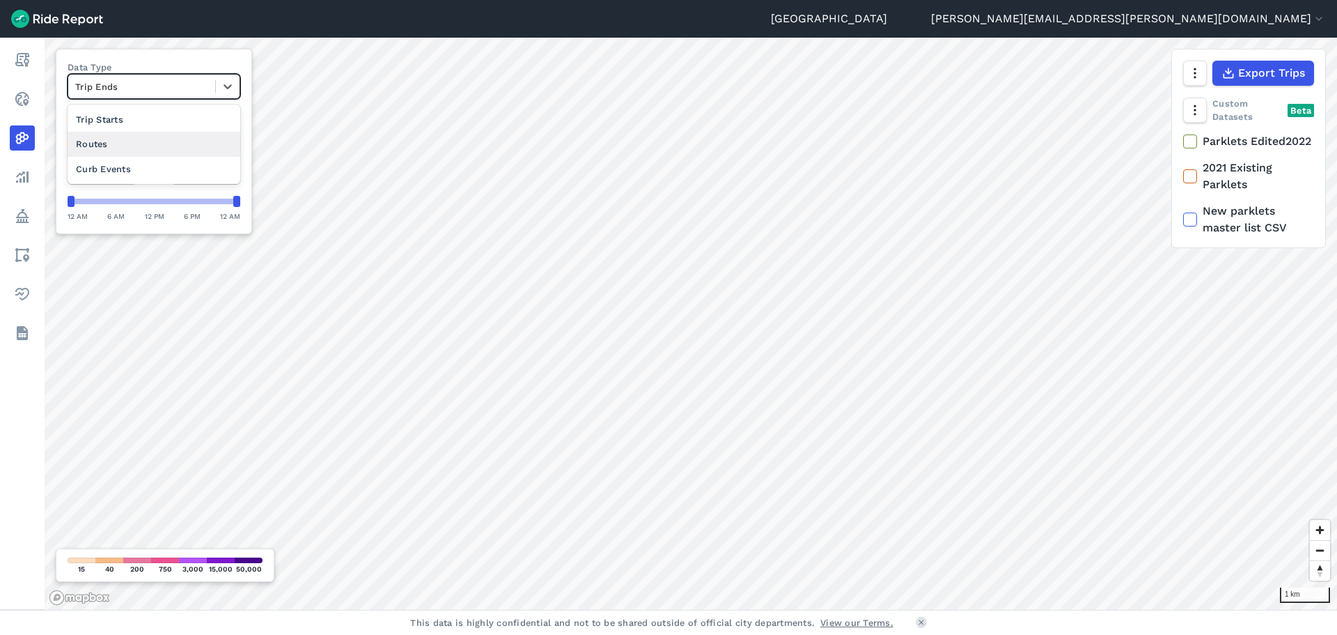
click at [97, 150] on div "Routes" at bounding box center [154, 144] width 173 height 24
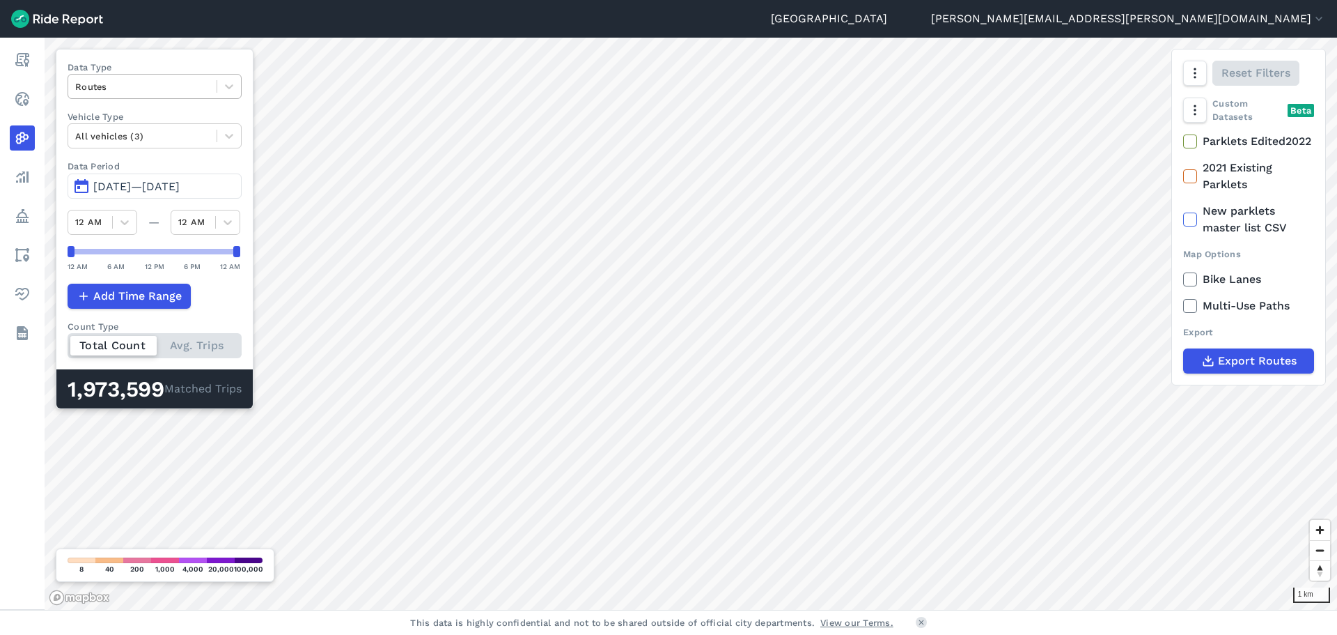
click at [173, 95] on div "Routes" at bounding box center [142, 87] width 148 height 22
click at [151, 154] on div "Trip Ends" at bounding box center [155, 144] width 174 height 24
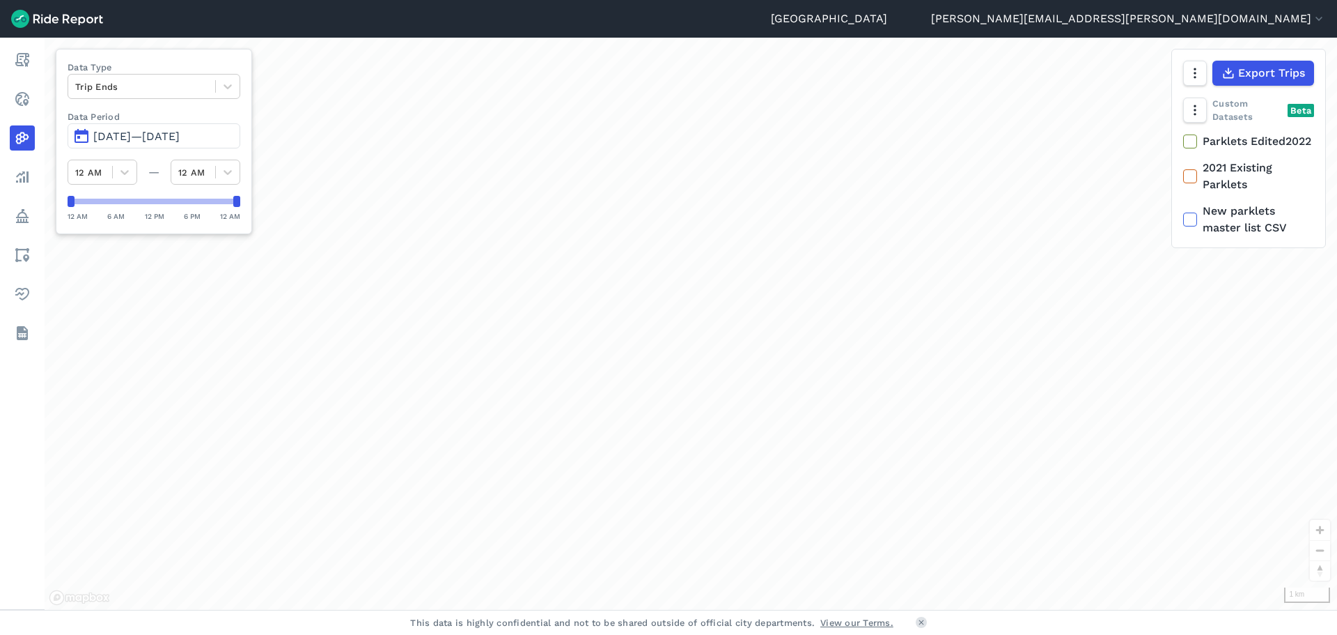
drag, startPoint x: 1003, startPoint y: 460, endPoint x: 1069, endPoint y: 428, distance: 73.8
click at [1005, 459] on div "loading" at bounding box center [691, 324] width 1293 height 572
click at [1069, 427] on div "loading" at bounding box center [691, 324] width 1293 height 572
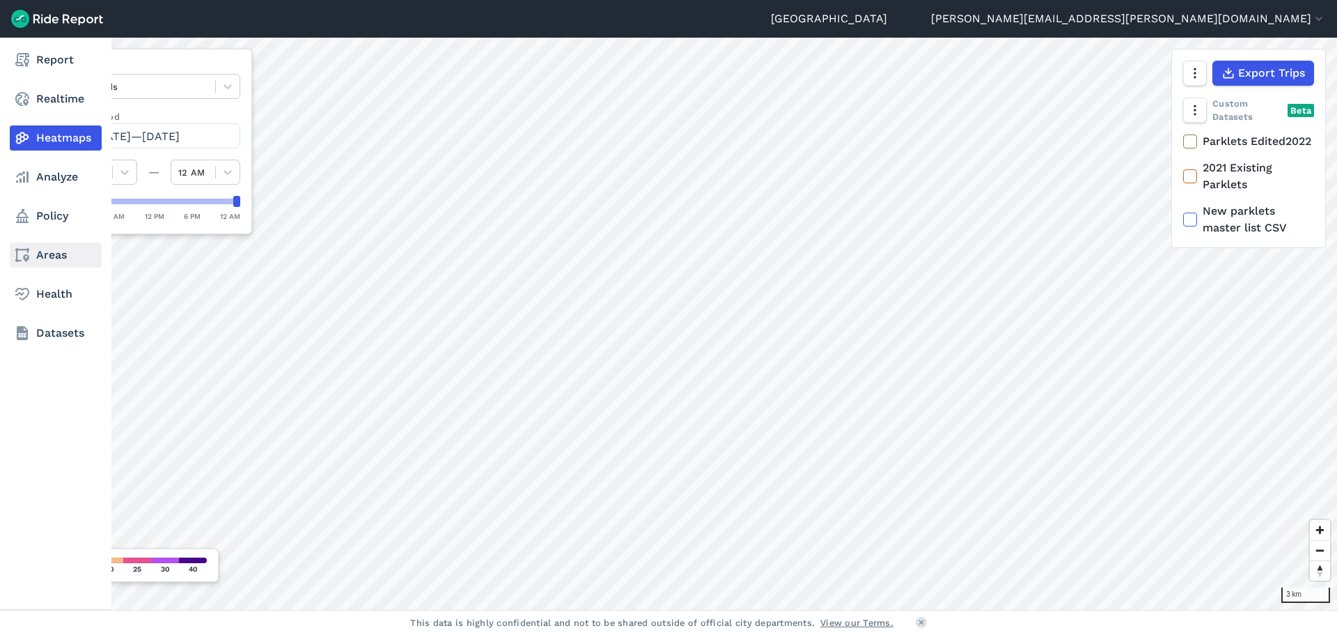
click at [56, 253] on link "Areas" at bounding box center [56, 254] width 92 height 25
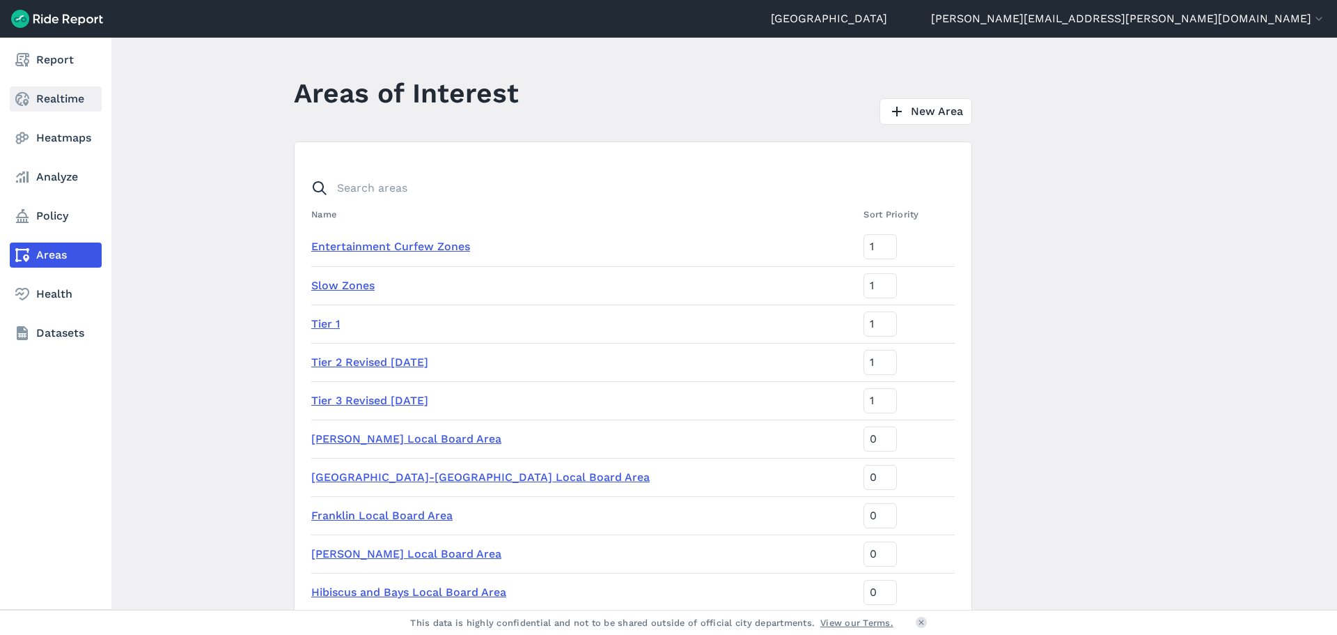
click at [27, 90] on link "Realtime" at bounding box center [56, 98] width 92 height 25
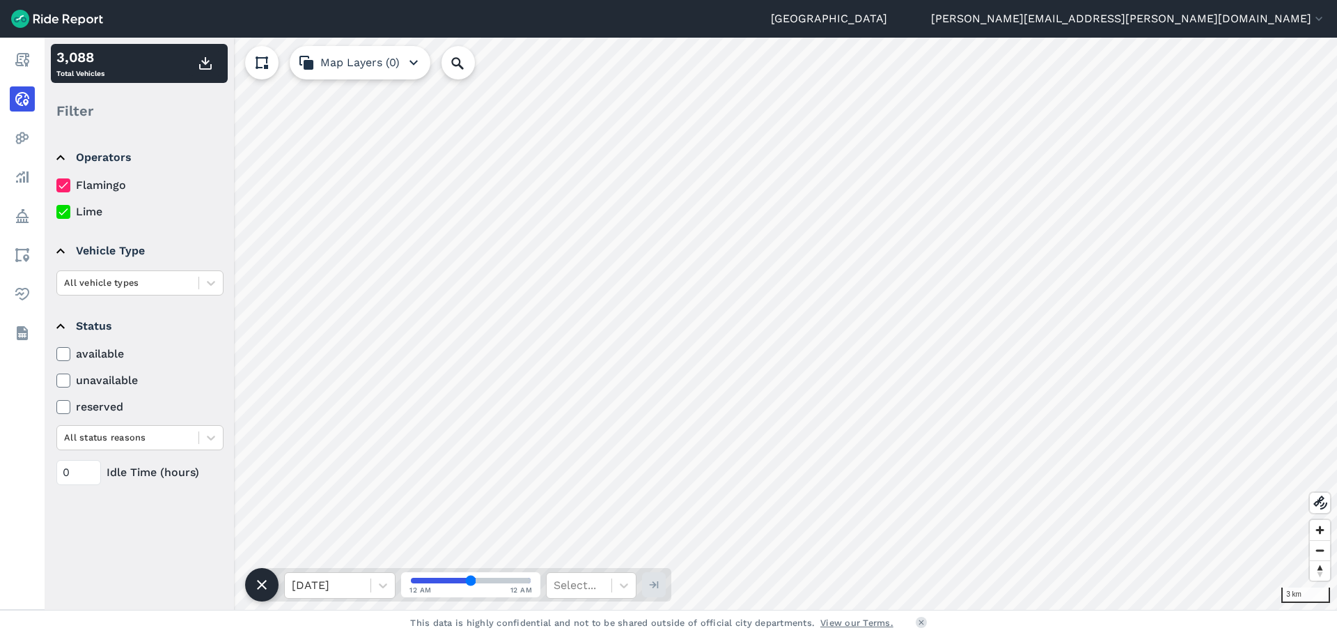
click at [398, 79] on button "Map Layers (0)" at bounding box center [360, 62] width 141 height 33
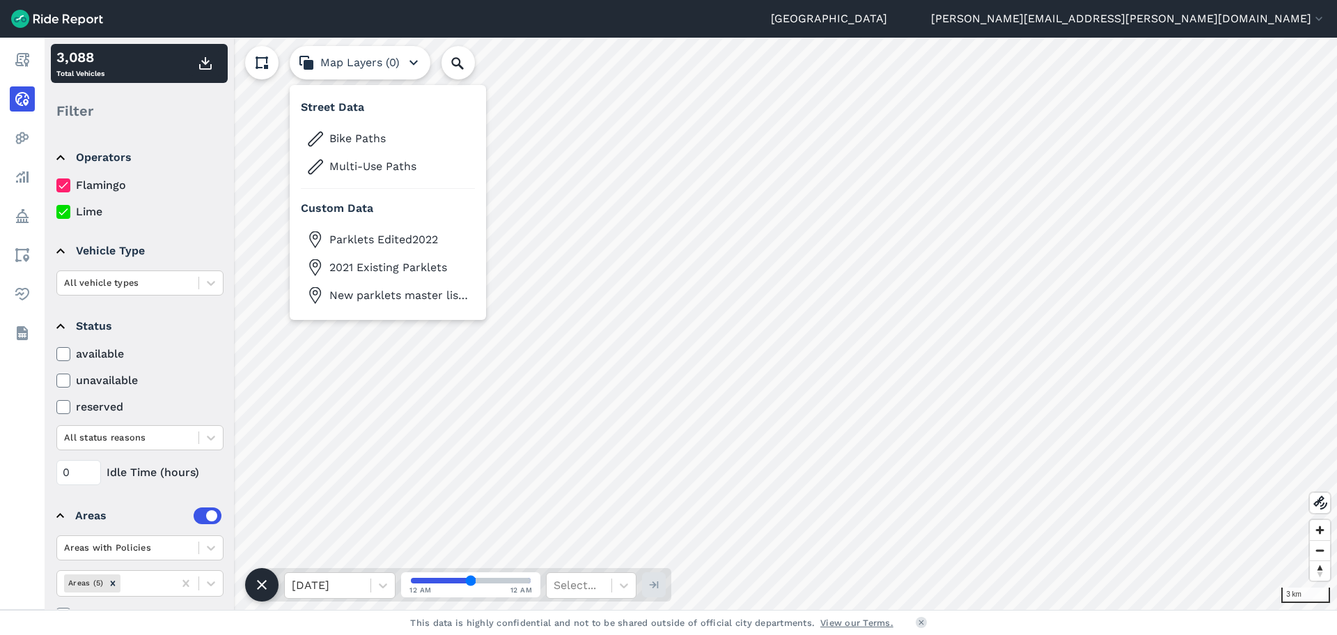
click at [398, 68] on button "Map Layers (0)" at bounding box center [360, 62] width 141 height 33
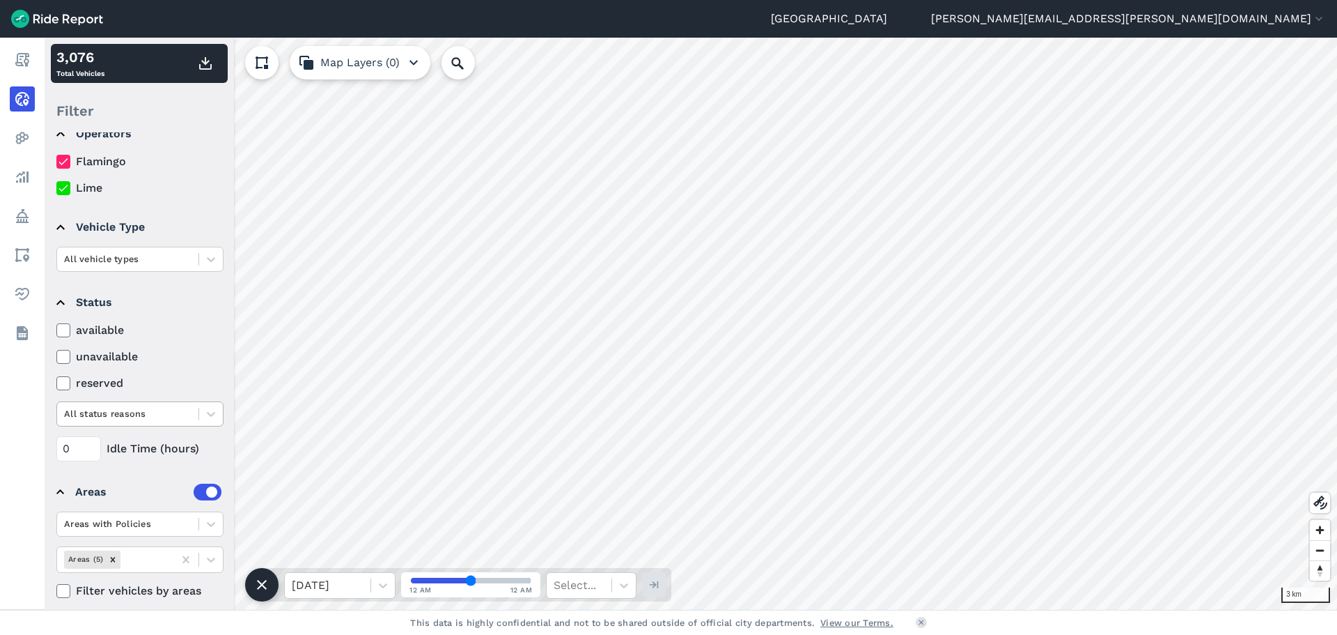
scroll to position [36, 0]
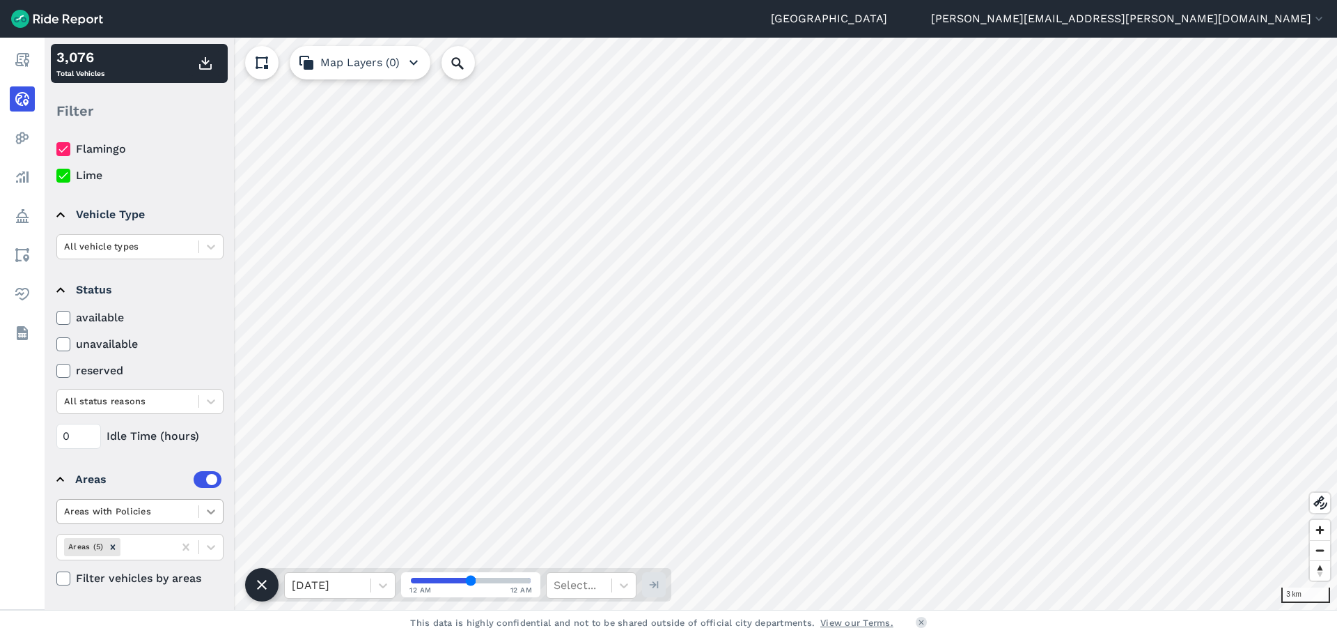
click at [203, 518] on div at bounding box center [211, 511] width 24 height 24
click at [152, 563] on div "Areas without Policies" at bounding box center [139, 569] width 167 height 24
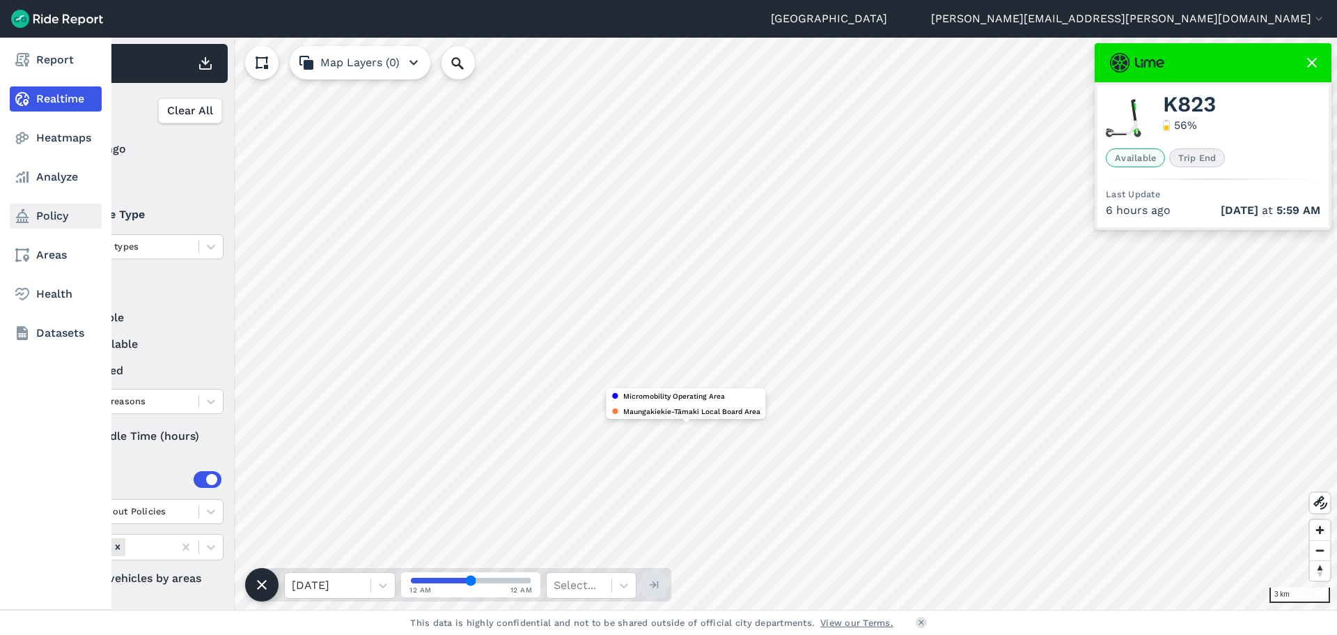
click at [38, 212] on link "Policy" at bounding box center [56, 215] width 92 height 25
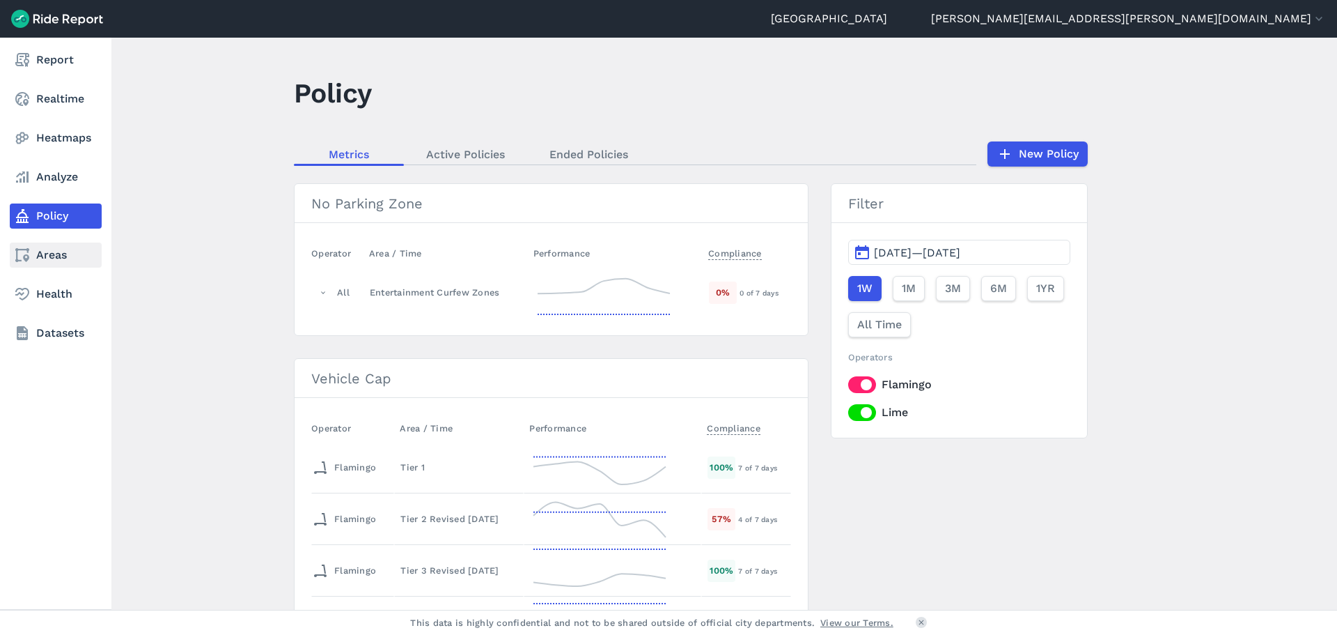
click at [61, 247] on link "Areas" at bounding box center [56, 254] width 92 height 25
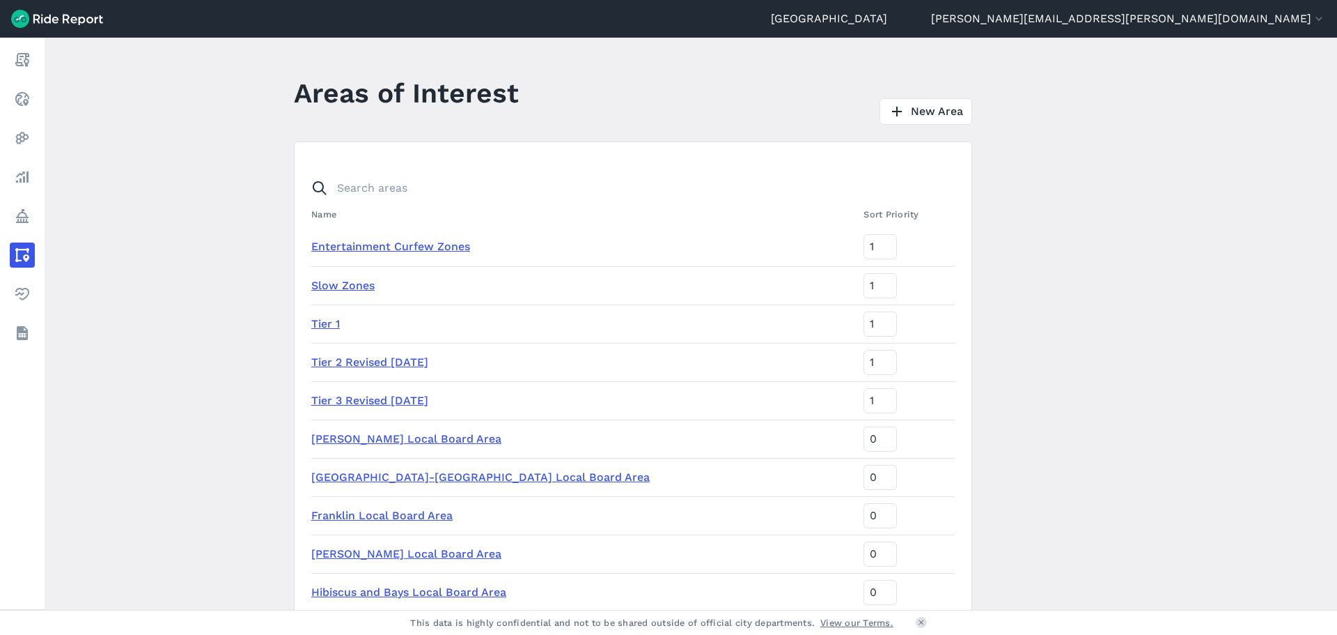
scroll to position [279, 0]
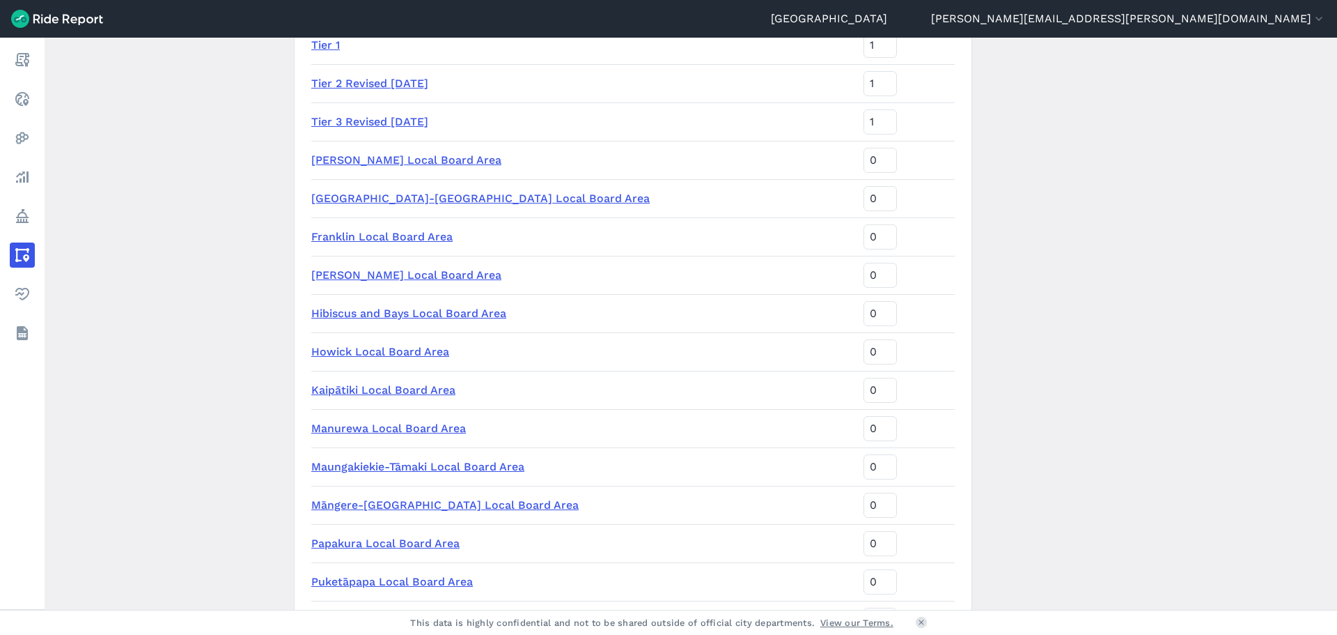
click at [364, 235] on link "Franklin Local Board Area" at bounding box center [381, 236] width 141 height 13
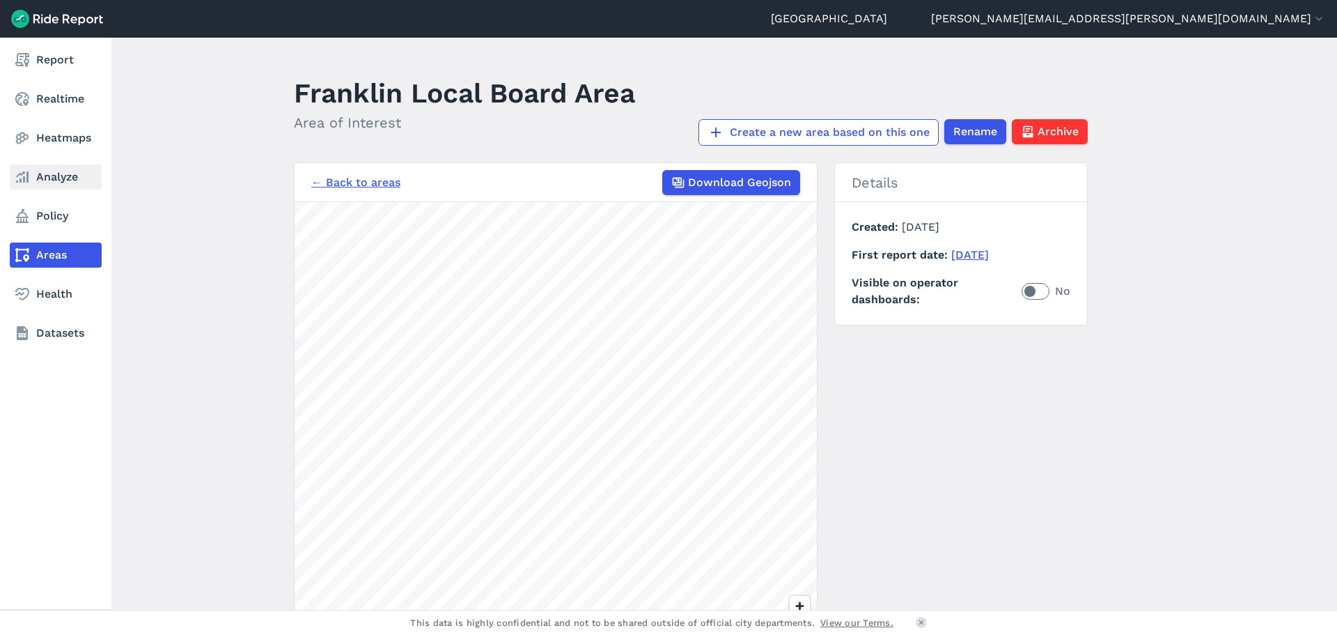
click at [68, 179] on link "Analyze" at bounding box center [56, 176] width 92 height 25
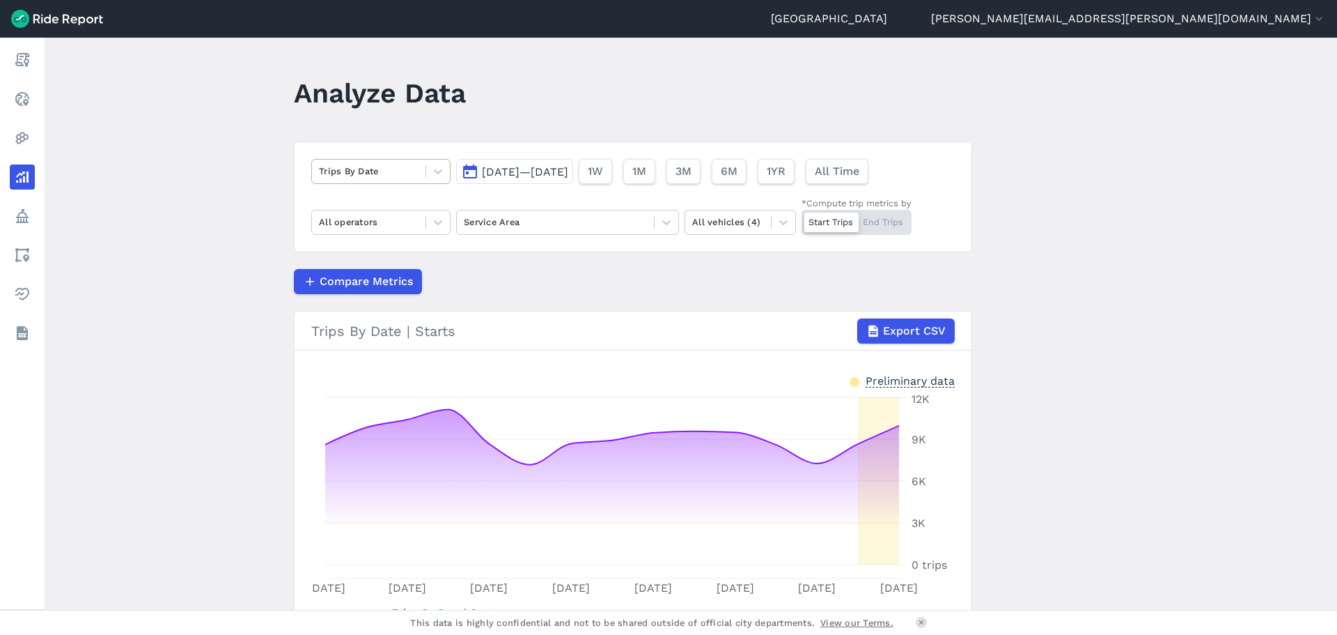
click at [409, 174] on div at bounding box center [369, 171] width 100 height 16
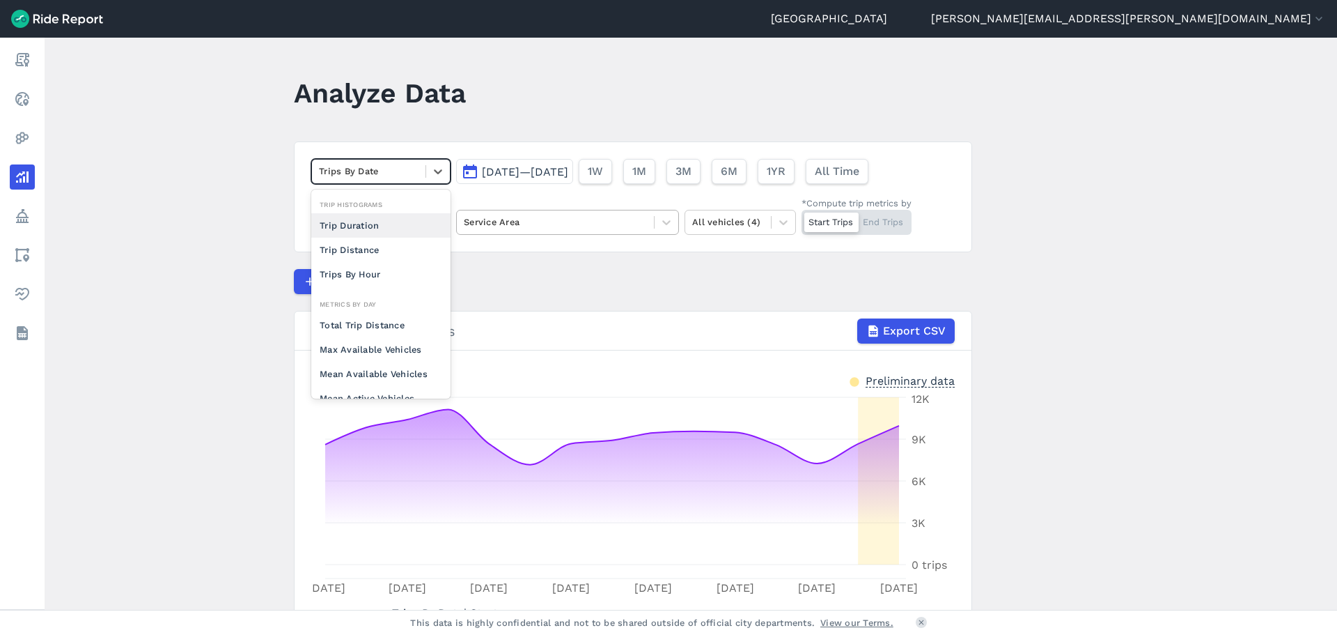
click at [554, 215] on div at bounding box center [555, 222] width 183 height 16
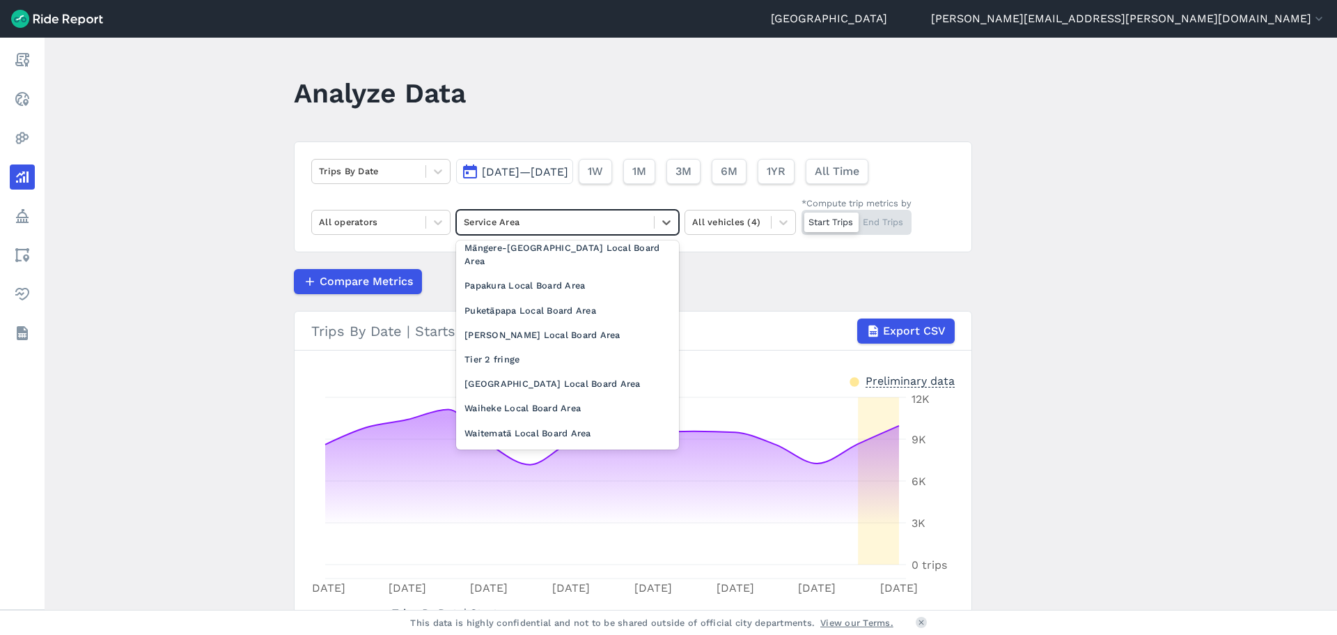
scroll to position [370, 0]
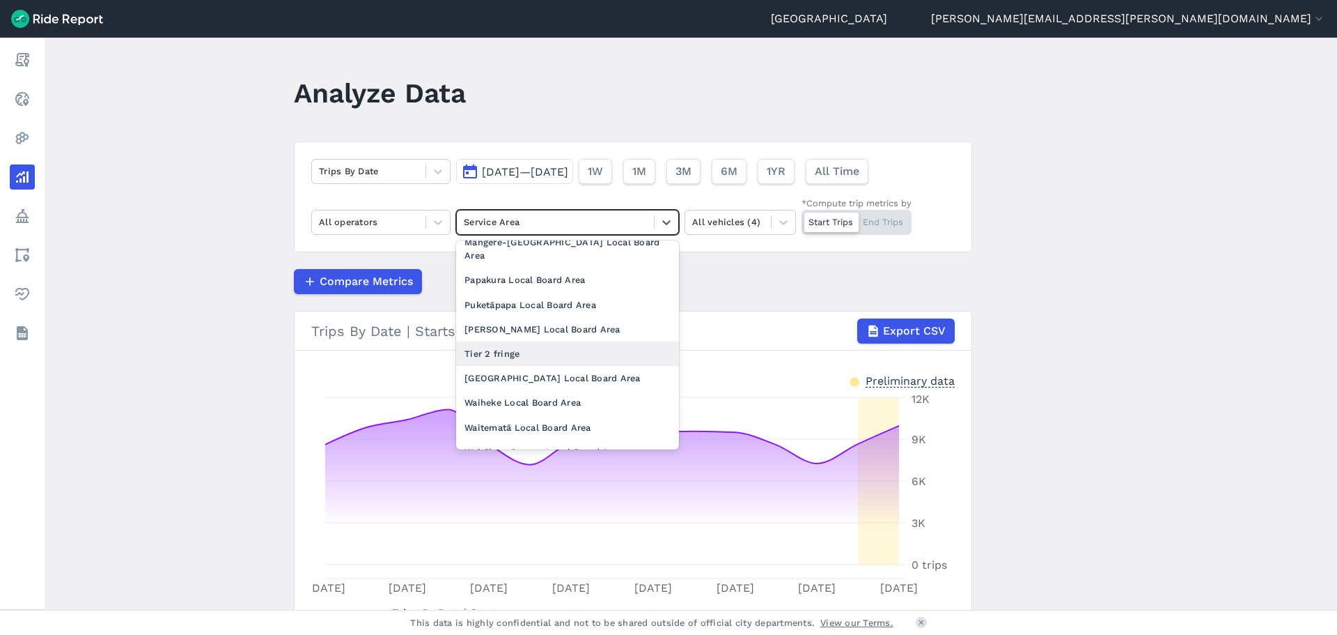
click at [522, 341] on div "Tier 2 fringe" at bounding box center [567, 353] width 223 height 24
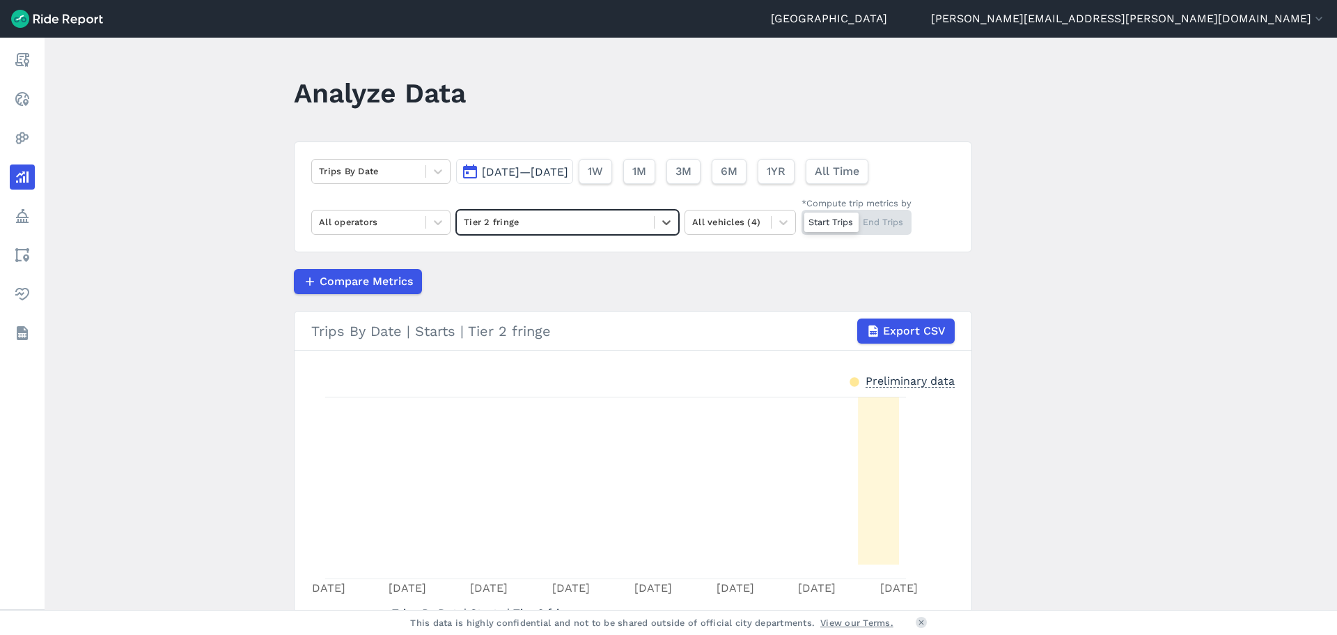
click at [547, 172] on span "[DATE]—[DATE]" at bounding box center [525, 171] width 86 height 13
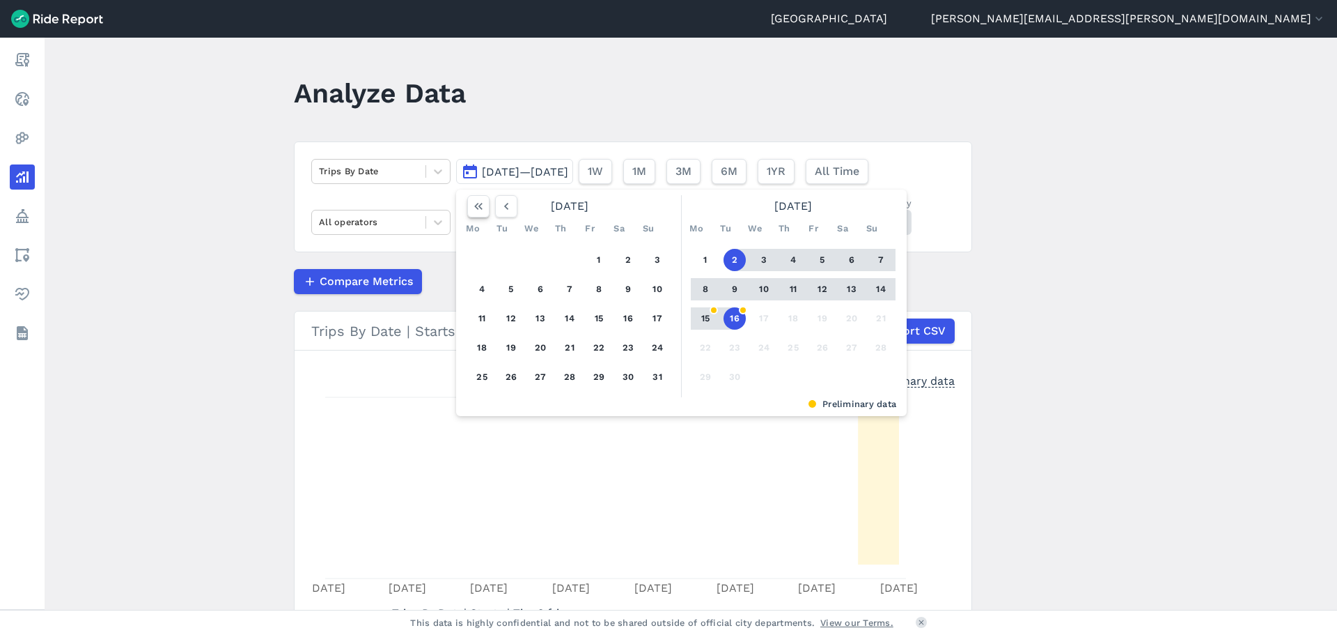
click at [472, 208] on icon "button" at bounding box center [479, 206] width 14 height 14
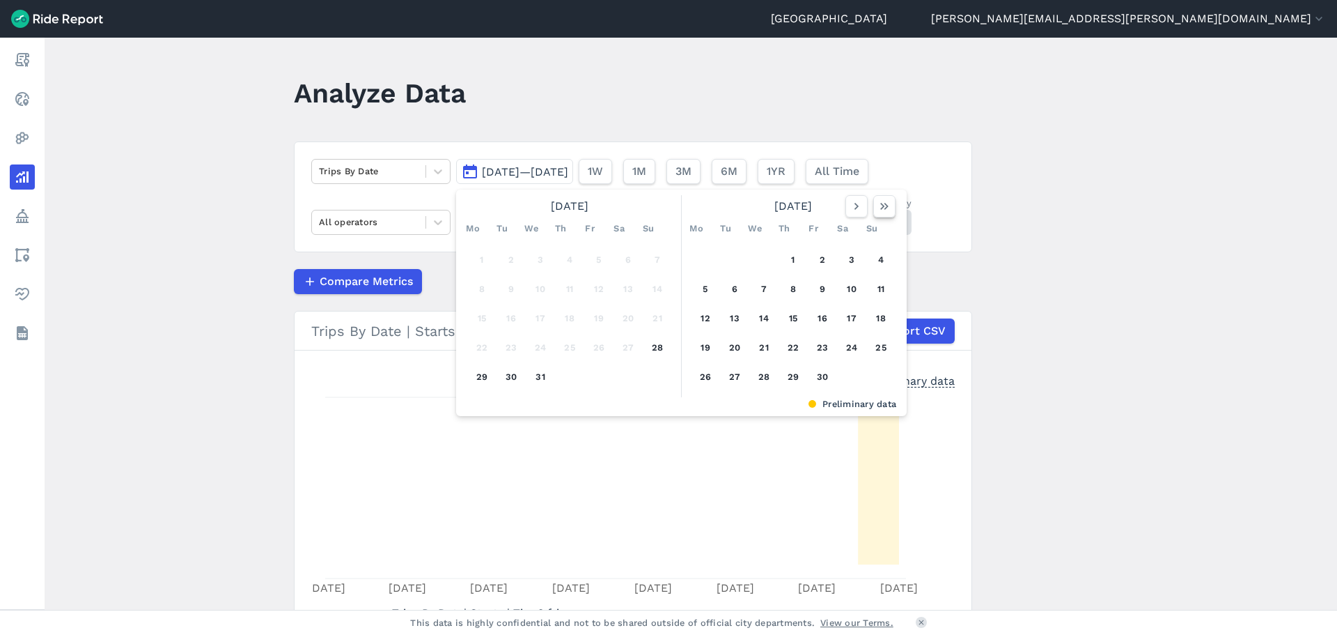
click at [882, 210] on icon "button" at bounding box center [885, 206] width 14 height 14
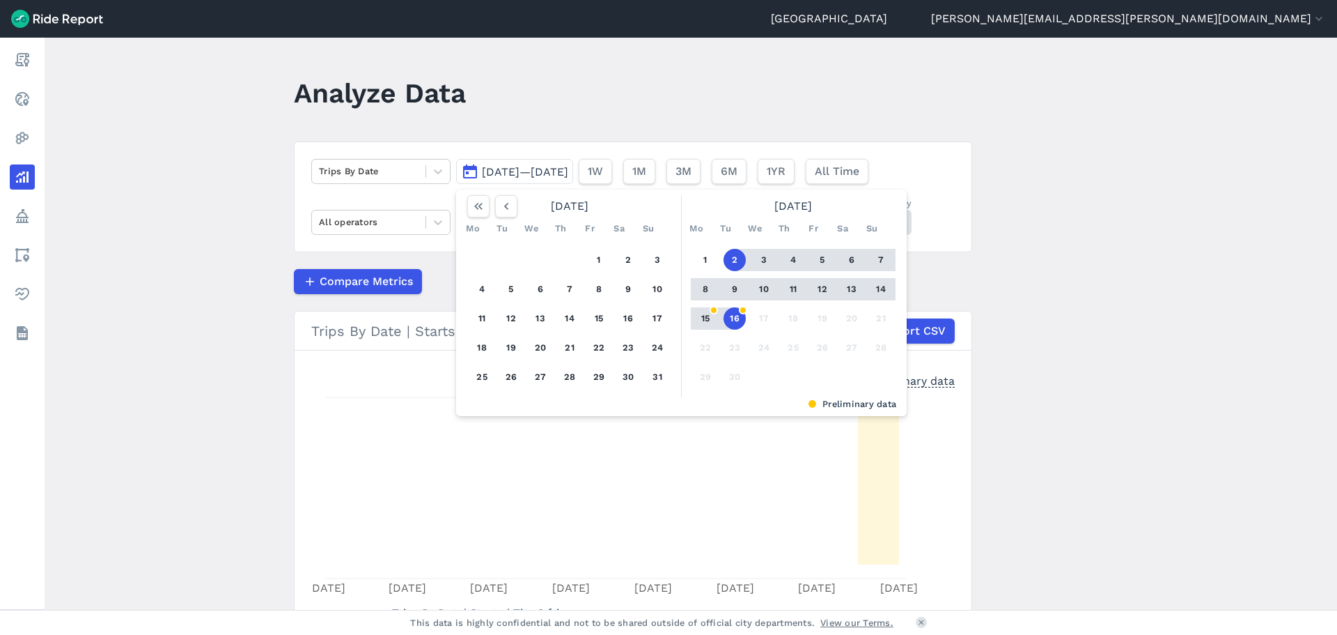
click at [1025, 283] on main "Analyze Data Trips By Date [DATE]—[DATE] [DATE] Mo Tu We Th Fr Sa Su 1 2 3 4 5 …" at bounding box center [691, 324] width 1293 height 572
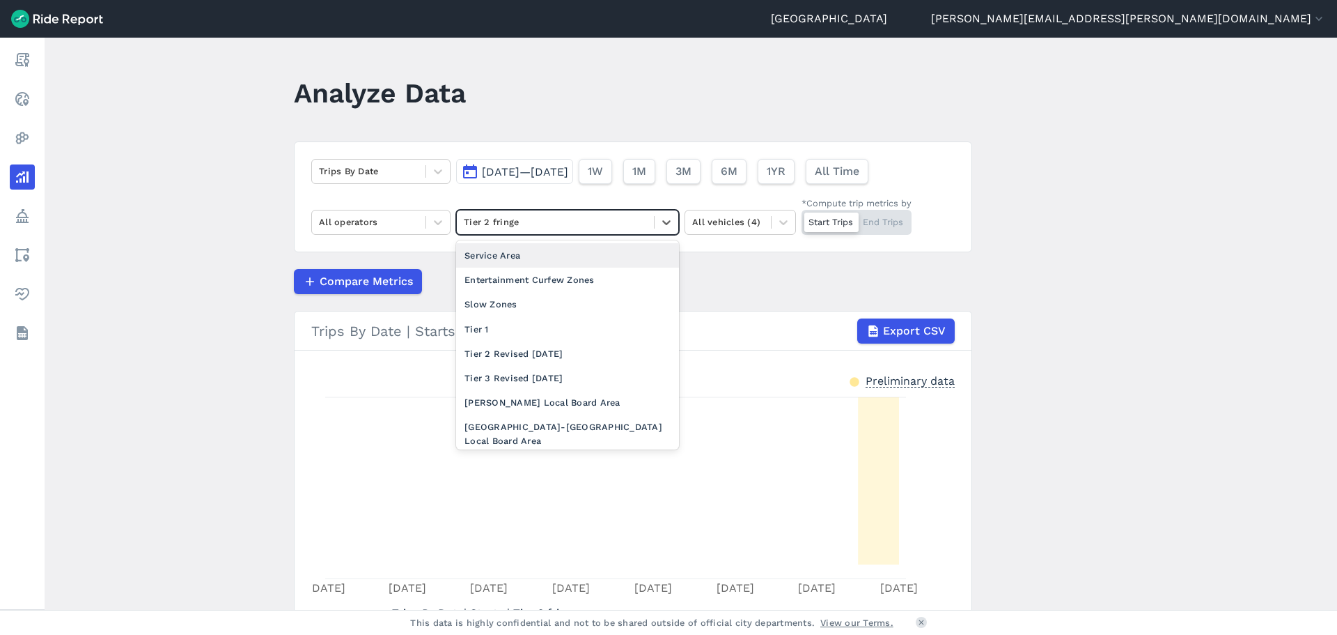
click at [641, 221] on div at bounding box center [555, 222] width 183 height 16
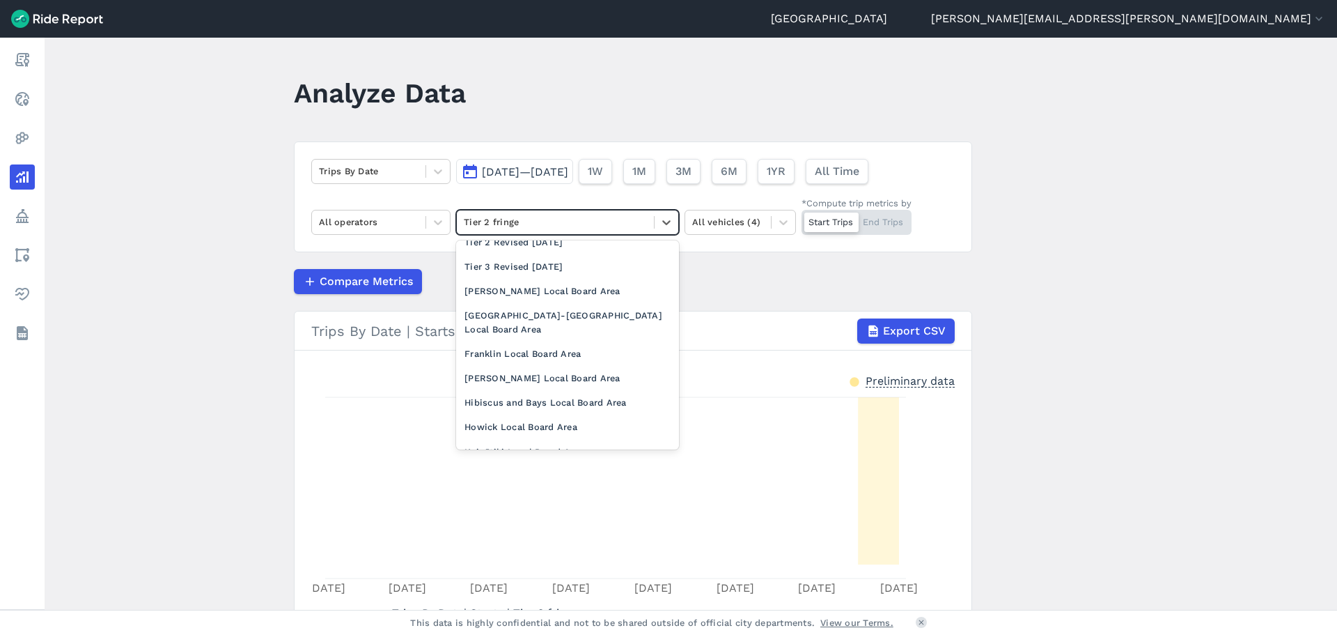
scroll to position [155, 0]
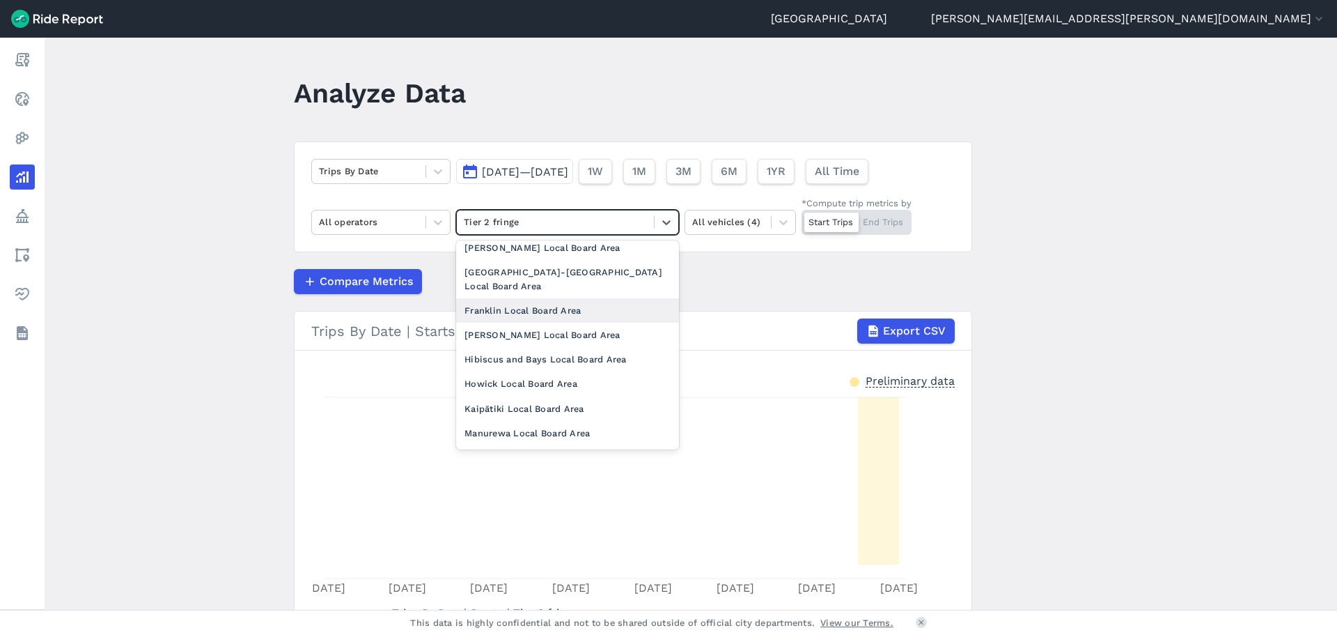
click at [563, 298] on div "Franklin Local Board Area" at bounding box center [567, 310] width 223 height 24
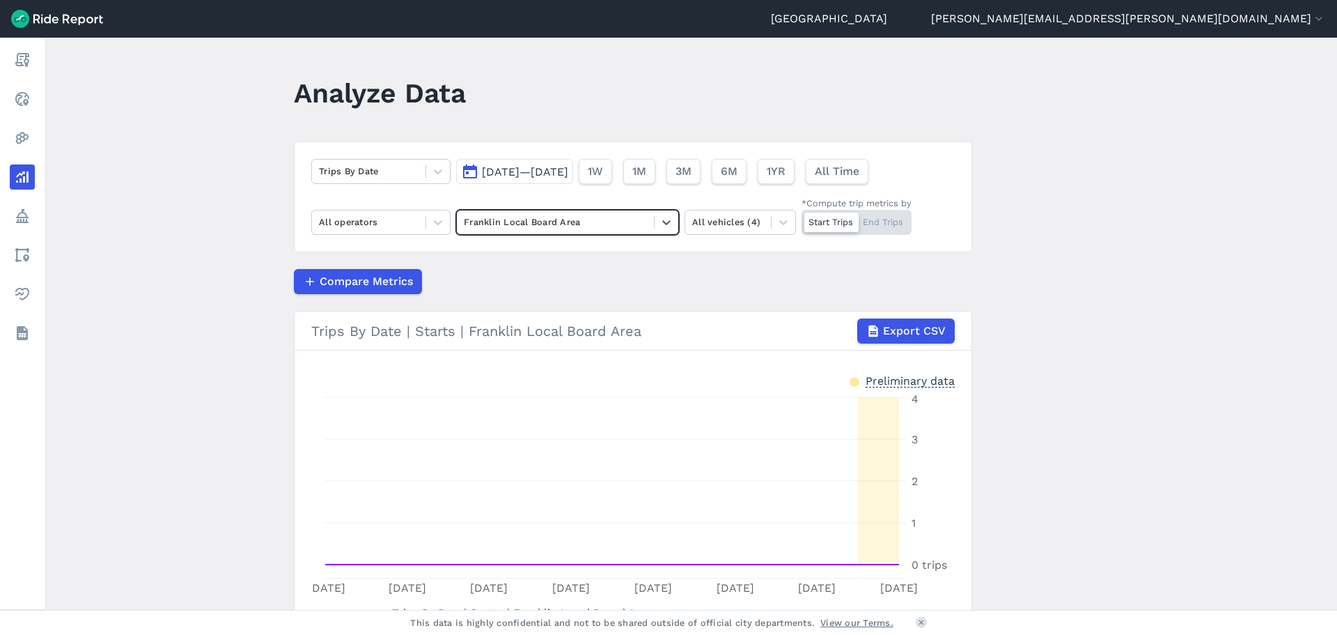
click at [568, 171] on span "[DATE]—[DATE]" at bounding box center [525, 171] width 86 height 13
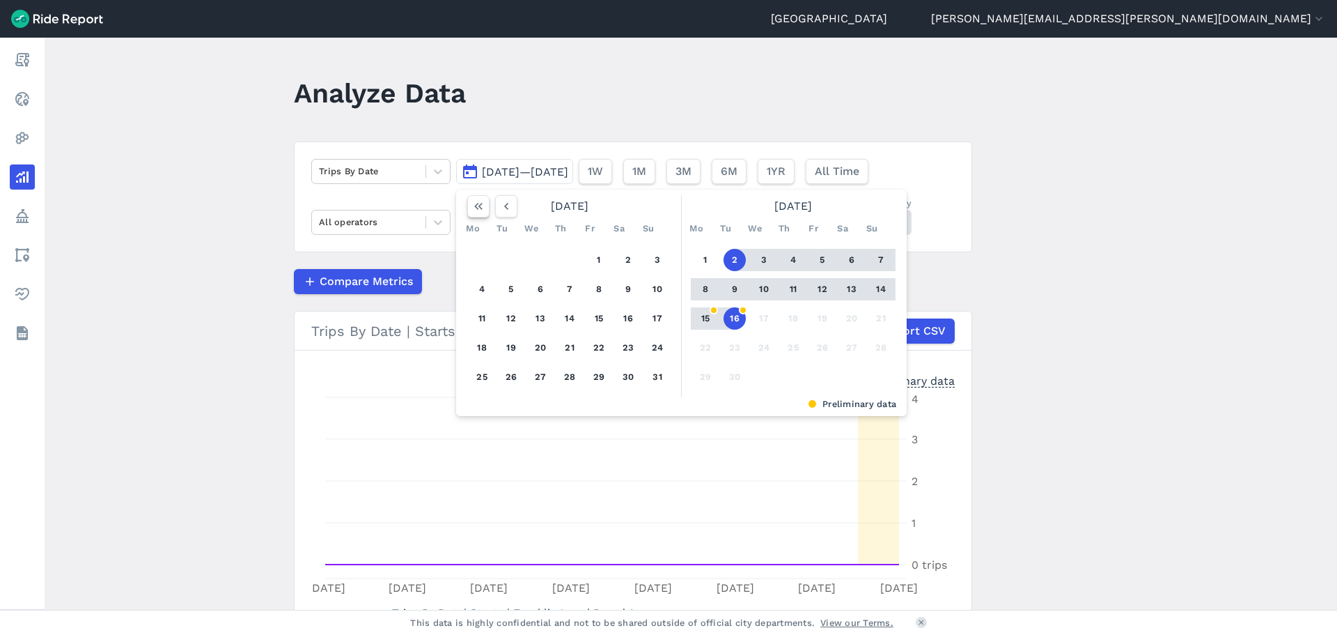
click at [472, 211] on icon "button" at bounding box center [479, 206] width 14 height 14
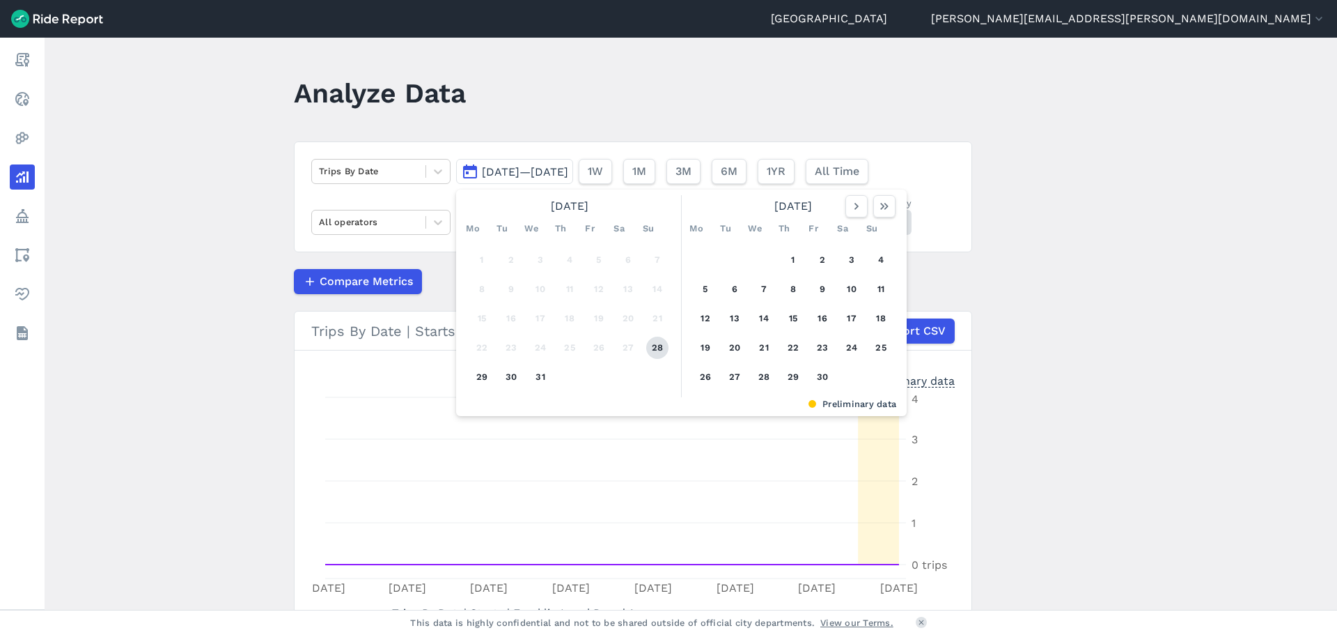
click at [653, 350] on button "28" at bounding box center [657, 347] width 22 height 22
click at [888, 204] on icon "button" at bounding box center [885, 206] width 14 height 14
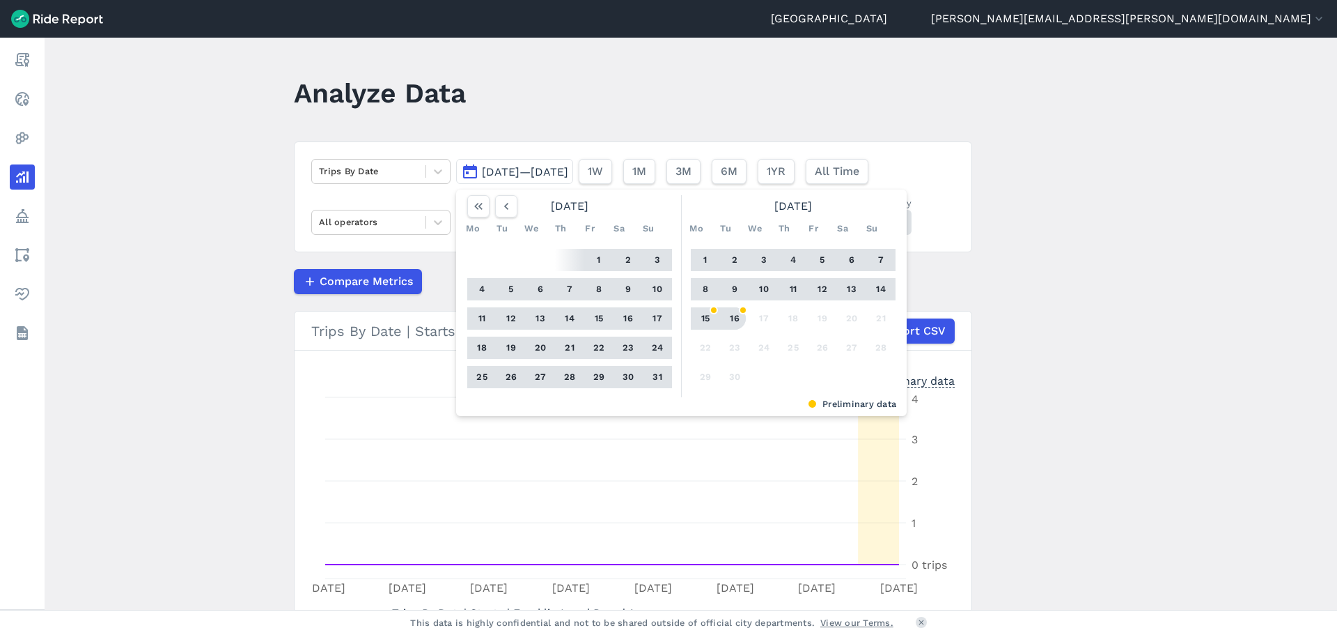
click at [729, 316] on button "16" at bounding box center [735, 318] width 22 height 22
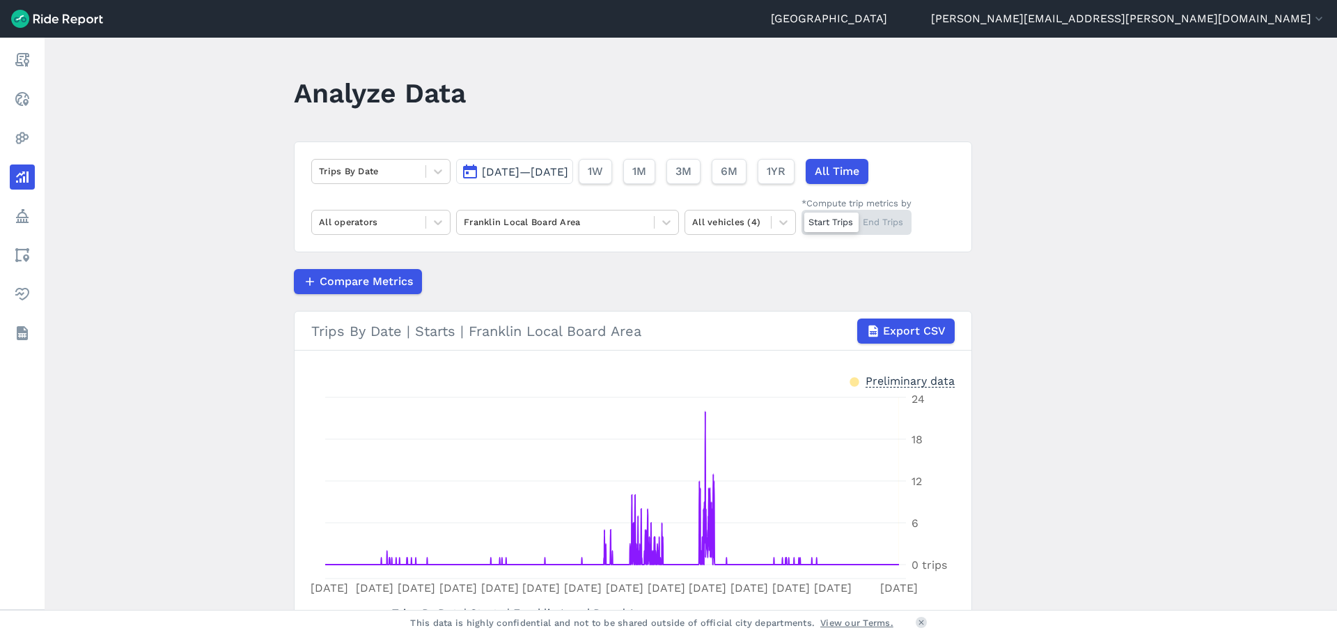
click at [568, 171] on span "[DATE]—[DATE]" at bounding box center [525, 171] width 86 height 13
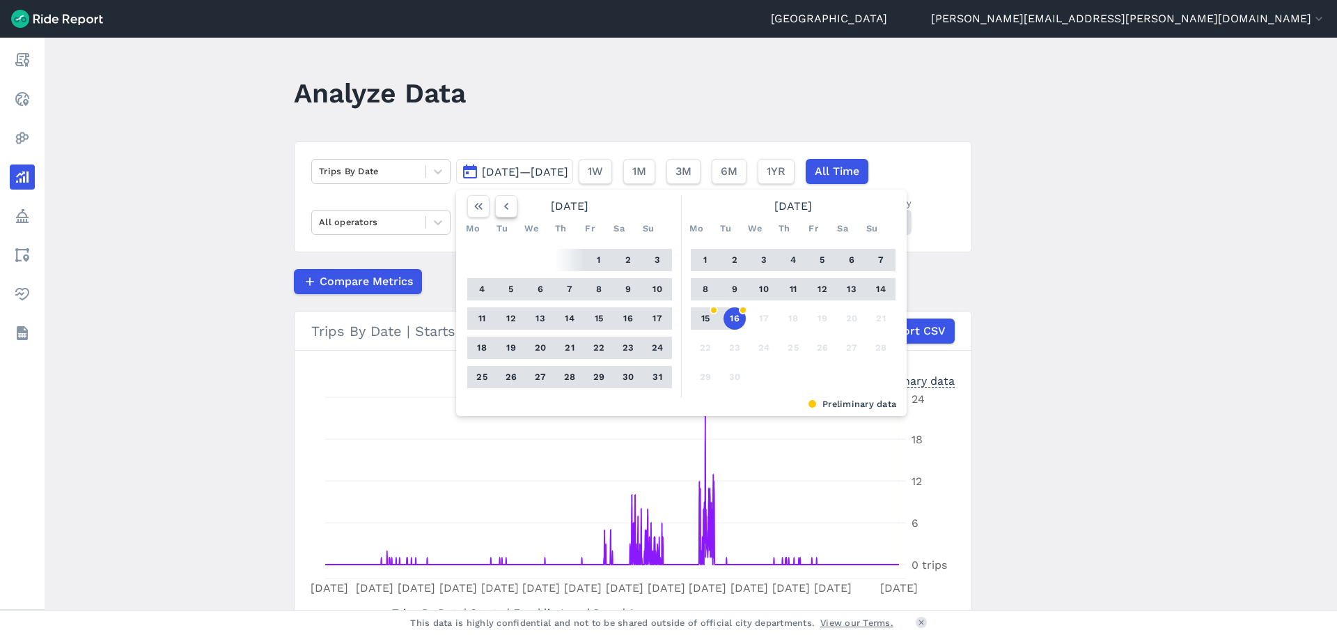
click at [506, 208] on icon "button" at bounding box center [506, 206] width 14 height 14
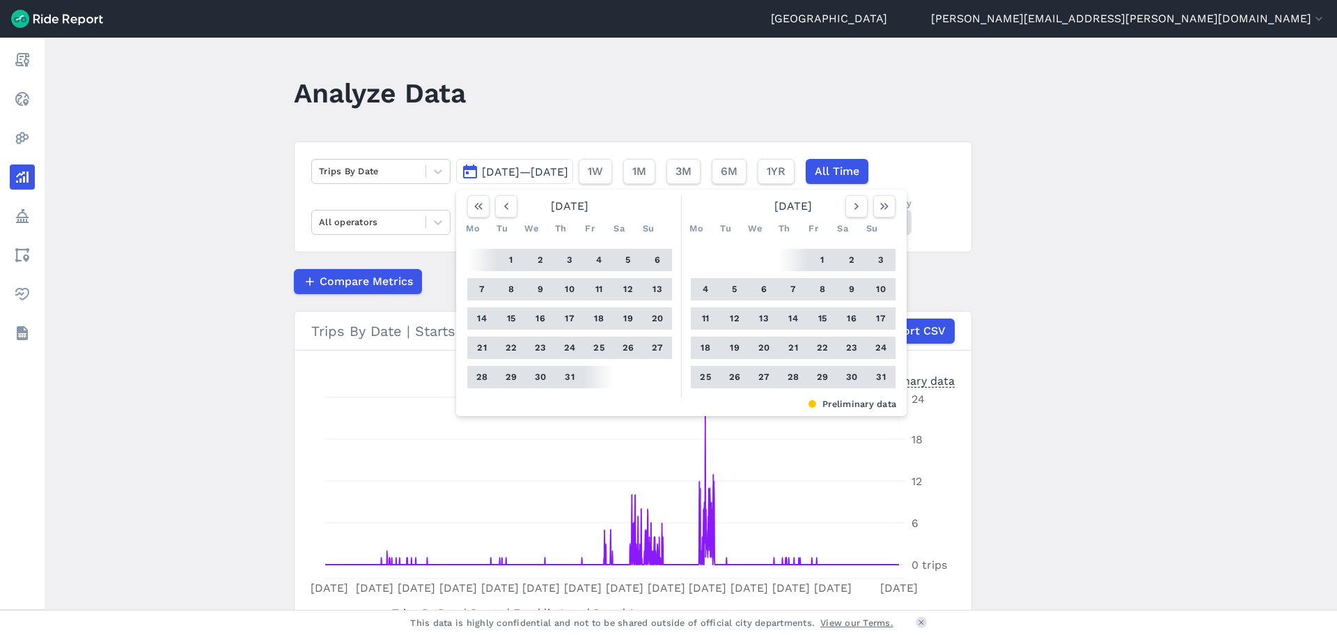
click at [1097, 311] on main "Analyze Data Trips By Date [DATE]—[DATE] [DATE] Mo Tu We Th Fr Sa Su 1 2 3 4 5 …" at bounding box center [691, 324] width 1293 height 572
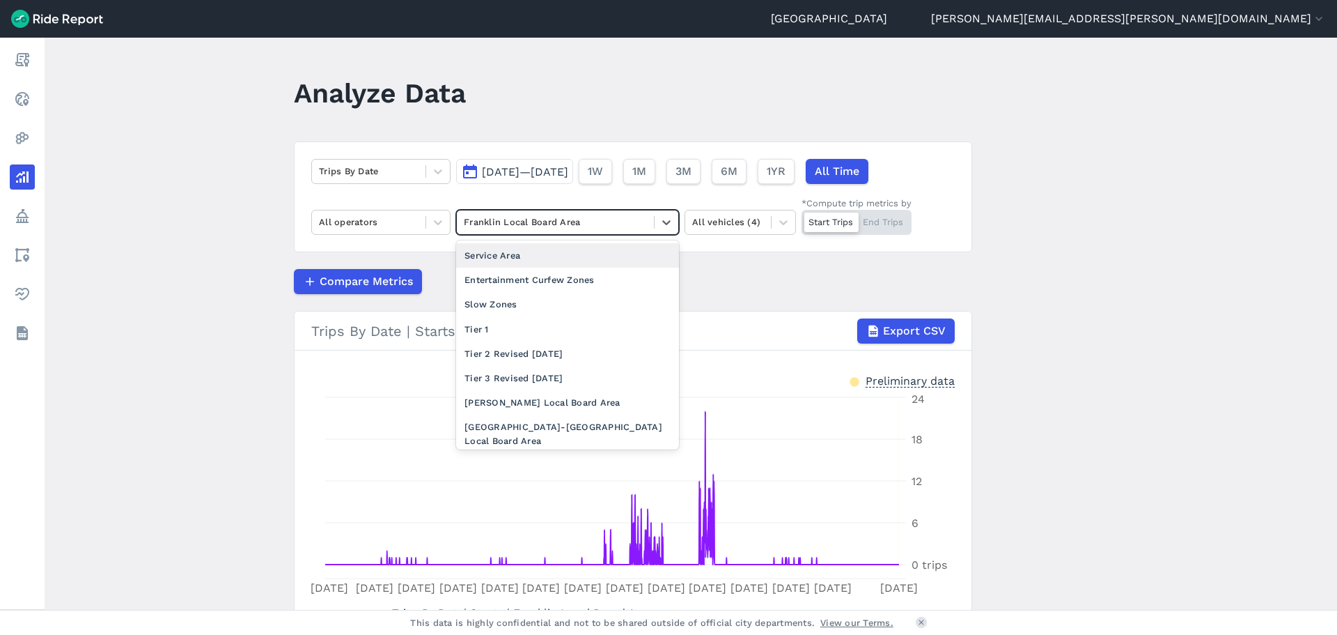
click at [633, 216] on div at bounding box center [555, 222] width 183 height 16
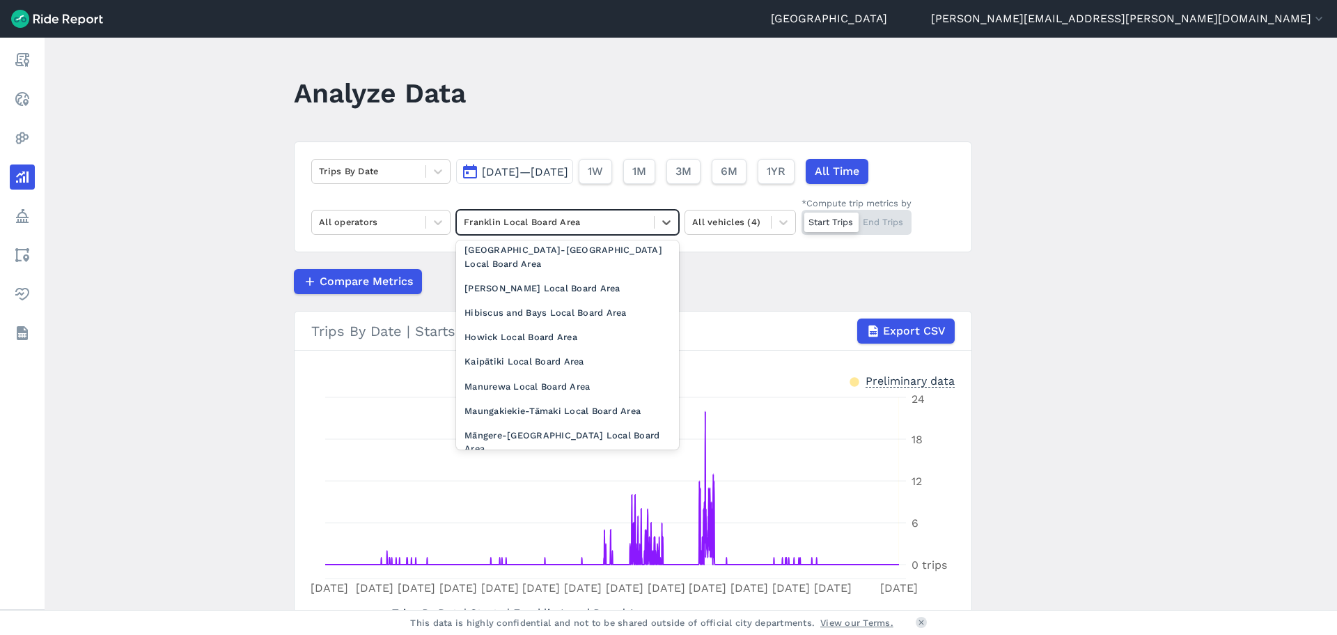
scroll to position [149, 0]
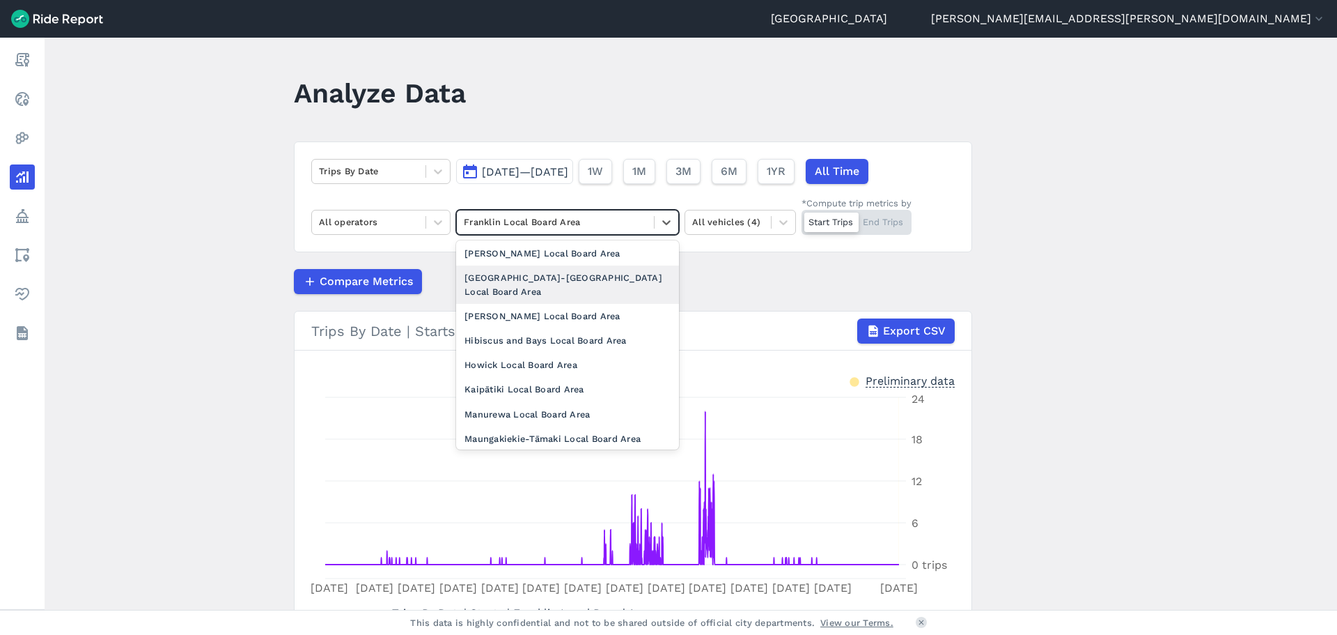
click at [587, 281] on div "[GEOGRAPHIC_DATA]-[GEOGRAPHIC_DATA] Local Board Area" at bounding box center [567, 284] width 223 height 38
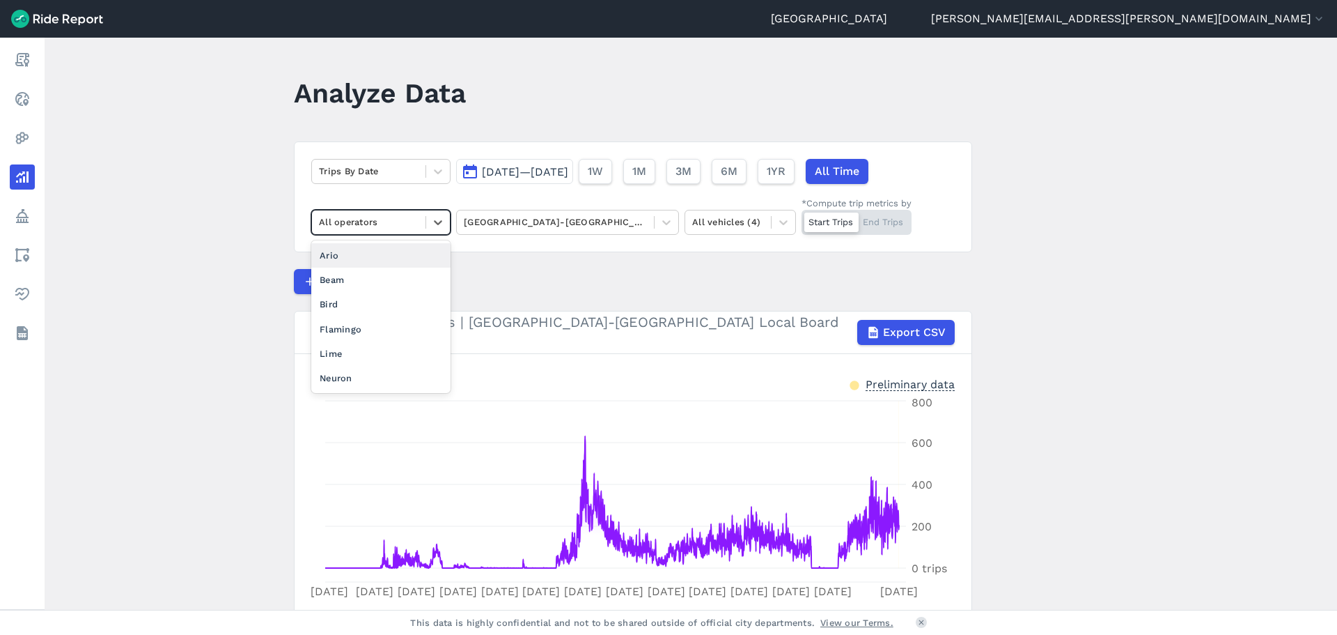
click at [386, 220] on div at bounding box center [369, 222] width 100 height 16
click at [375, 173] on div at bounding box center [369, 171] width 100 height 16
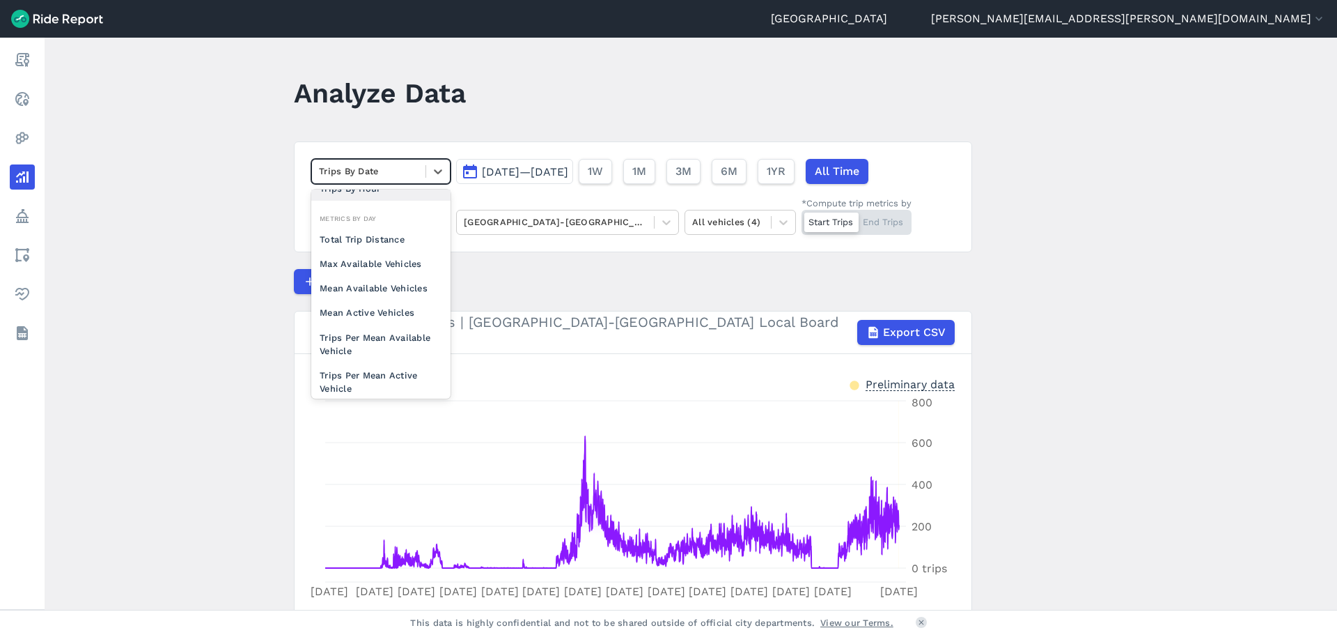
scroll to position [94, 0]
click at [396, 264] on div "Max Available Vehicles" at bounding box center [380, 255] width 139 height 24
